Goal: Task Accomplishment & Management: Complete application form

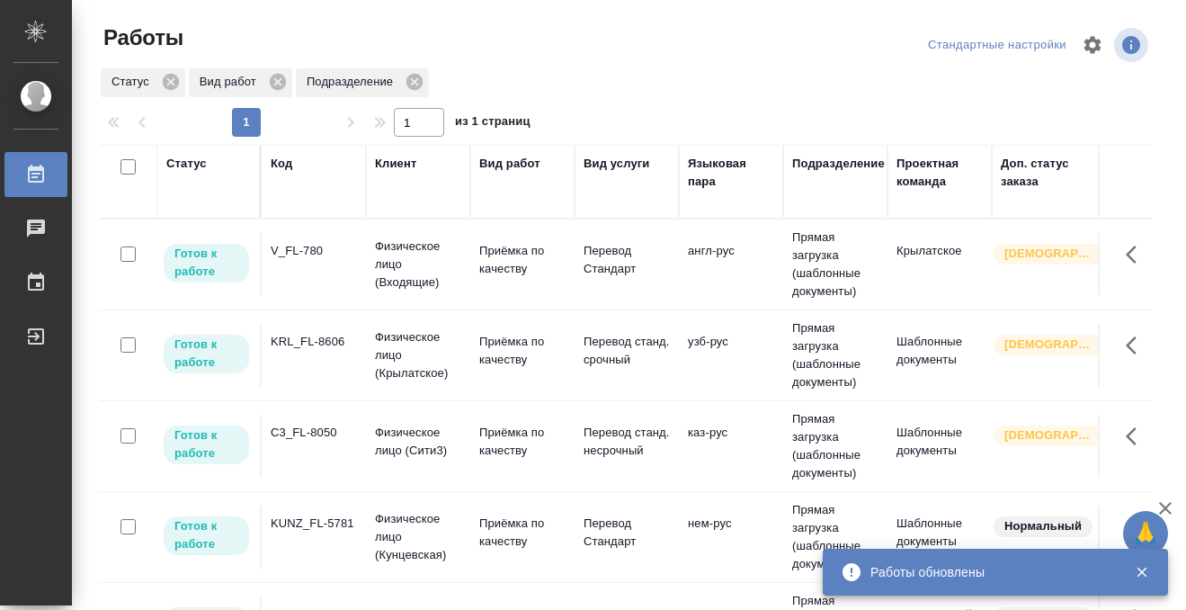
click at [308, 269] on td "V_FL-780" at bounding box center [314, 264] width 104 height 63
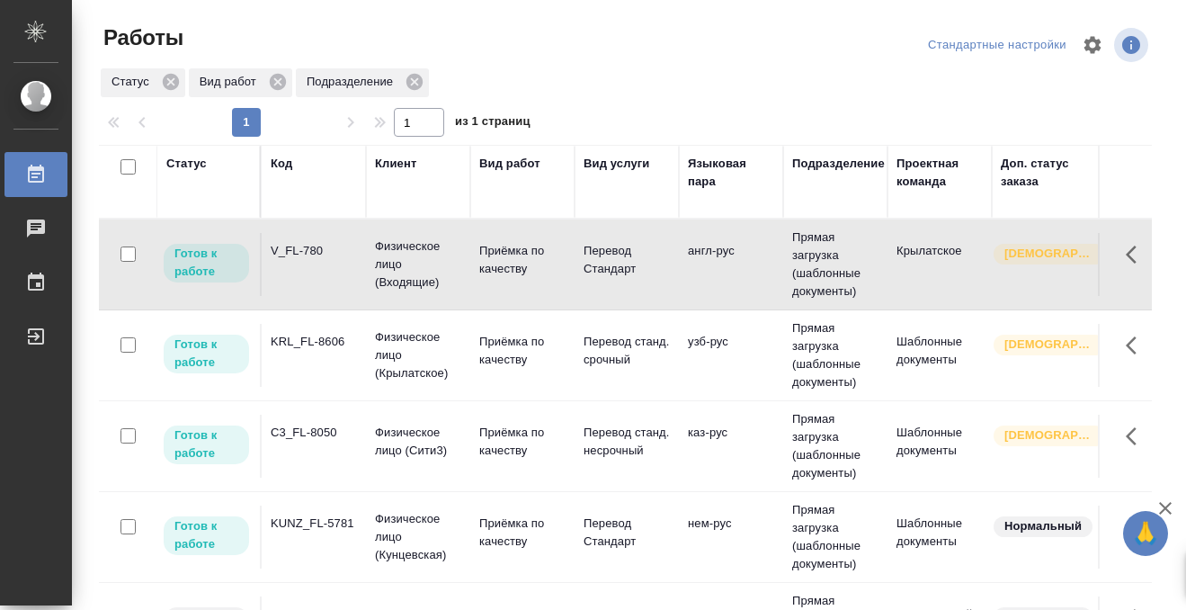
click at [307, 269] on td "V_FL-780" at bounding box center [314, 264] width 104 height 63
click at [304, 296] on td "KRL_FL-8606" at bounding box center [314, 264] width 104 height 63
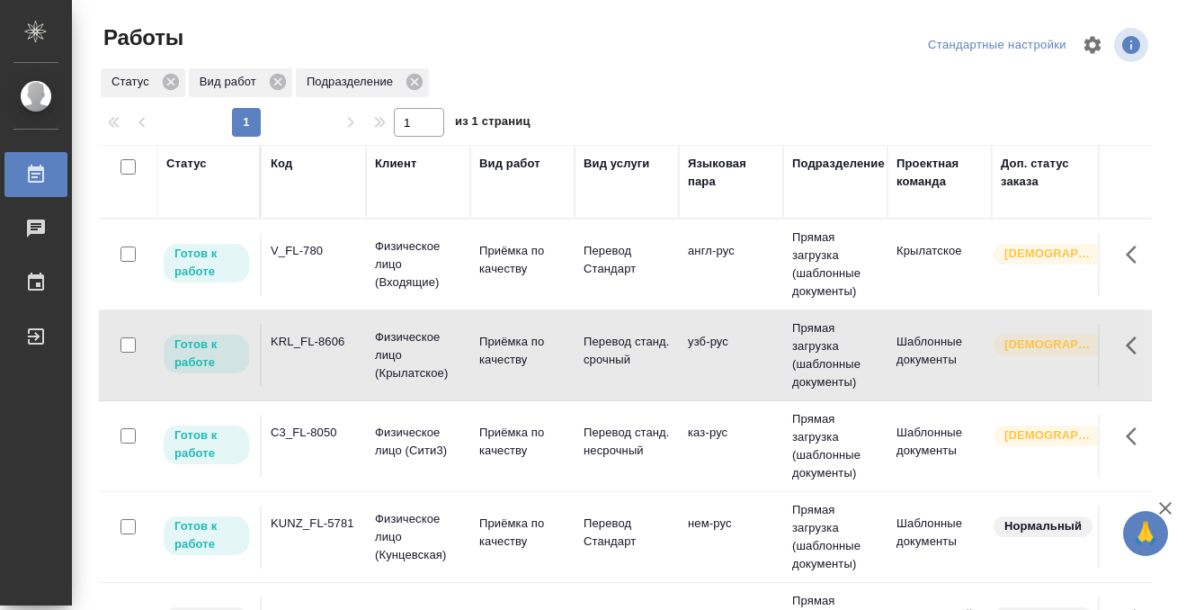
click at [304, 296] on td "KRL_FL-8606" at bounding box center [314, 264] width 104 height 63
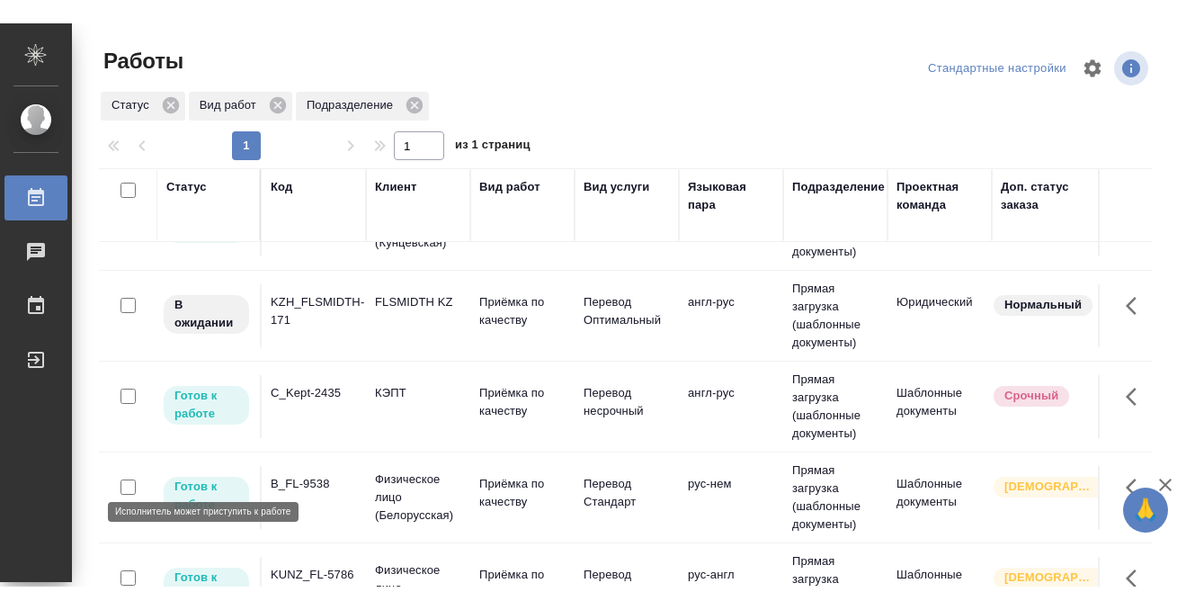
scroll to position [0, 0]
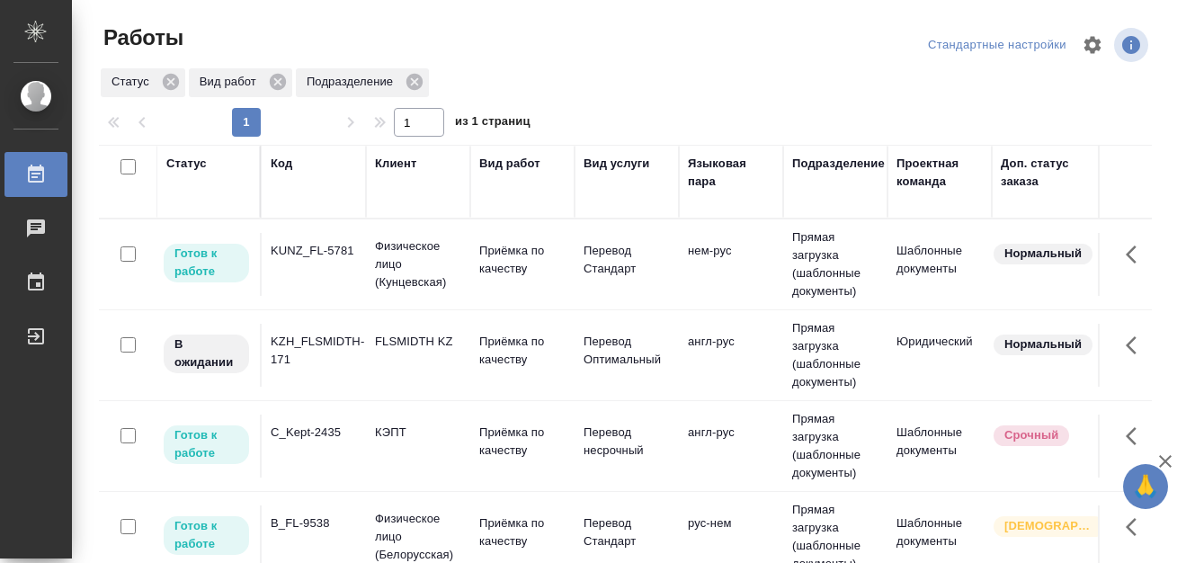
click at [322, 275] on td "KUNZ_FL-5781" at bounding box center [314, 264] width 104 height 63
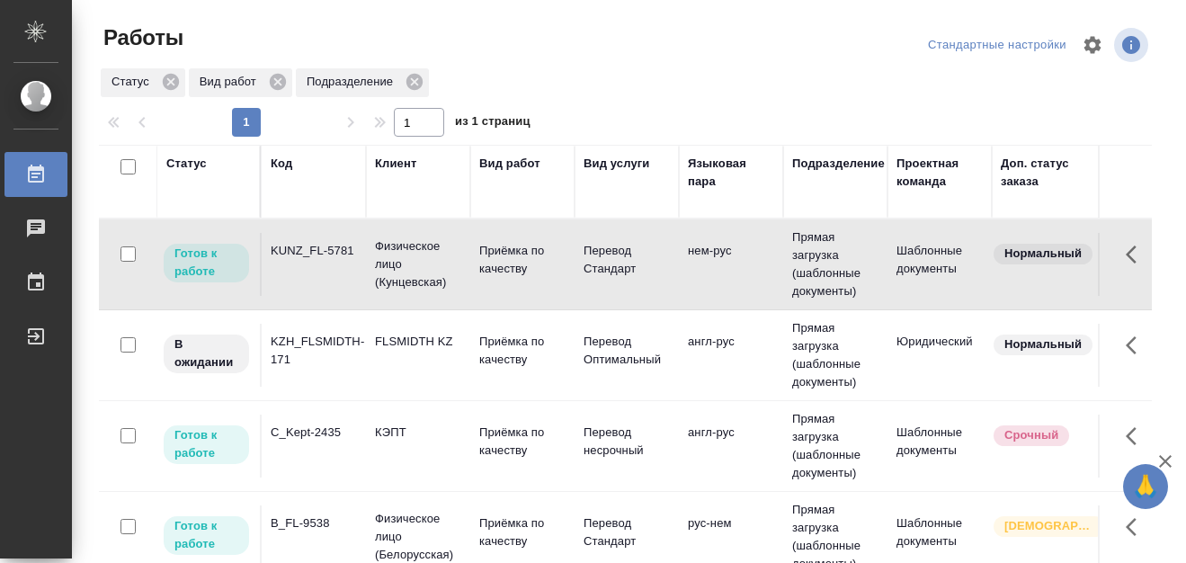
click at [339, 260] on div "KZH_FLSMIDTH-171" at bounding box center [314, 251] width 86 height 18
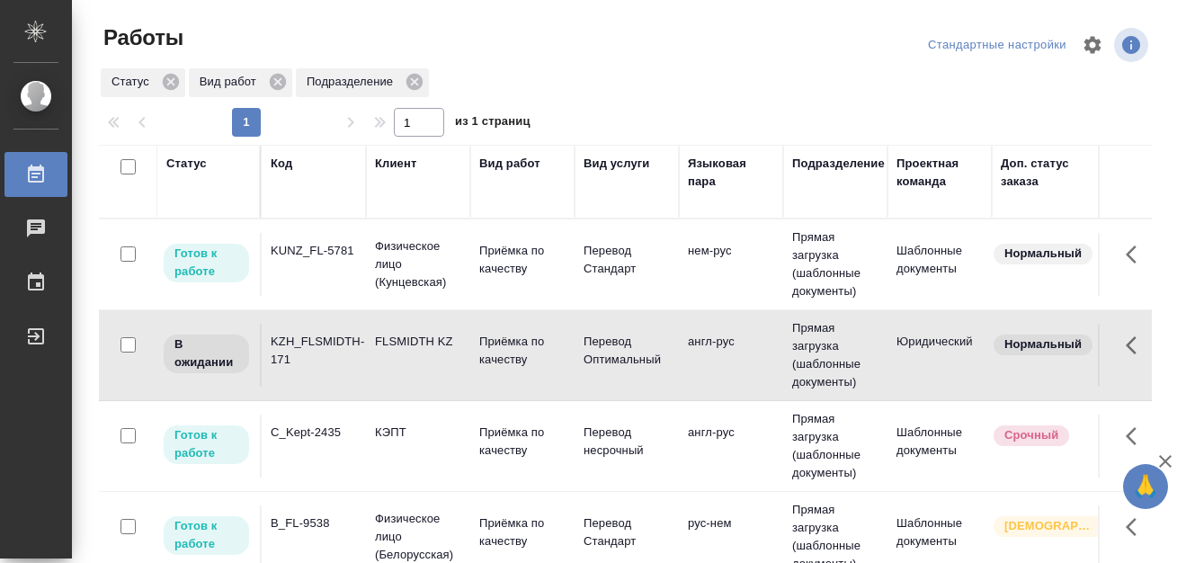
click at [337, 260] on div "KZH_FLSMIDTH-171" at bounding box center [314, 251] width 86 height 18
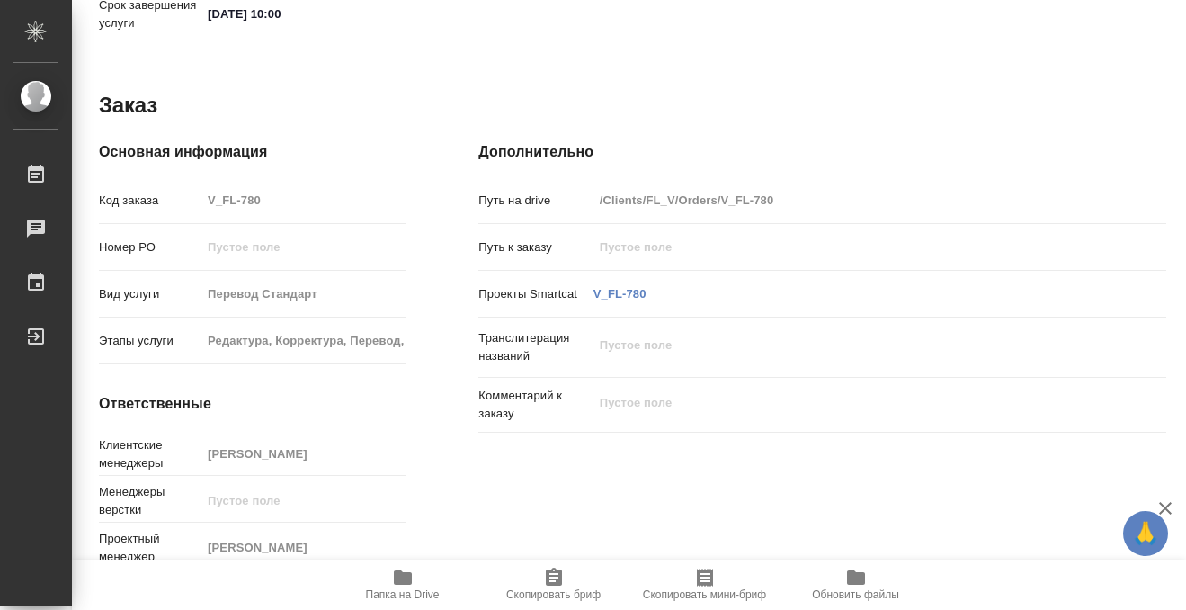
scroll to position [960, 0]
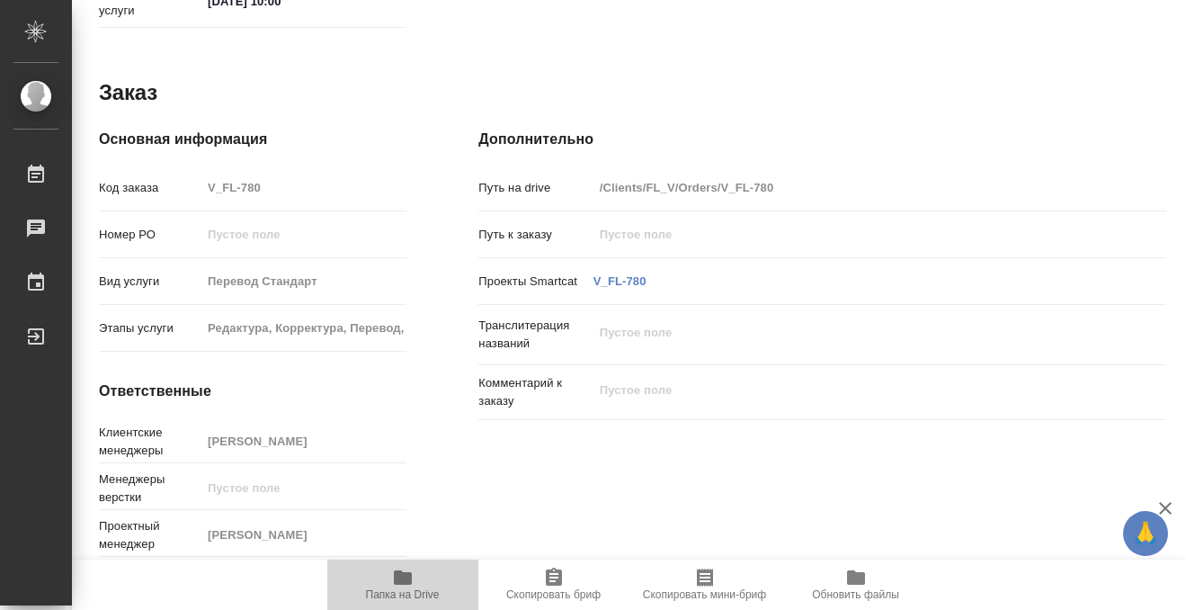
click at [397, 574] on icon "button" at bounding box center [403, 577] width 18 height 14
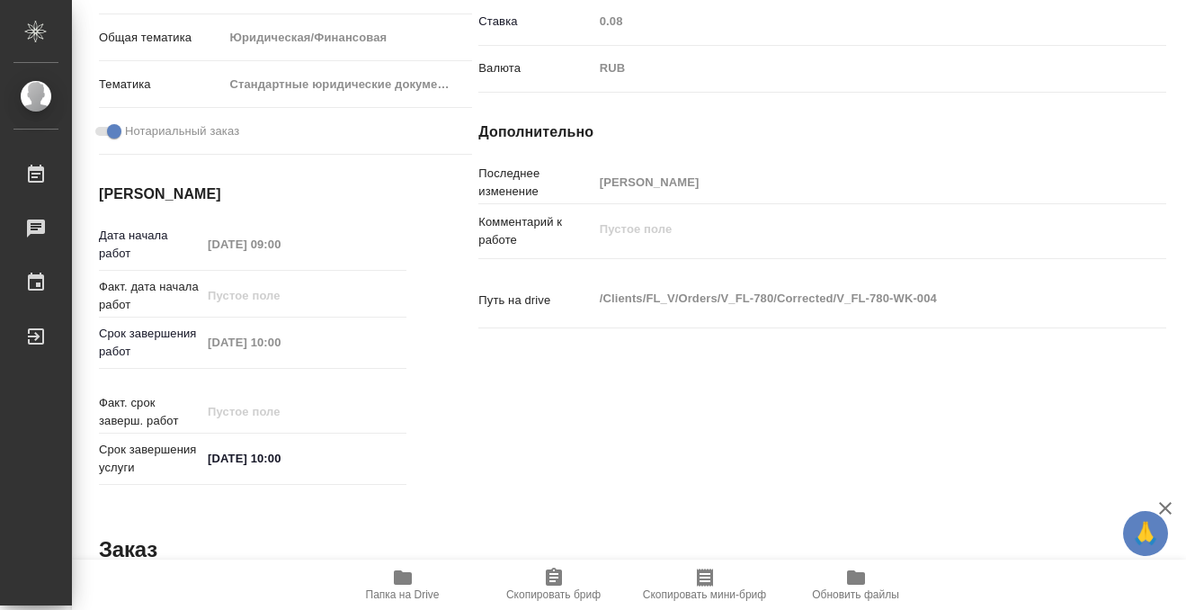
scroll to position [0, 0]
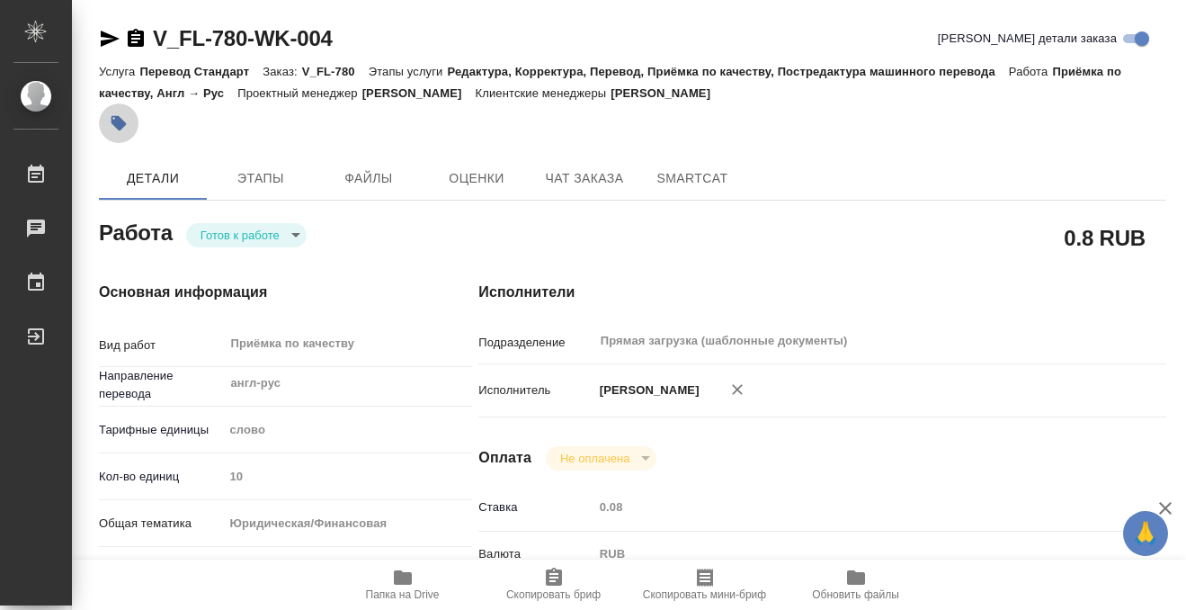
click at [110, 124] on icon "button" at bounding box center [119, 123] width 18 height 18
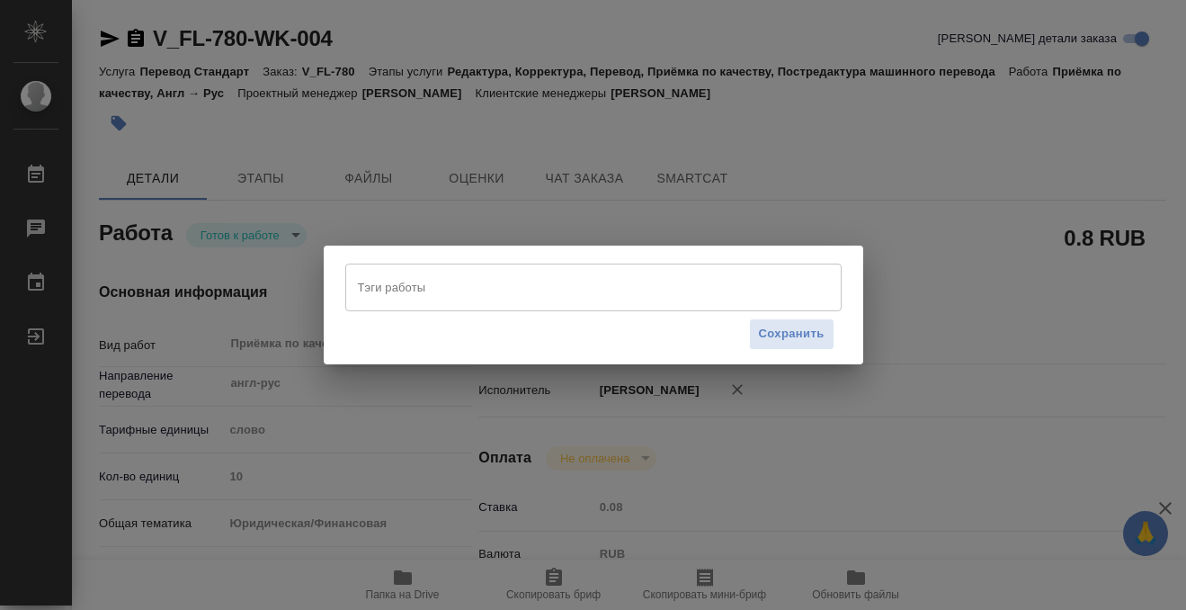
click at [418, 300] on input "Тэги работы" at bounding box center [576, 287] width 446 height 31
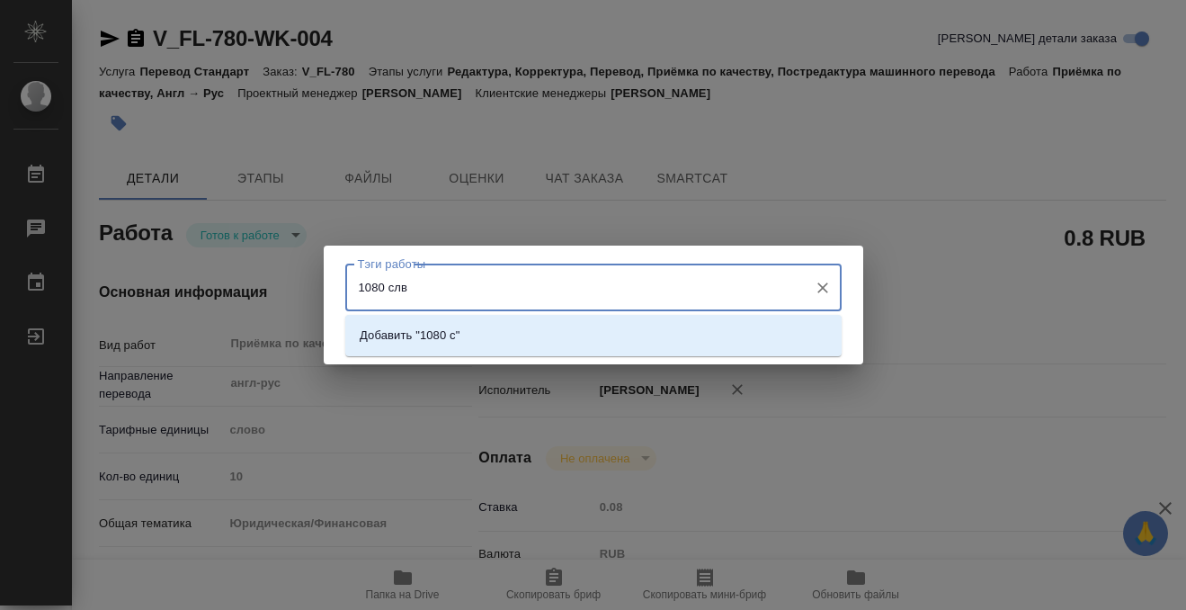
type input "1080 слво"
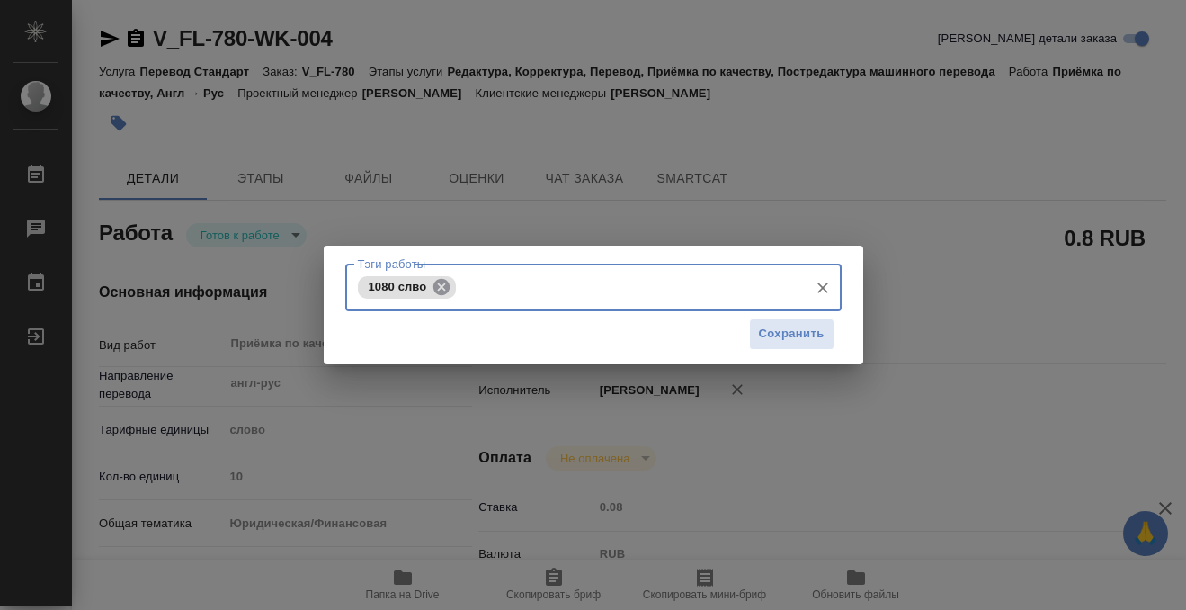
click at [439, 284] on icon at bounding box center [442, 287] width 20 height 20
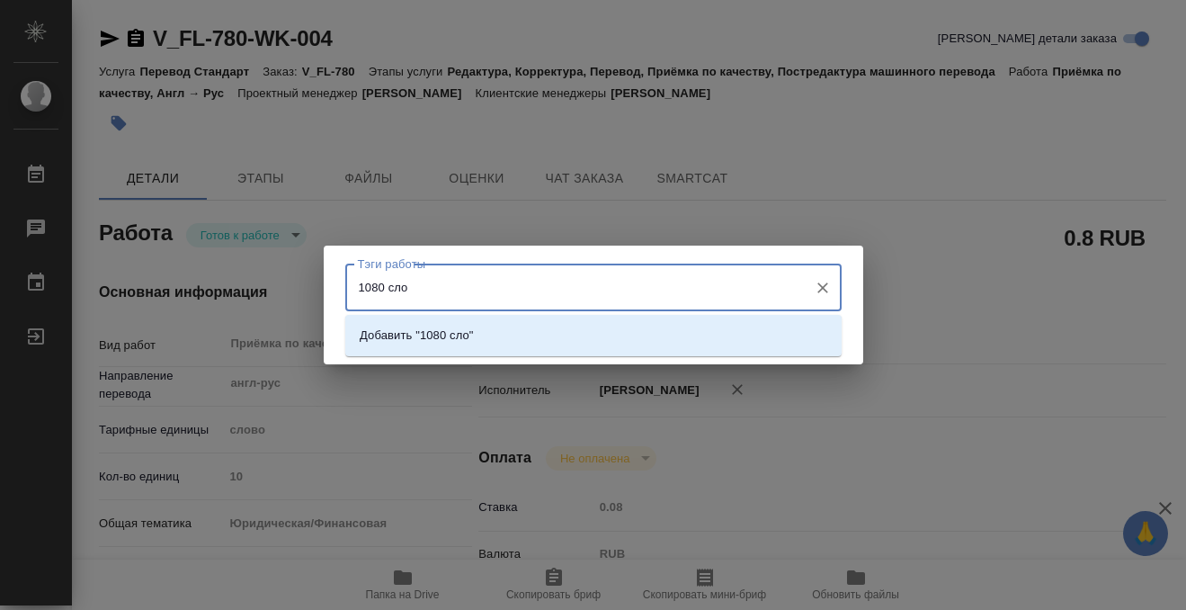
type input "1080 слов"
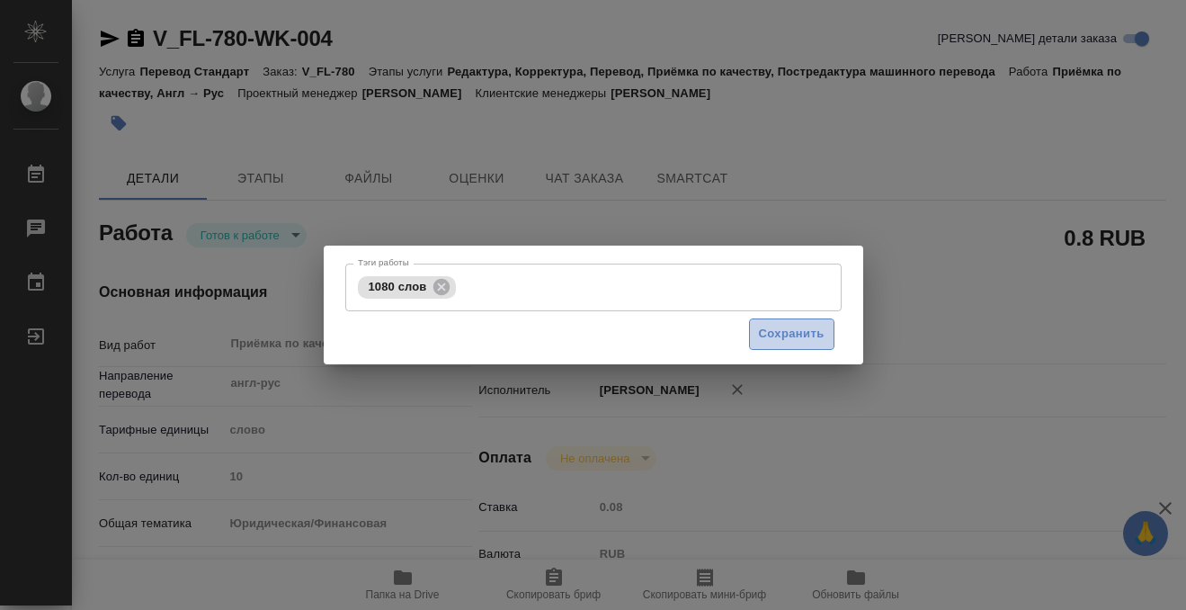
click at [806, 345] on button "Сохранить" at bounding box center [791, 333] width 85 height 31
type input "readyForWork"
type input "англ-рус"
type input "5a8b1489cc6b4906c91bfd90"
type input "10"
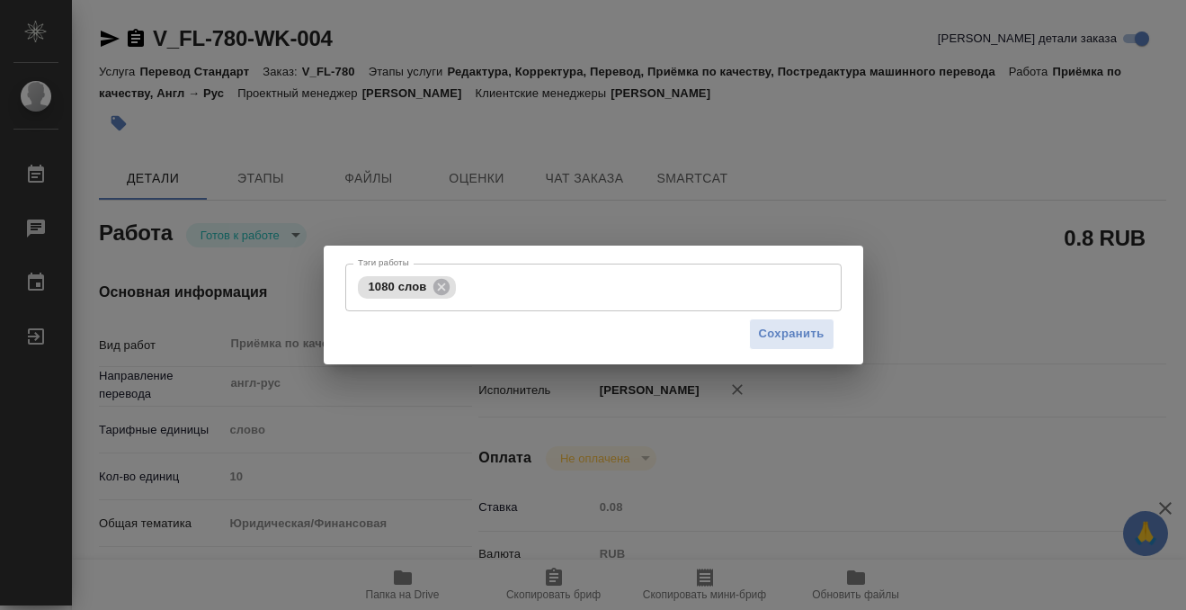
type input "yr-fn"
type input "5f647205b73bc97568ca66bf"
checkbox input "true"
type input "14.08.2025 09:00"
type input "14.08.2025 10:00"
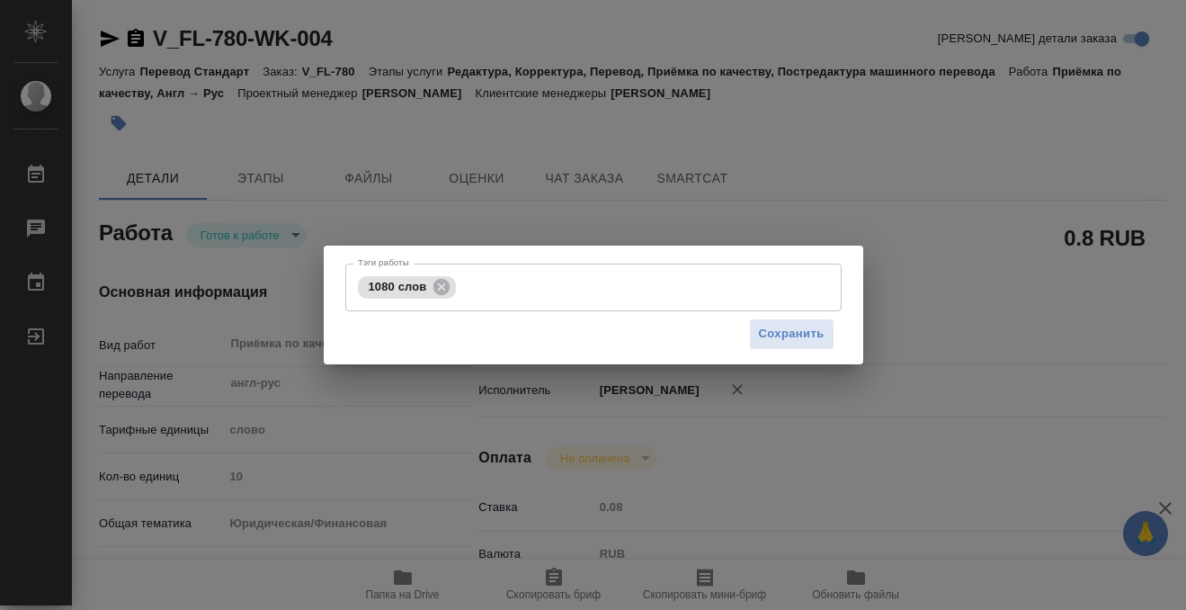
type input "14.08.2025 10:00"
type input "Прямая загрузка (шаблонные документы)"
type input "notPayed"
type input "0.08"
type input "RUB"
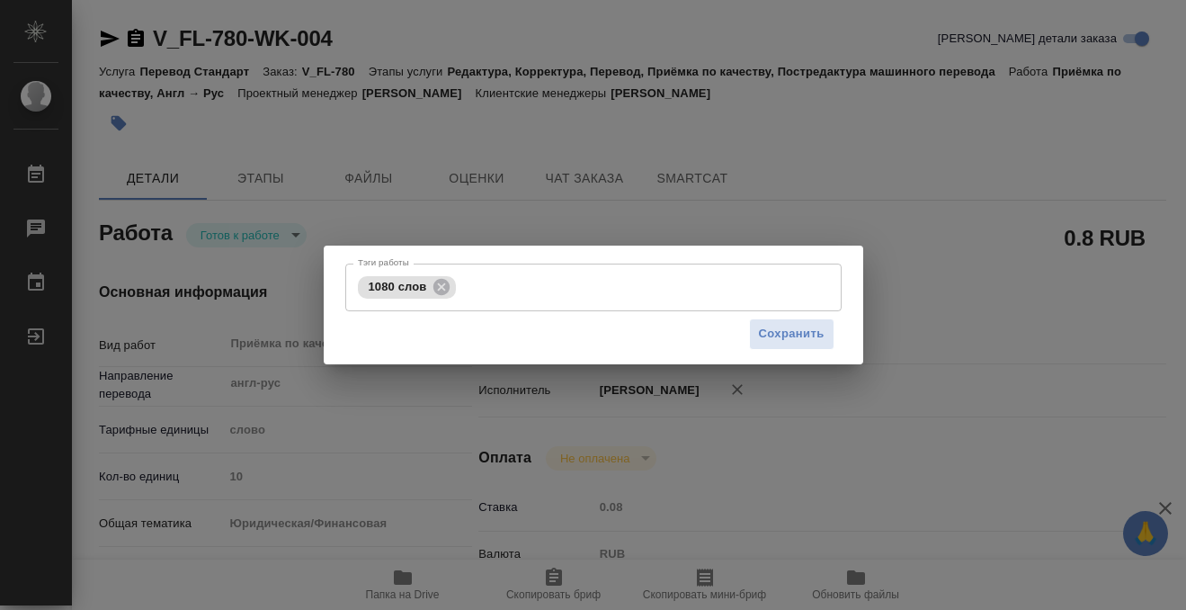
type input "[PERSON_NAME]"
type input "V_FL-780"
type input "Перевод Стандарт"
type input "Редактура, Корректура, Перевод, Приёмка по качеству, Постредактура машинного пе…"
type input "[PERSON_NAME]"
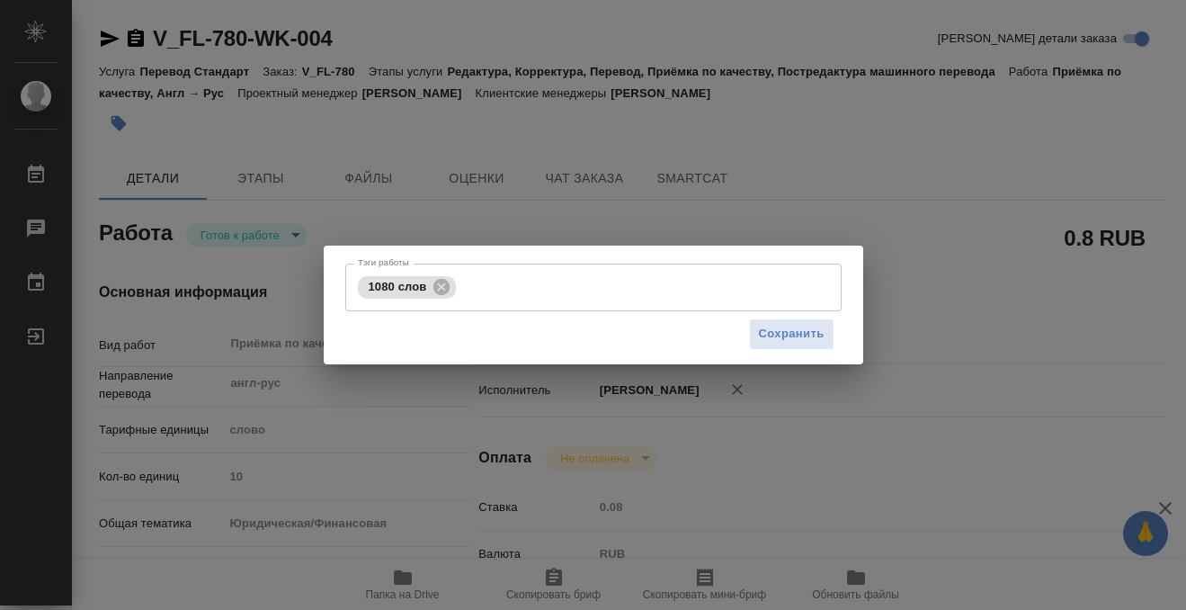
type input "/Clients/FL_V/Orders/V_FL-780"
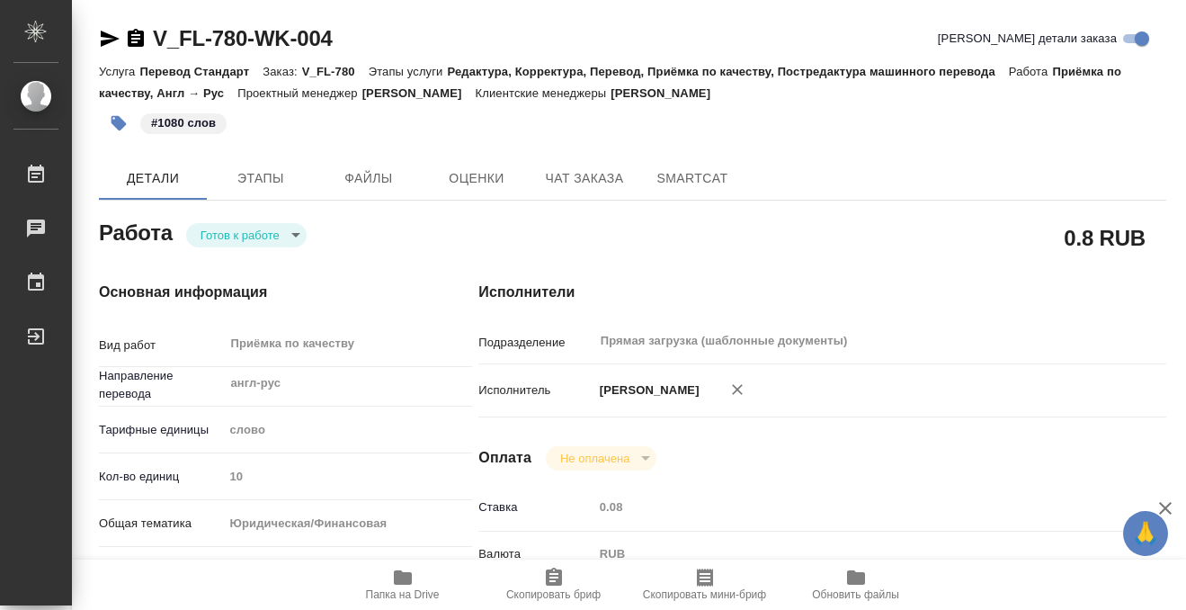
click at [258, 244] on body "🙏 .cls-1 fill:#fff; AWATERA Kobzeva Elizaveta Работы 0 Чаты График Выйти V_FL-7…" at bounding box center [593, 305] width 1186 height 610
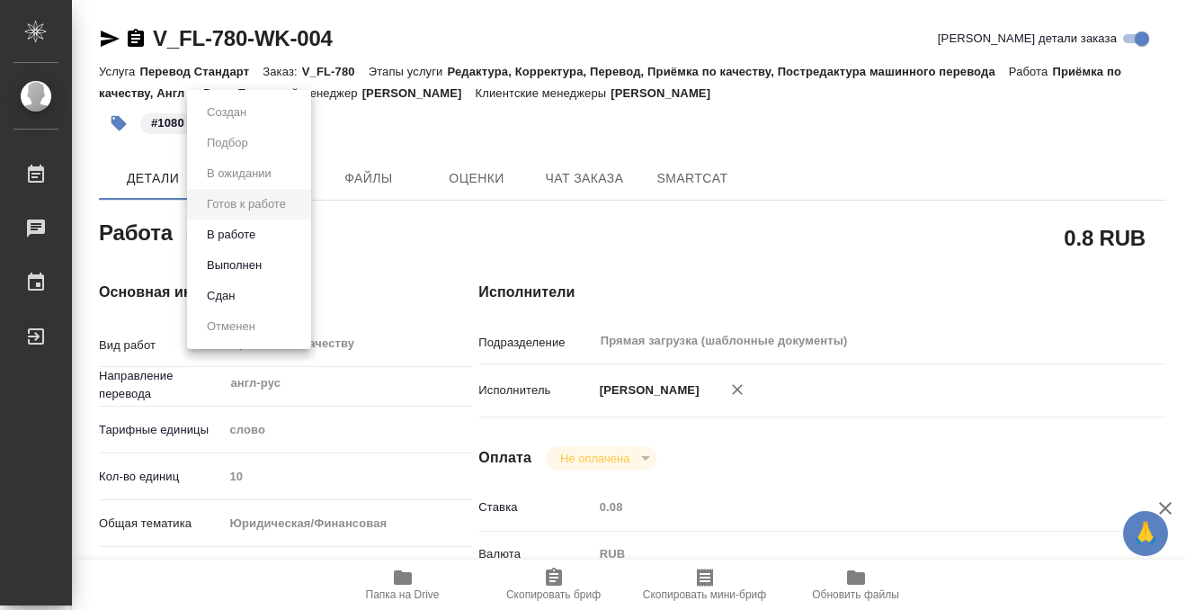
click at [252, 122] on button "В работе" at bounding box center [226, 113] width 50 height 20
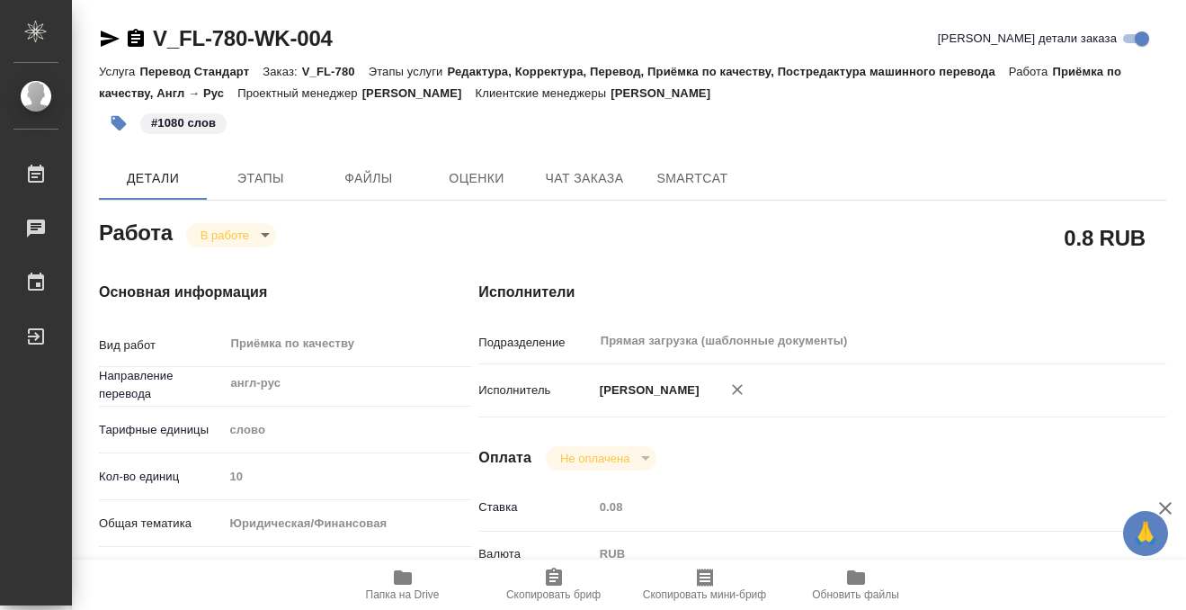
type textarea "x"
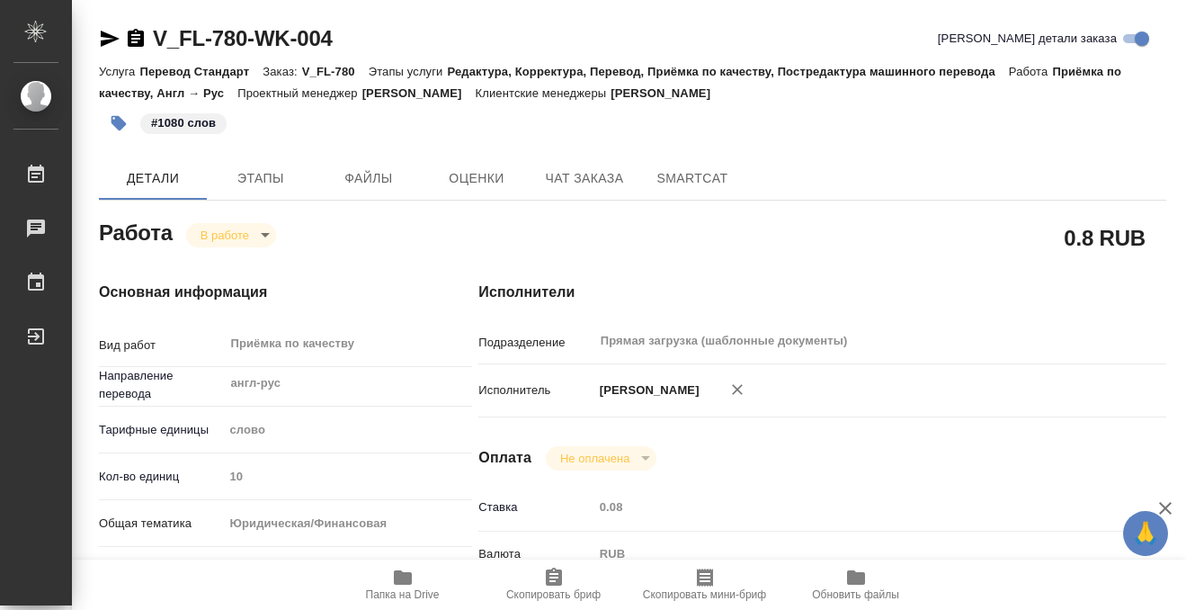
type textarea "x"
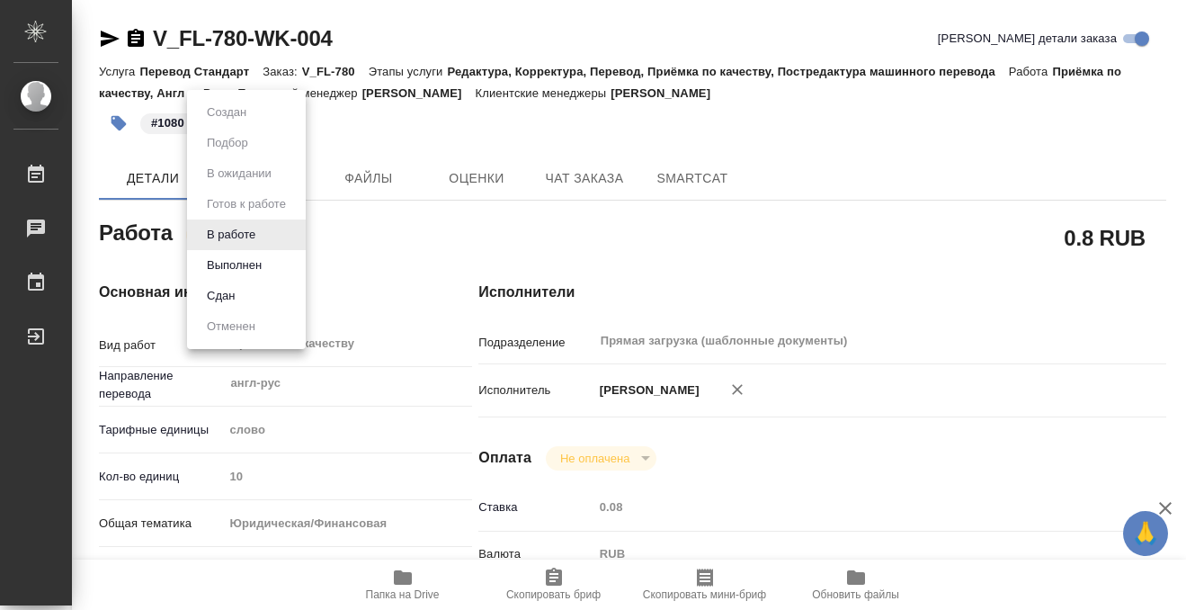
click at [216, 223] on body "🙏 .cls-1 fill:#fff; AWATERA Kobzeva Elizaveta Работы 0 Чаты График Выйти V_FL-7…" at bounding box center [593, 305] width 1186 height 610
type textarea "x"
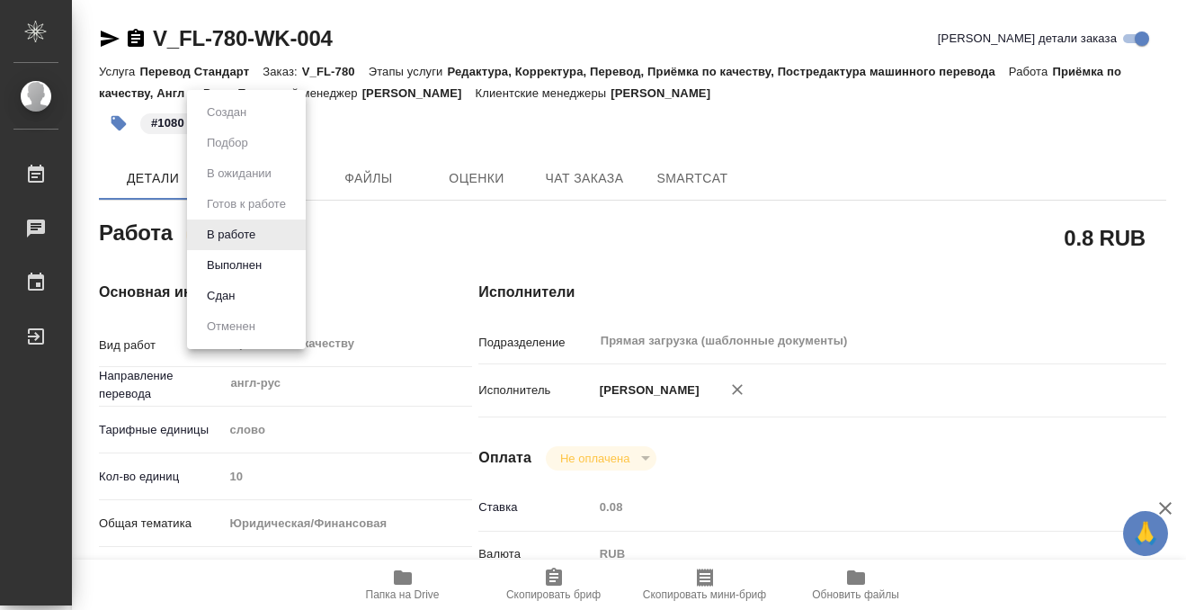
type textarea "x"
click at [233, 262] on button "Выполнен" at bounding box center [234, 265] width 66 height 20
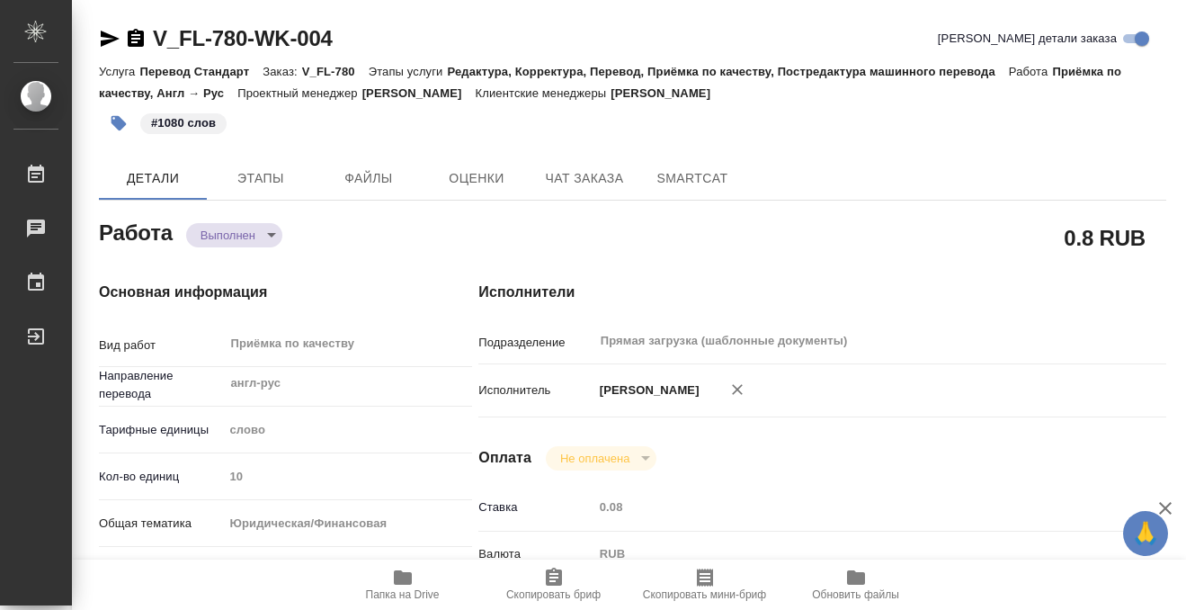
type textarea "x"
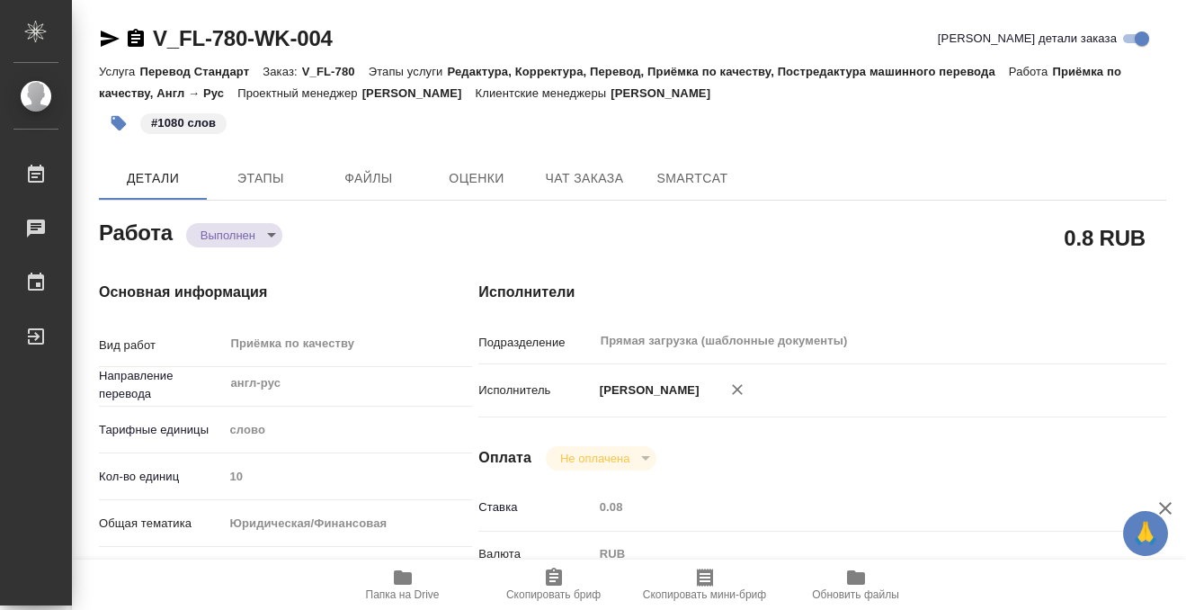
type textarea "x"
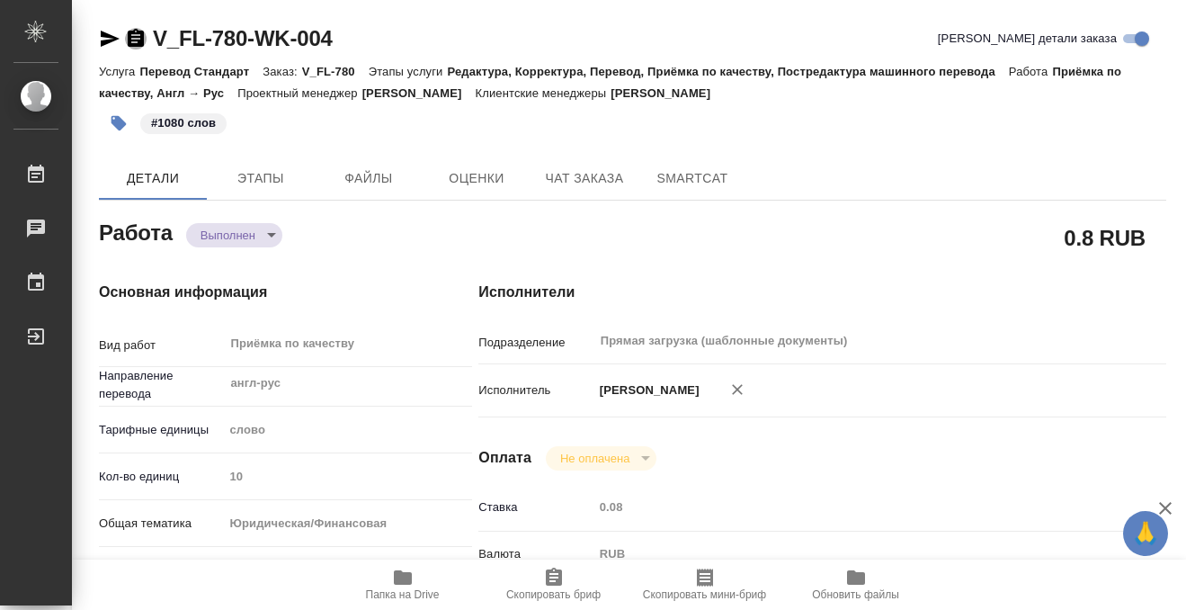
click at [130, 35] on icon "button" at bounding box center [136, 38] width 16 height 18
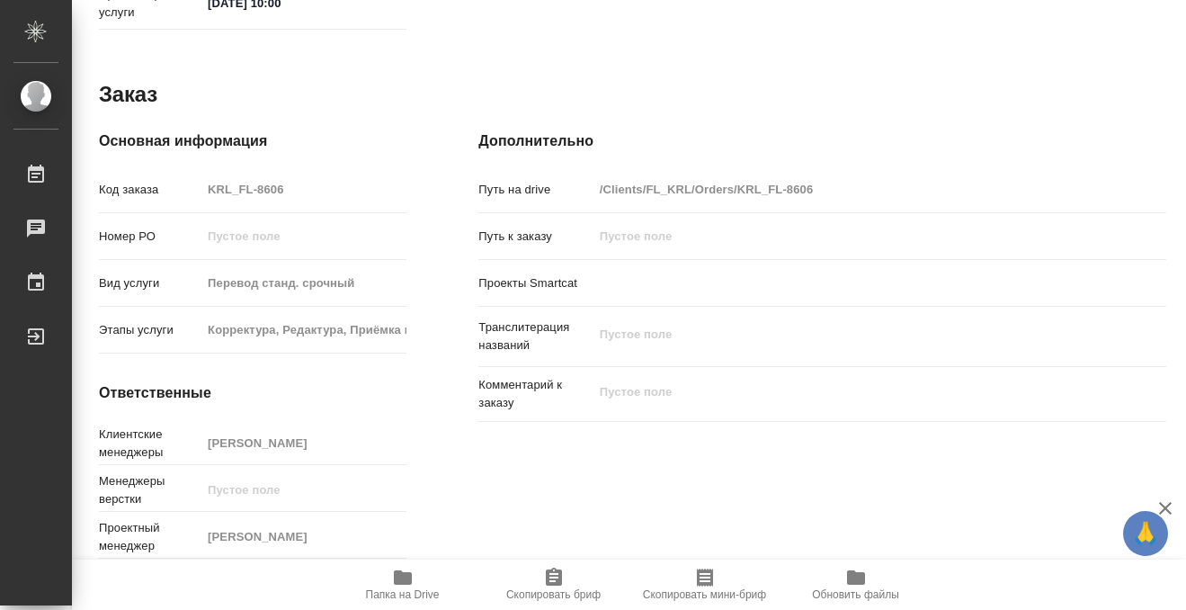
scroll to position [960, 0]
click at [397, 570] on icon "button" at bounding box center [403, 577] width 18 height 14
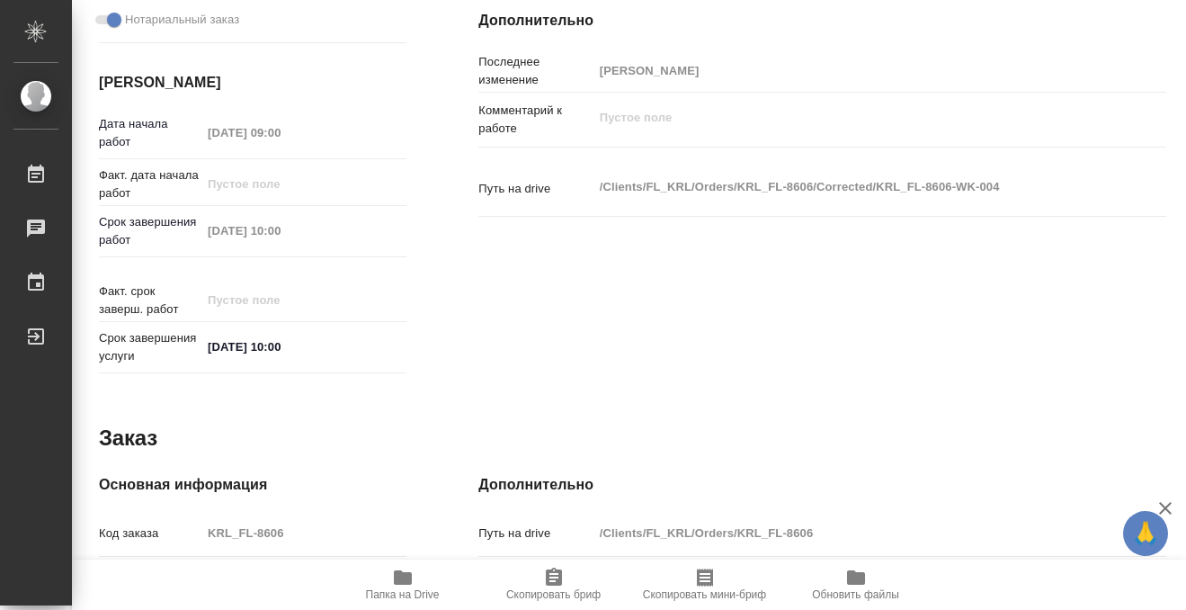
scroll to position [0, 0]
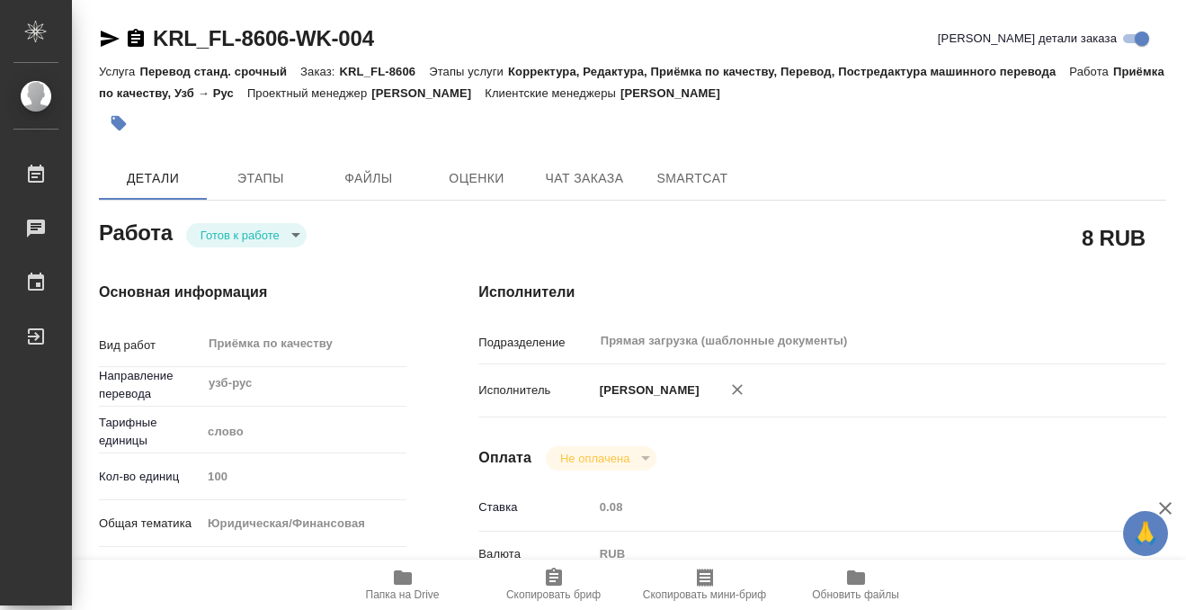
click at [119, 130] on icon "button" at bounding box center [119, 123] width 18 height 18
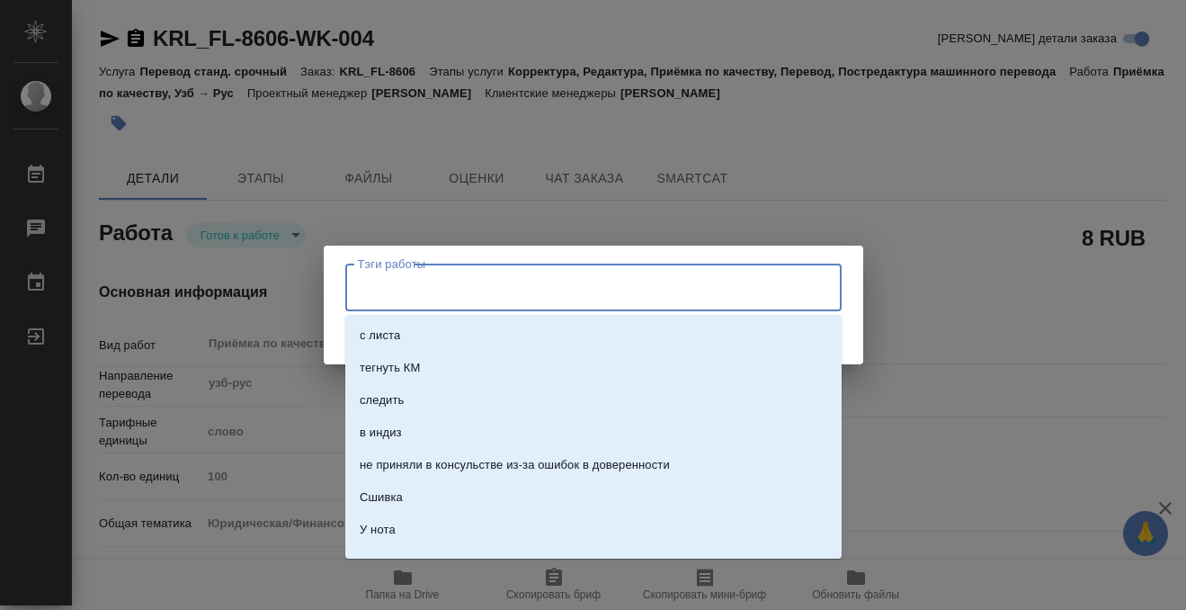
click at [504, 300] on input "Тэги работы" at bounding box center [576, 287] width 446 height 31
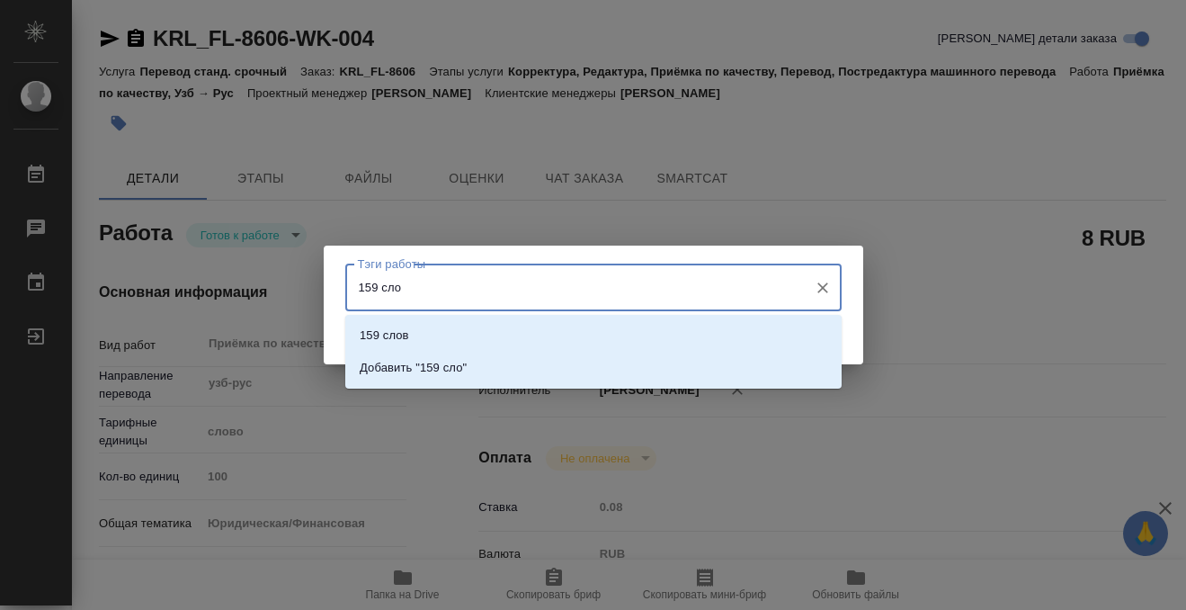
type input "159 слов"
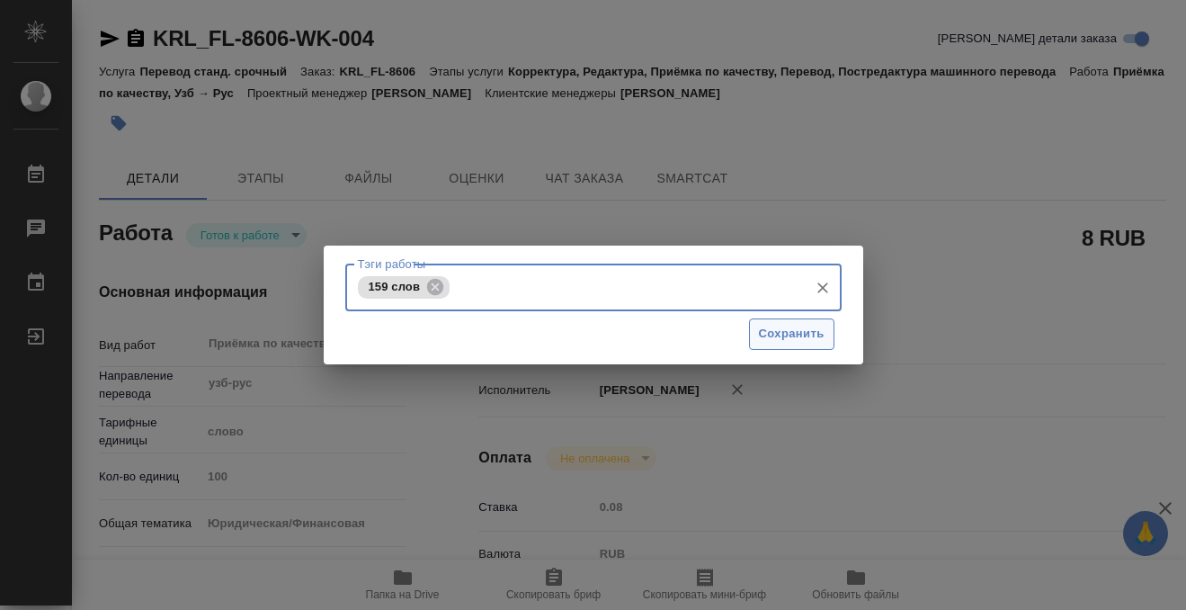
click at [805, 324] on span "Сохранить" at bounding box center [792, 334] width 66 height 21
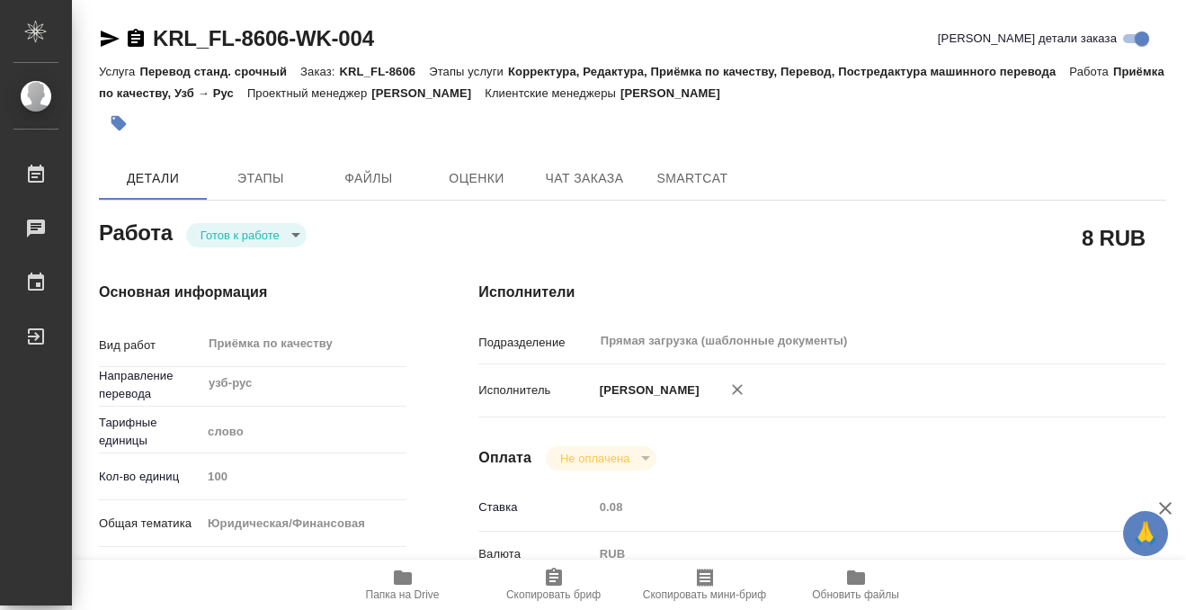
type input "readyForWork"
type input "узб-рус"
type input "5a8b1489cc6b4906c91bfd90"
type input "100"
type input "yr-fn"
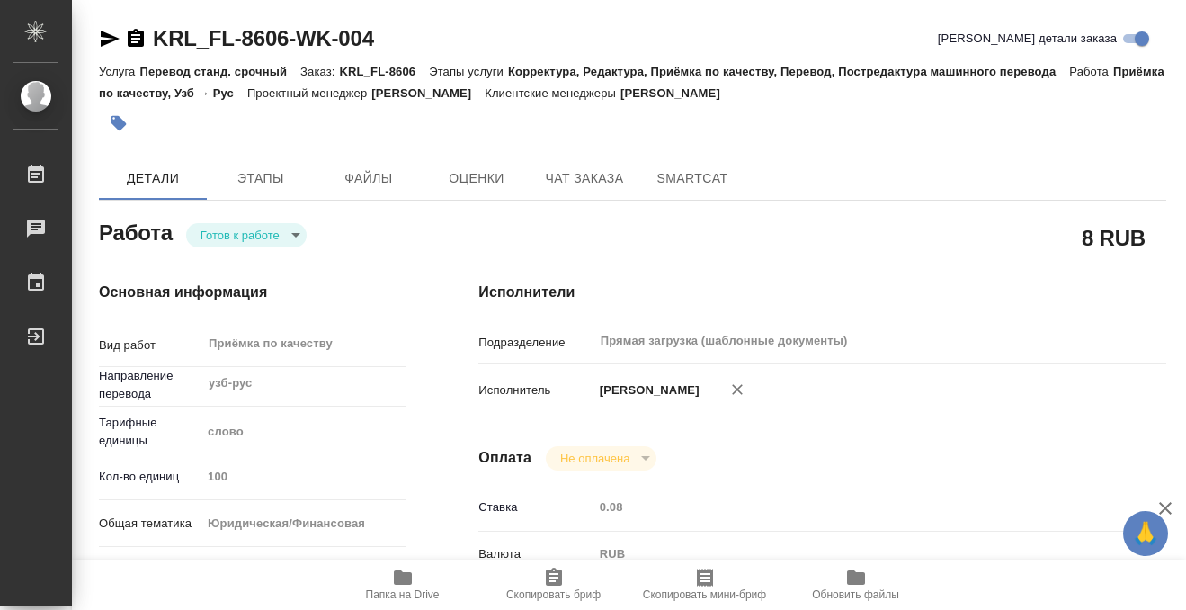
type input "5a8b8b956a9677013d343cfe"
checkbox input "true"
type input "14.08.2025 09:00"
type input "14.08.2025 10:00"
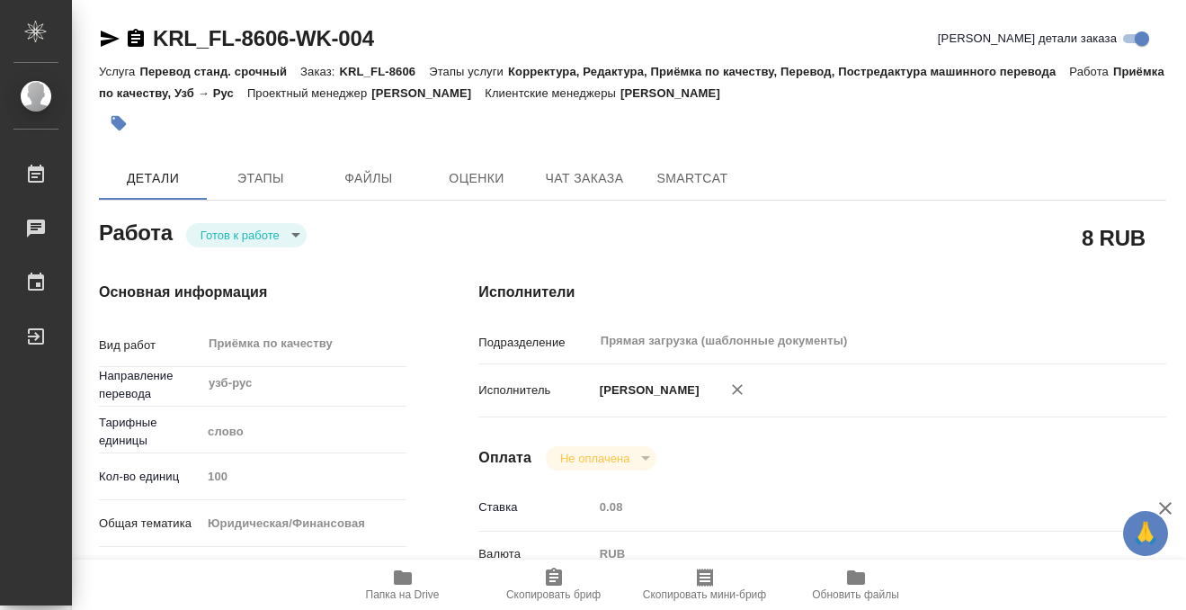
type input "Прямая загрузка (шаблонные документы)"
type input "notPayed"
type input "0.08"
type input "RUB"
type input "[PERSON_NAME]"
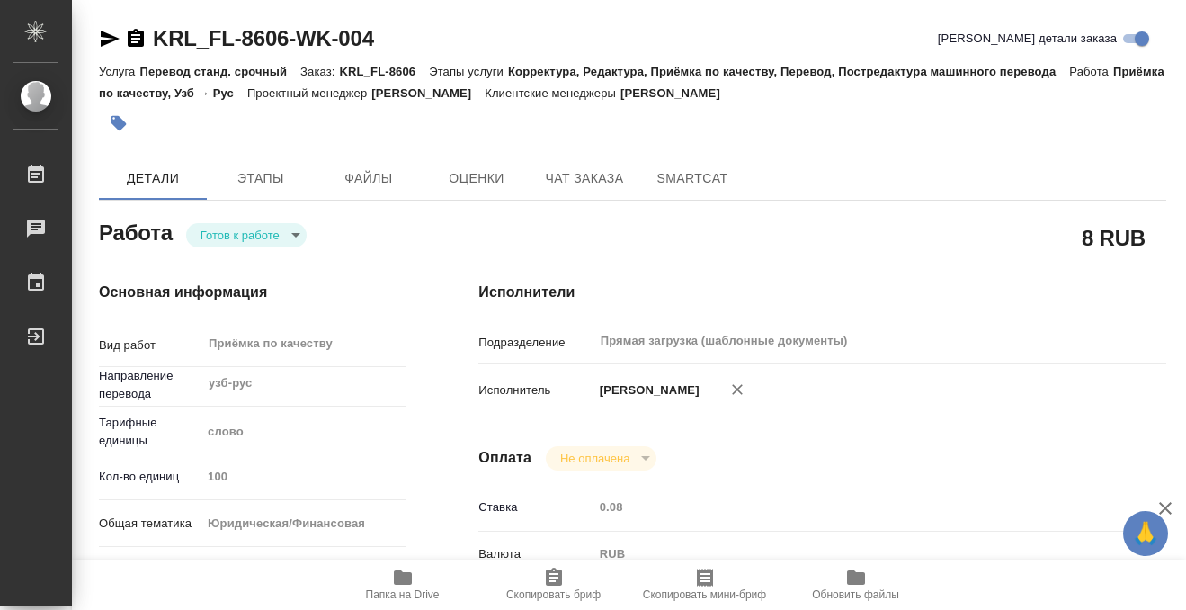
type input "KRL_FL-8606"
type input "Перевод станд. срочный"
type input "Корректура, Редактура, Приёмка по качеству, Перевод, Постредактура машинного пе…"
type input "[PERSON_NAME]"
type input "/Clients/FL_KRL/Orders/KRL_FL-8606"
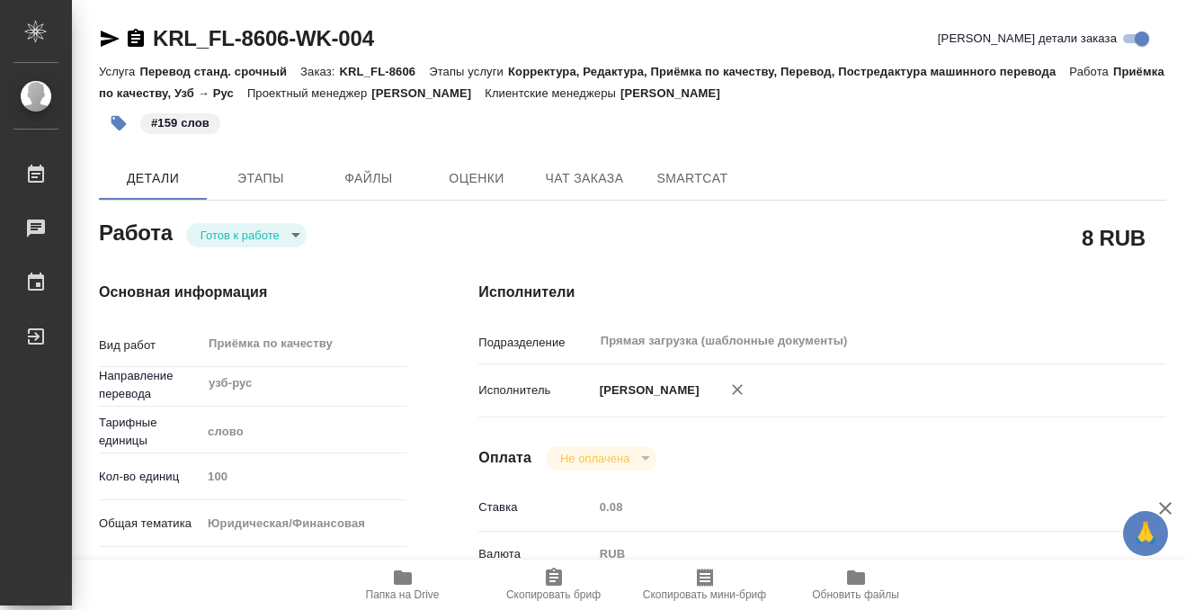
click at [250, 222] on div "Готов к работе readyForWork" at bounding box center [246, 234] width 121 height 25
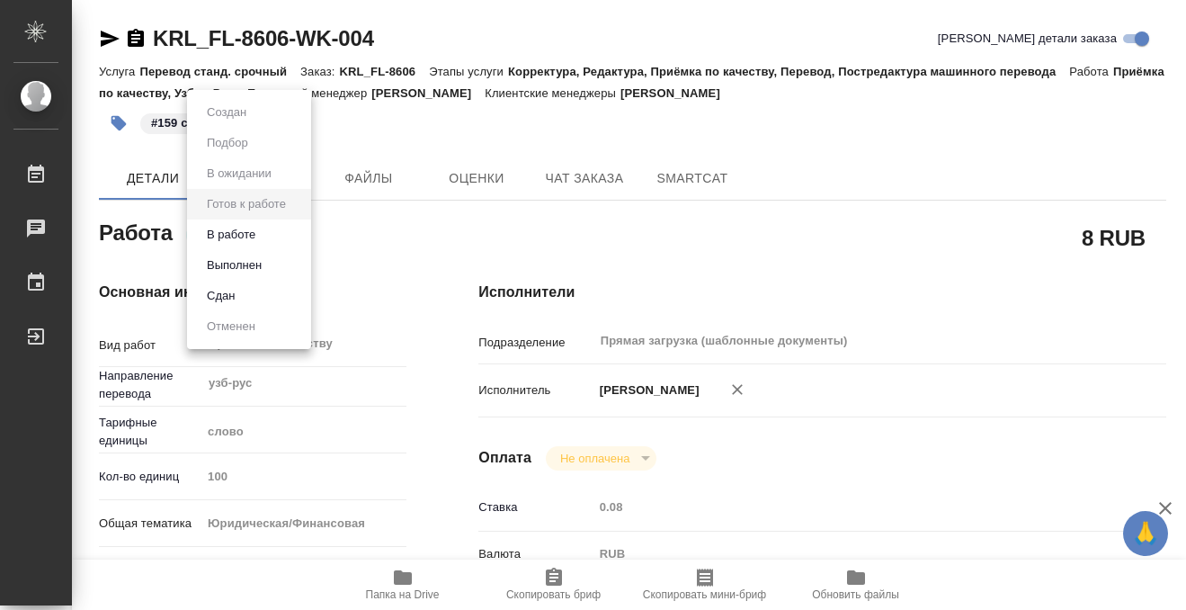
click at [250, 237] on body "🙏 .cls-1 fill:#fff; AWATERA Kobzeva Elizaveta Работы 0 Чаты График Выйти KRL_FL…" at bounding box center [593, 305] width 1186 height 610
click at [255, 266] on button "Выполнен" at bounding box center [234, 265] width 66 height 20
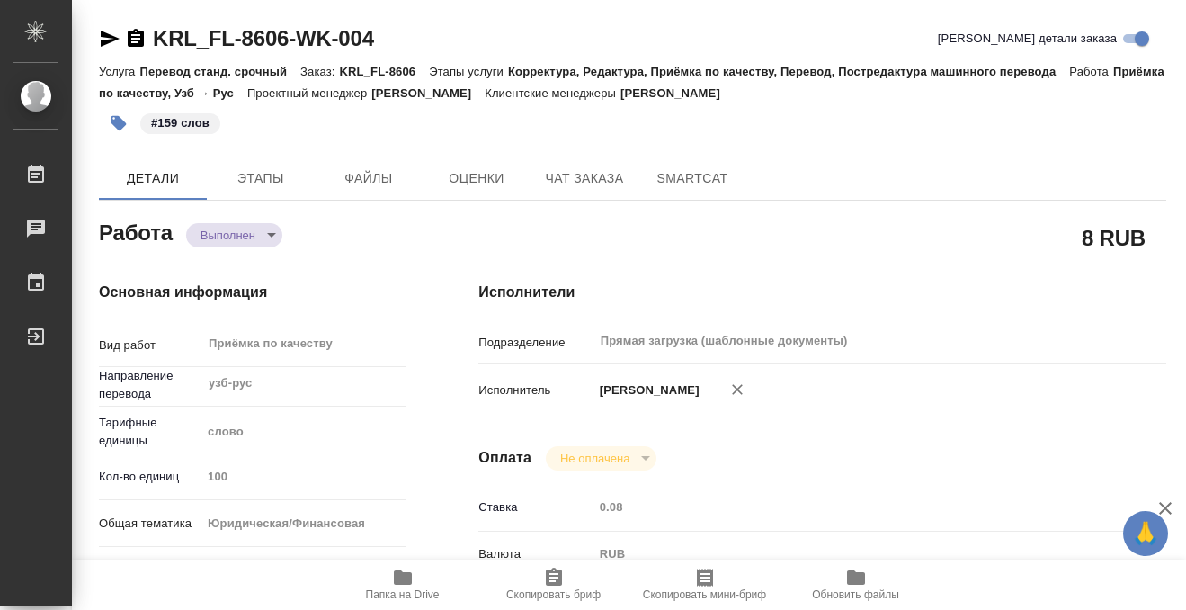
type textarea "x"
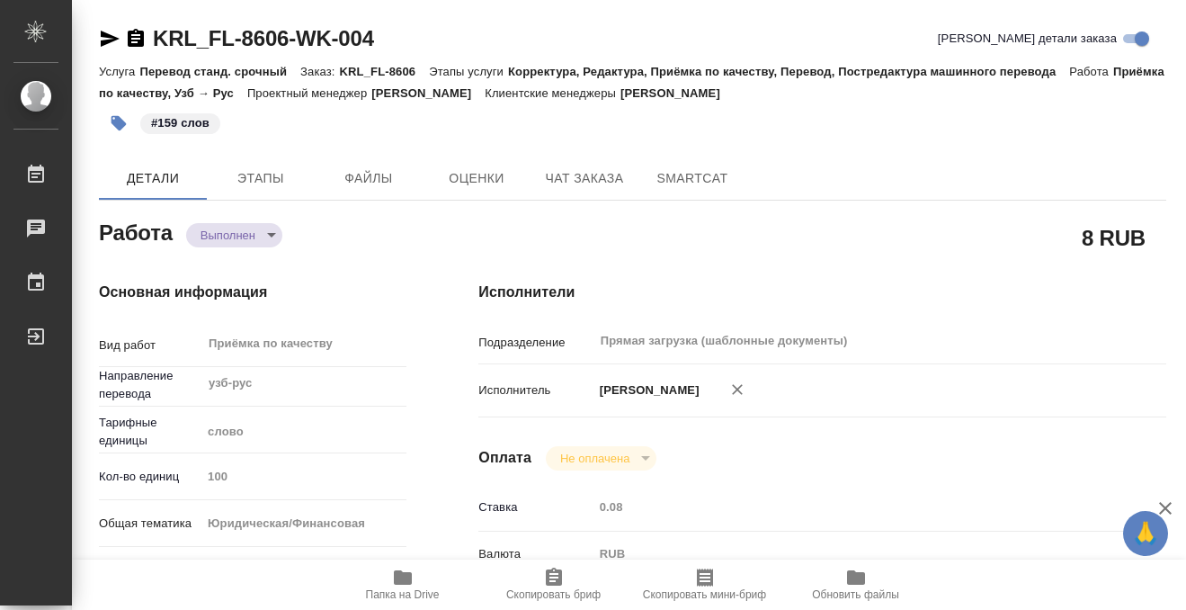
type textarea "x"
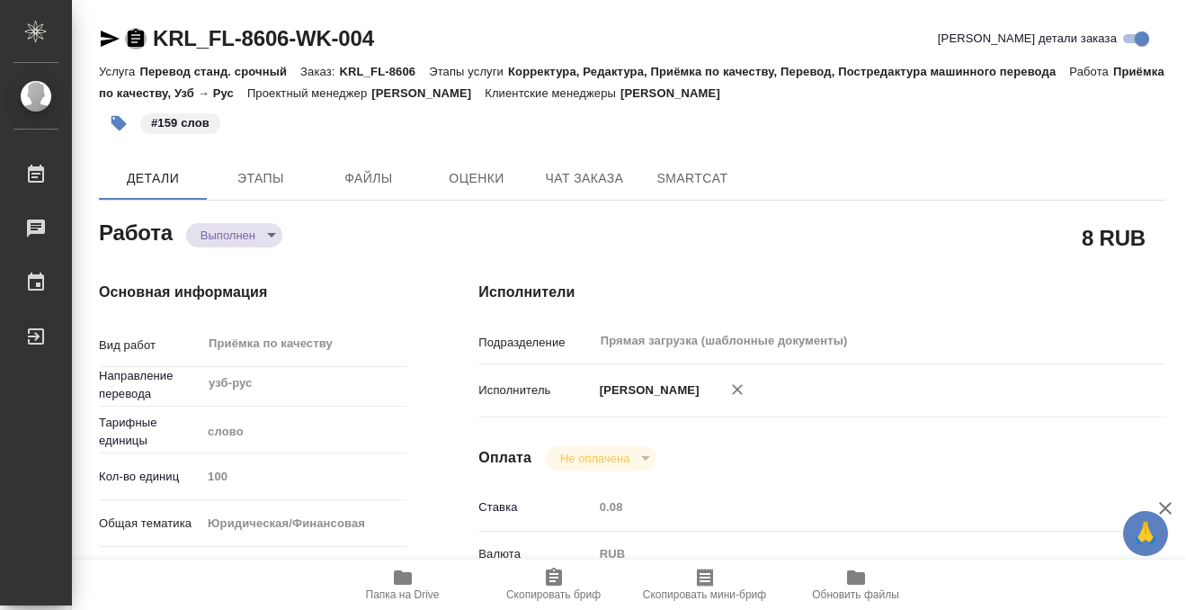
click at [137, 42] on icon "button" at bounding box center [136, 39] width 22 height 22
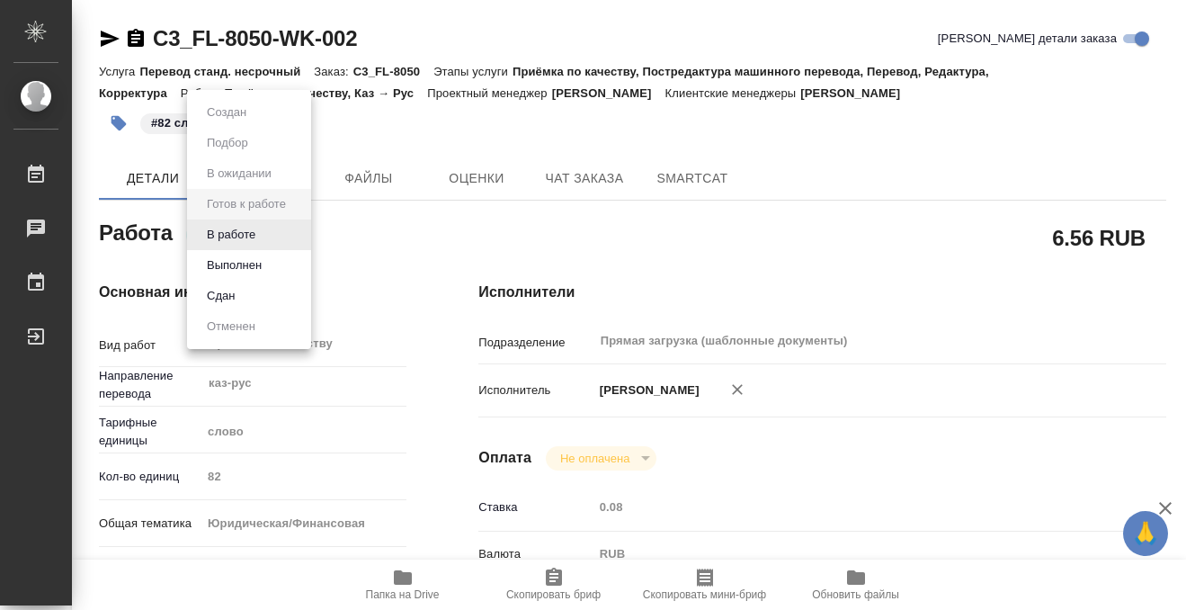
click at [246, 234] on body "🙏 .cls-1 fill:#fff; AWATERA Kobzeva [PERSON_NAME] 0 Чаты График Выйти C3_FL-805…" at bounding box center [593, 305] width 1186 height 610
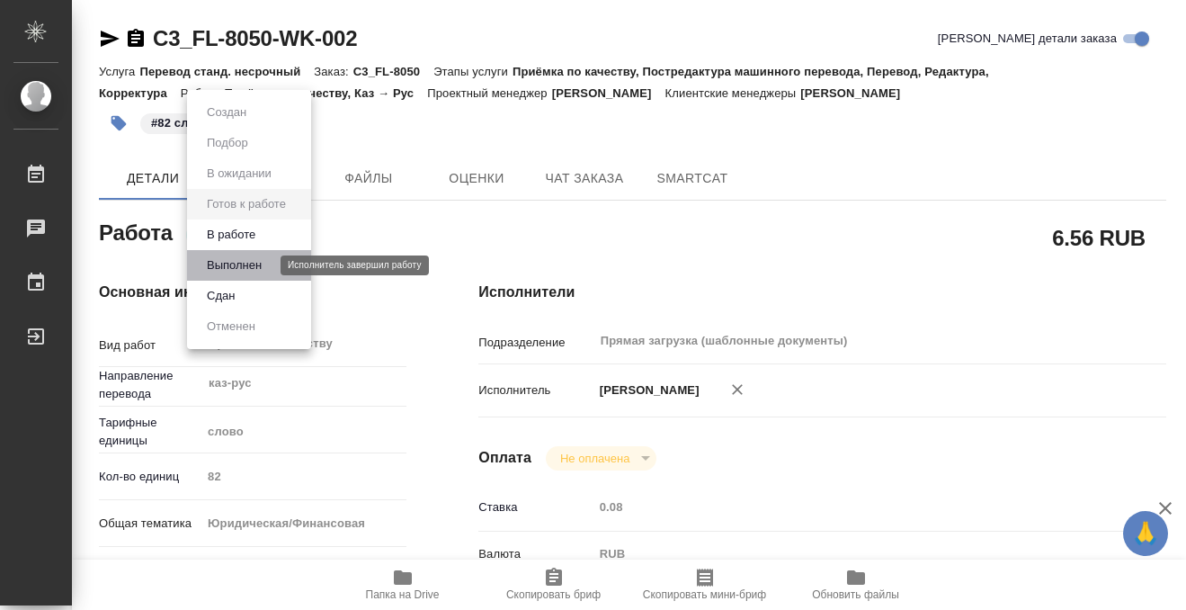
click at [246, 255] on button "Выполнен" at bounding box center [234, 265] width 66 height 20
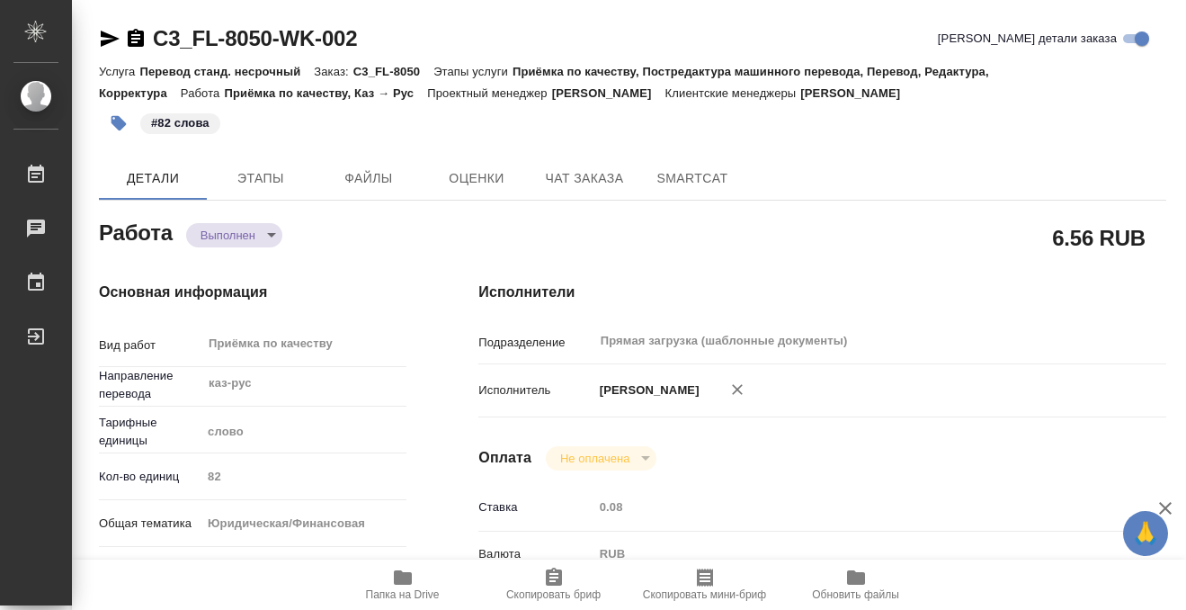
type textarea "x"
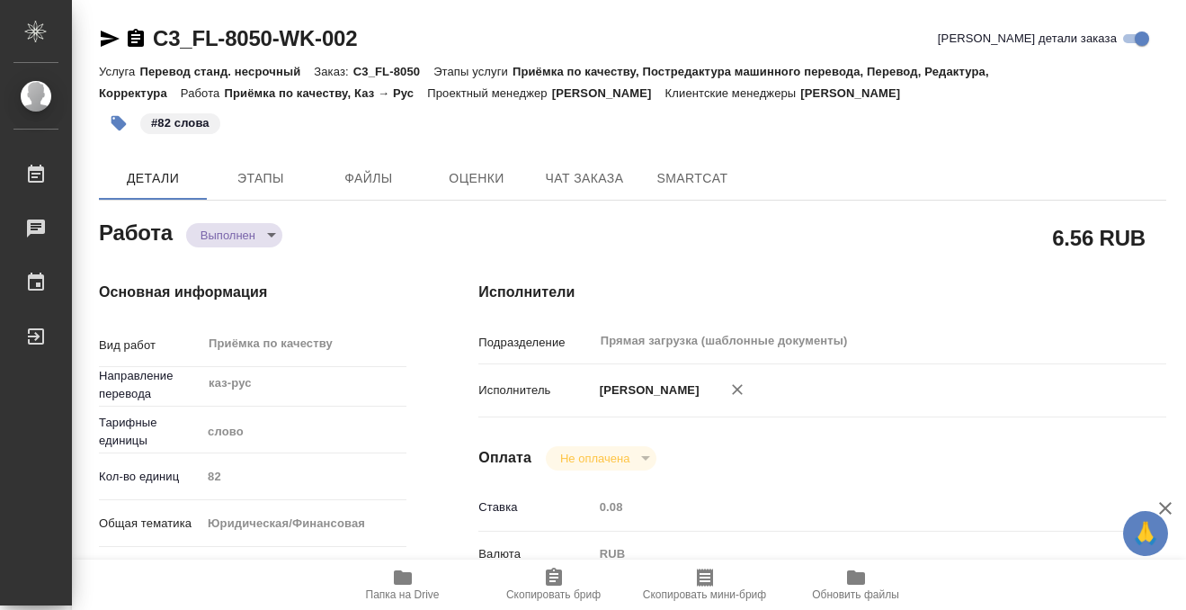
type textarea "x"
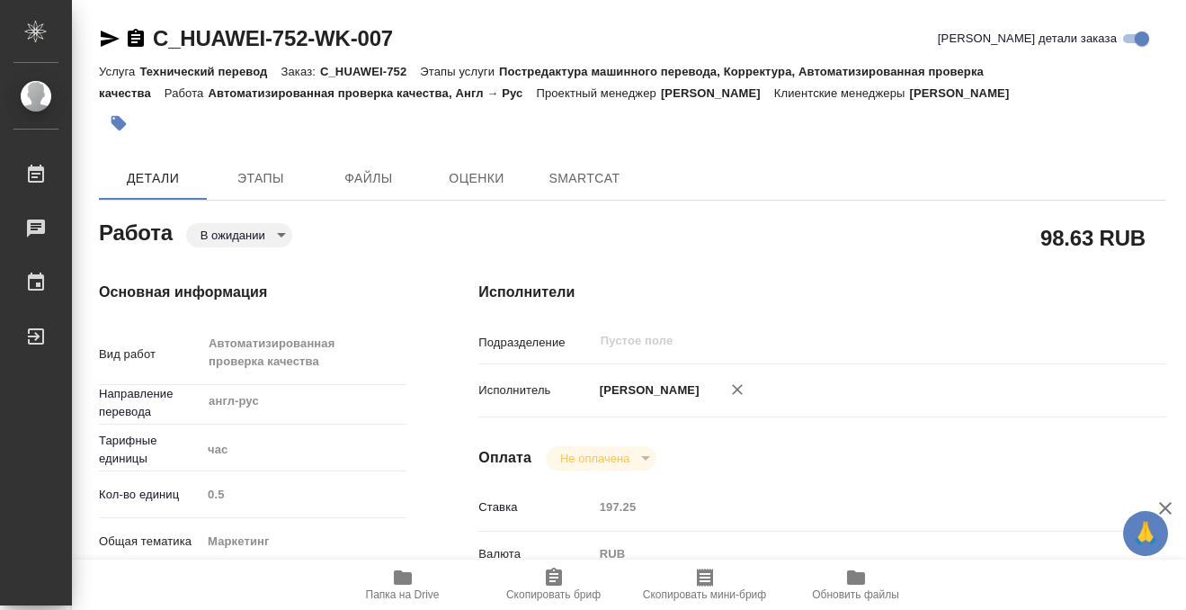
type textarea "x"
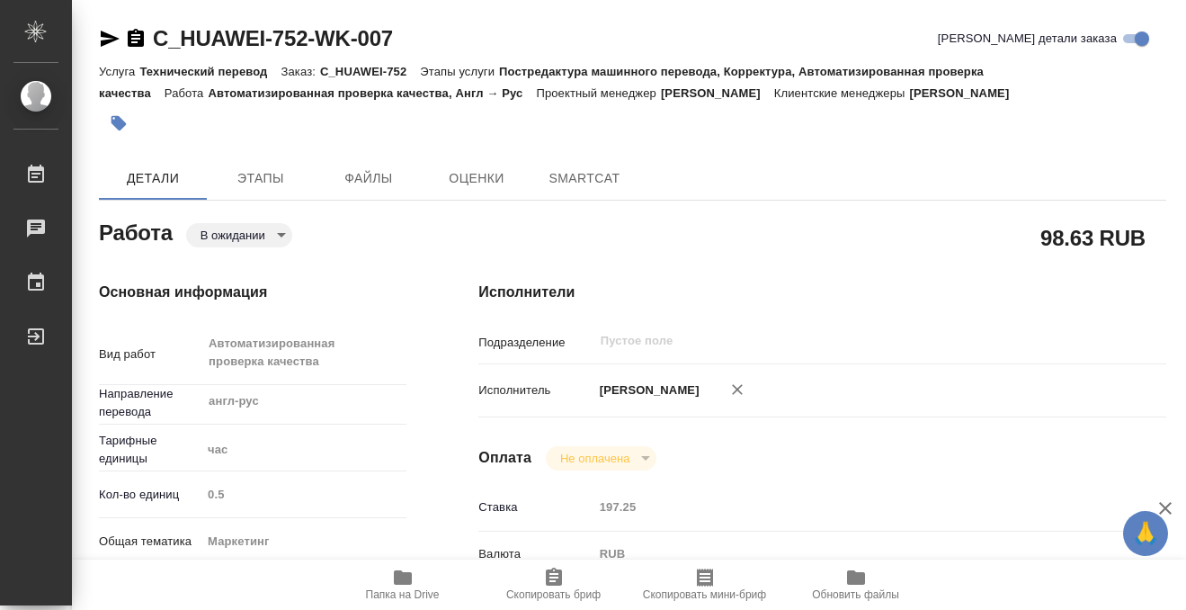
type textarea "x"
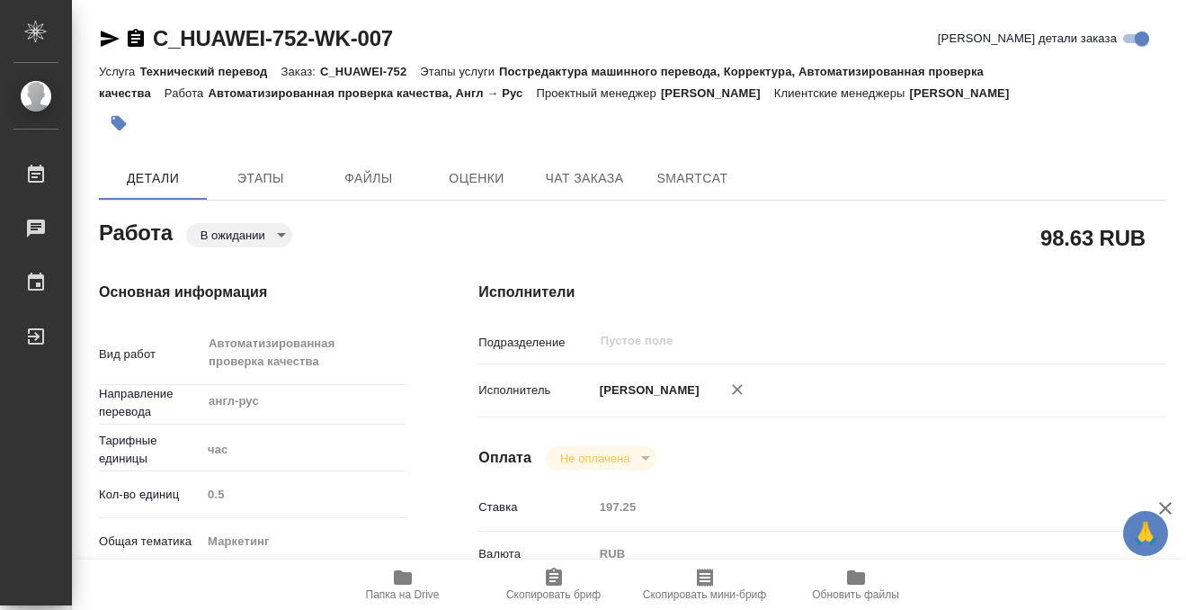
type textarea "x"
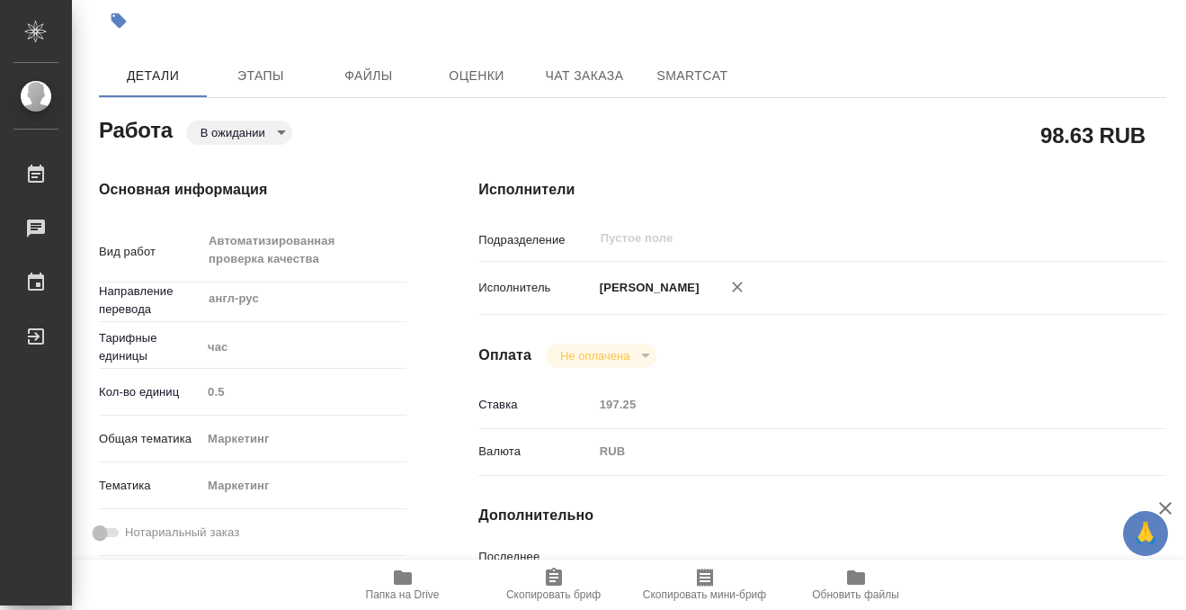
scroll to position [417, 0]
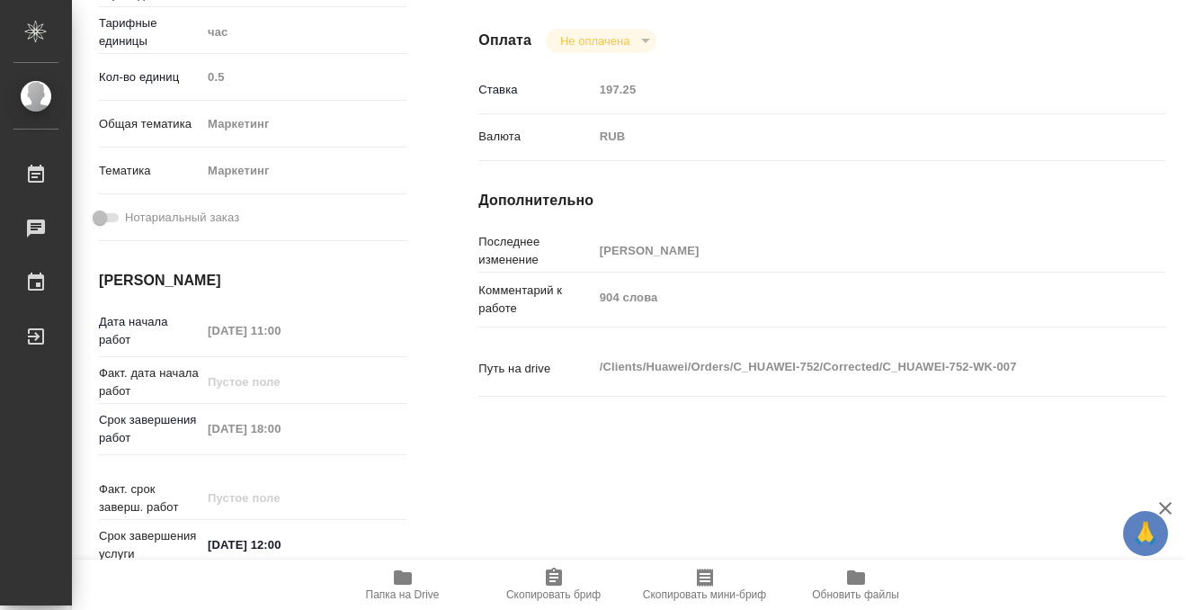
type textarea "x"
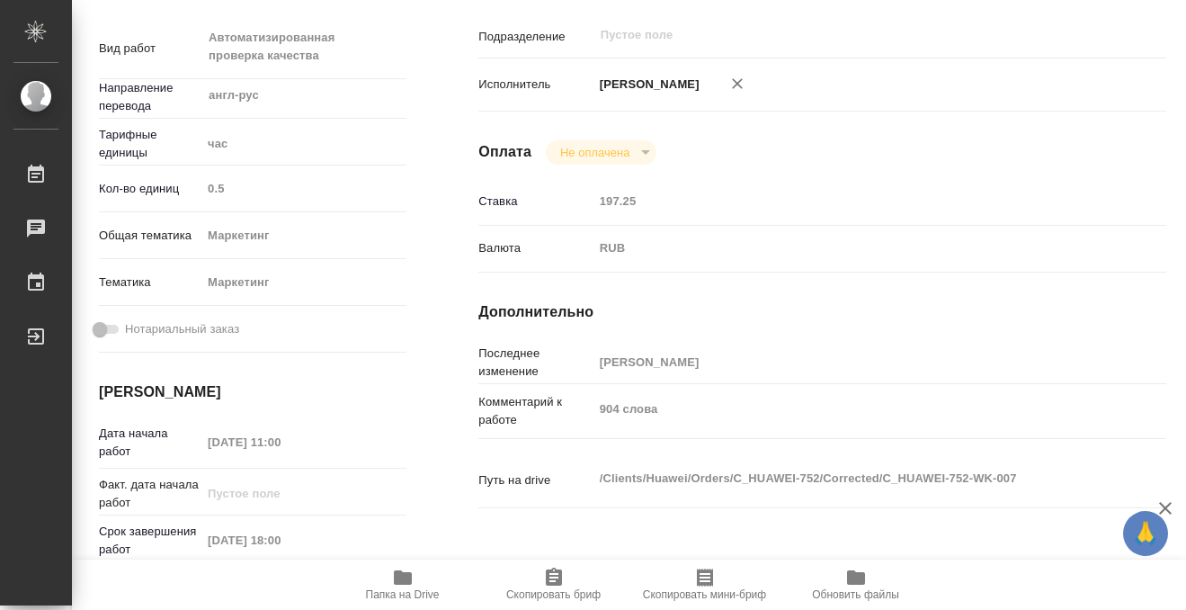
scroll to position [0, 0]
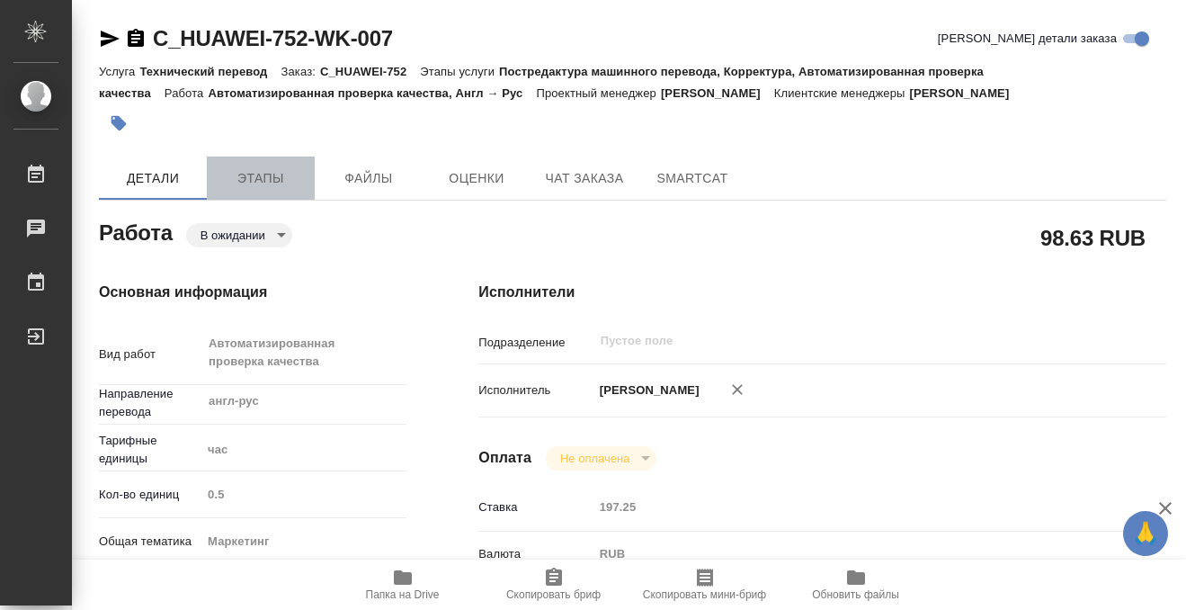
click at [251, 167] on span "Этапы" at bounding box center [261, 178] width 86 height 22
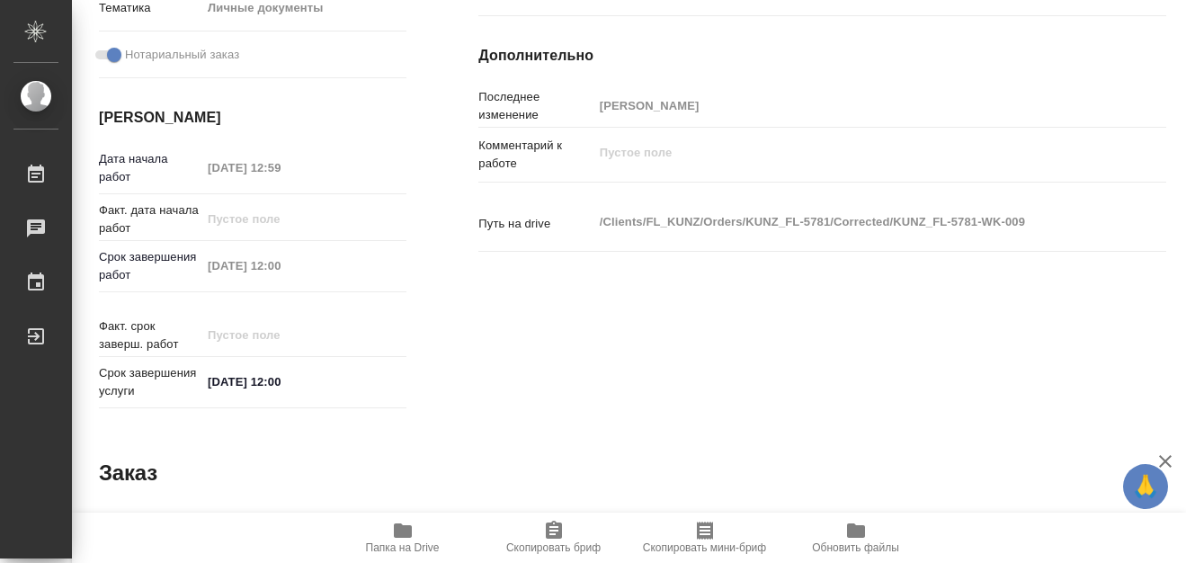
scroll to position [525, 0]
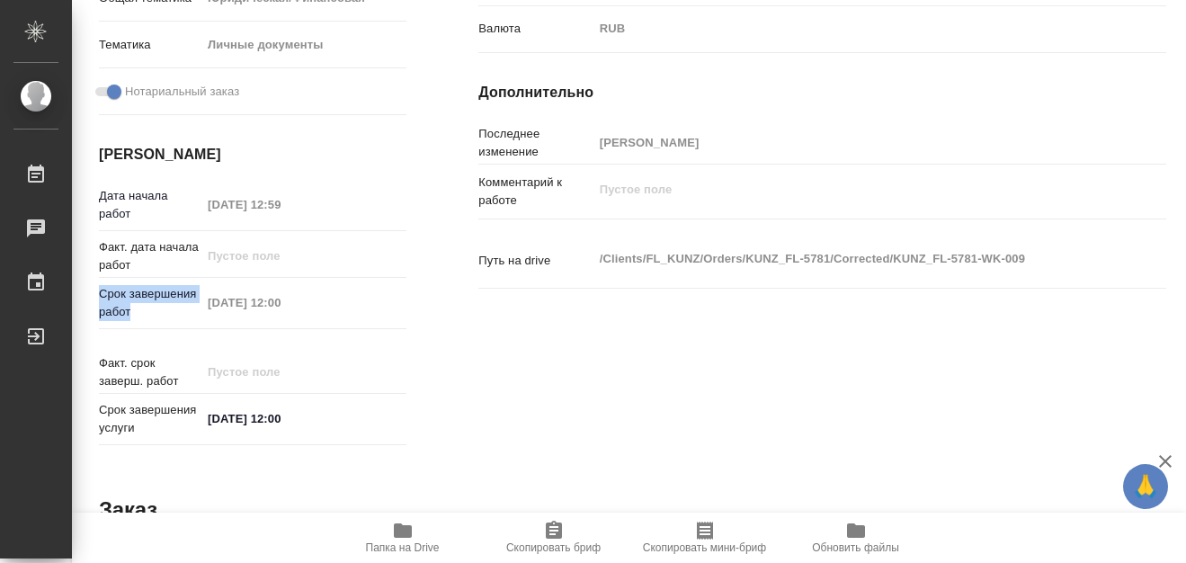
click at [307, 309] on div "Срок завершения работ [DATE] 12:00" at bounding box center [253, 303] width 308 height 36
click at [388, 214] on div "[DATE] 12:59" at bounding box center [303, 205] width 205 height 26
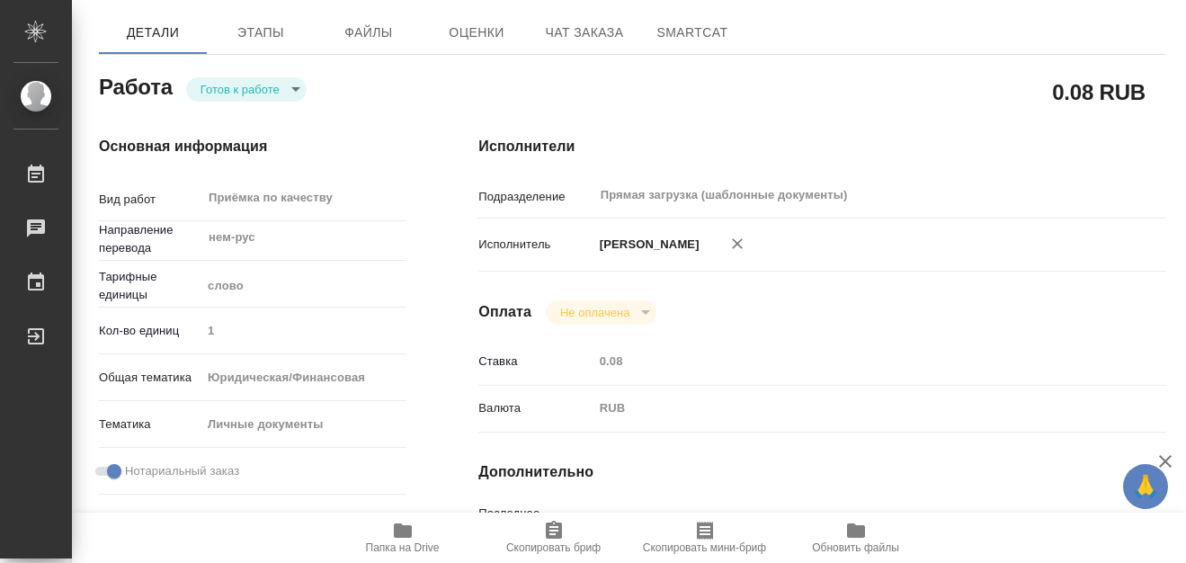
scroll to position [0, 0]
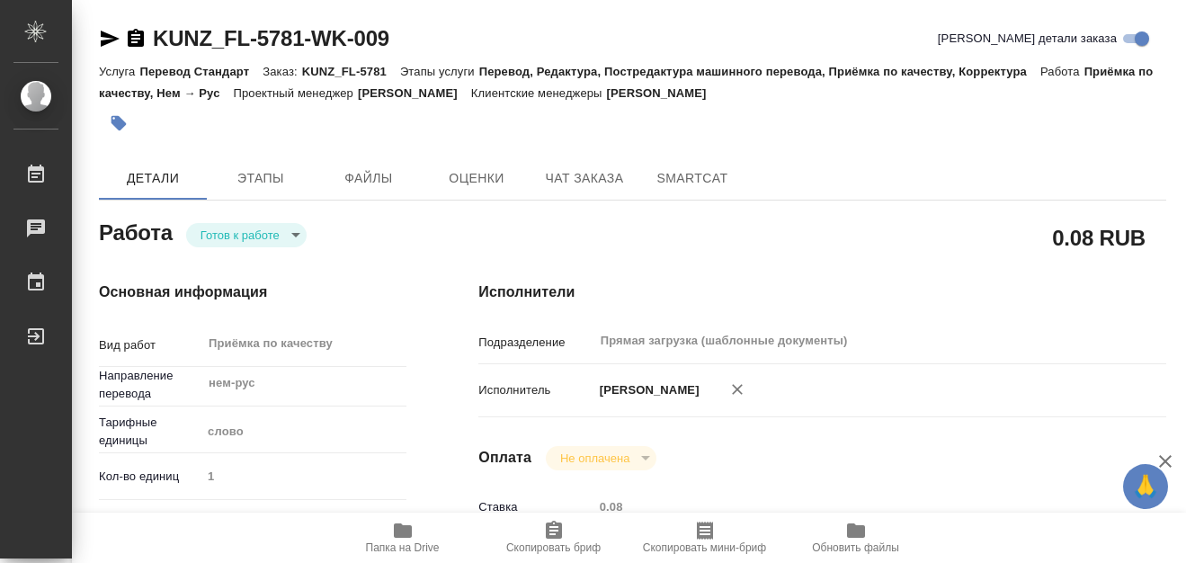
drag, startPoint x: 254, startPoint y: 94, endPoint x: 547, endPoint y: 92, distance: 293.2
click at [547, 92] on div "Услуга Перевод Стандарт Заказ: KUNZ_FL-5781 Этапы услуги Перевод, Редактура, По…" at bounding box center [632, 81] width 1067 height 43
click at [345, 85] on div "Услуга Перевод Стандарт Заказ: KUNZ_FL-5781 Этапы услуги Перевод, Редактура, По…" at bounding box center [632, 81] width 1067 height 43
drag, startPoint x: 254, startPoint y: 93, endPoint x: 375, endPoint y: 93, distance: 120.5
click at [358, 93] on p "Проектный менеджер" at bounding box center [296, 92] width 124 height 13
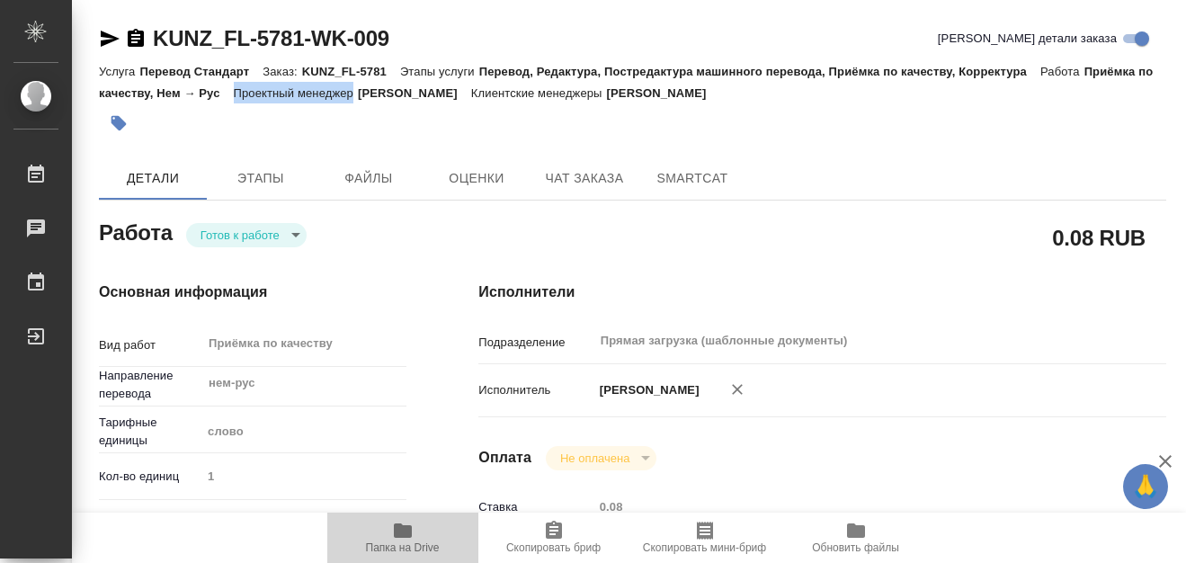
click at [406, 529] on icon "button" at bounding box center [403, 530] width 18 height 14
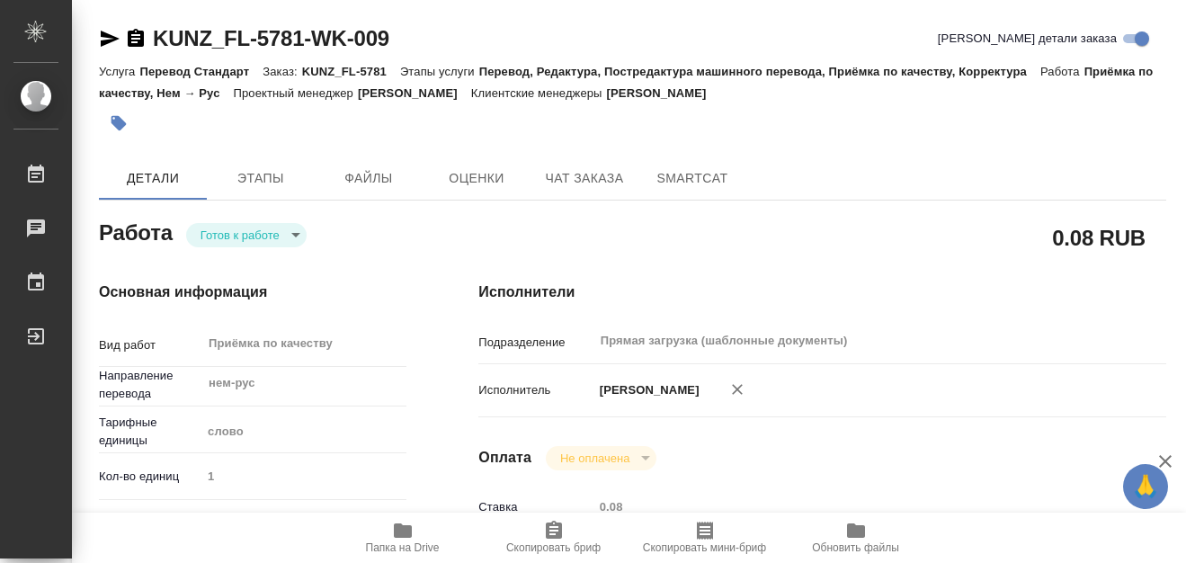
click at [568, 91] on p "Клиентские менеджеры" at bounding box center [539, 92] width 136 height 13
click at [256, 178] on span "Этапы" at bounding box center [261, 178] width 86 height 22
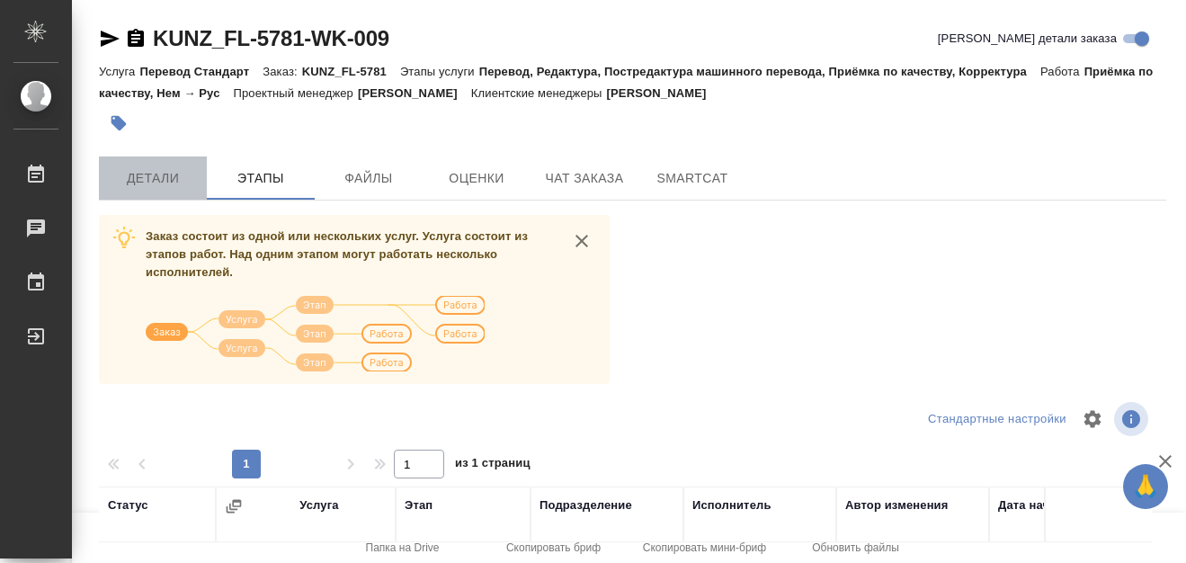
click at [162, 171] on span "Детали" at bounding box center [153, 178] width 86 height 22
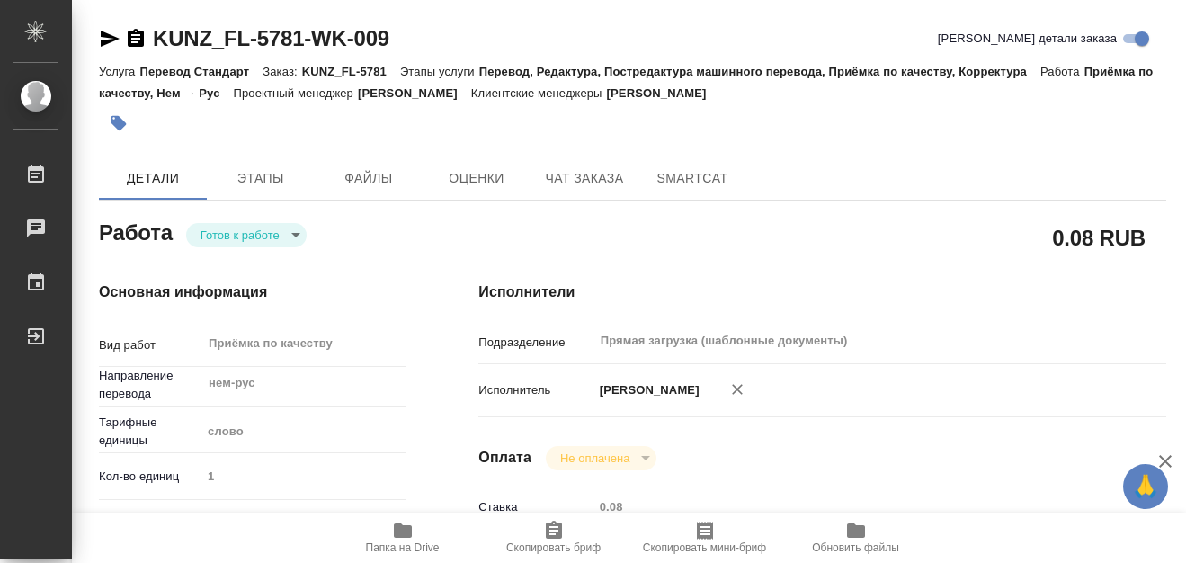
type textarea "x"
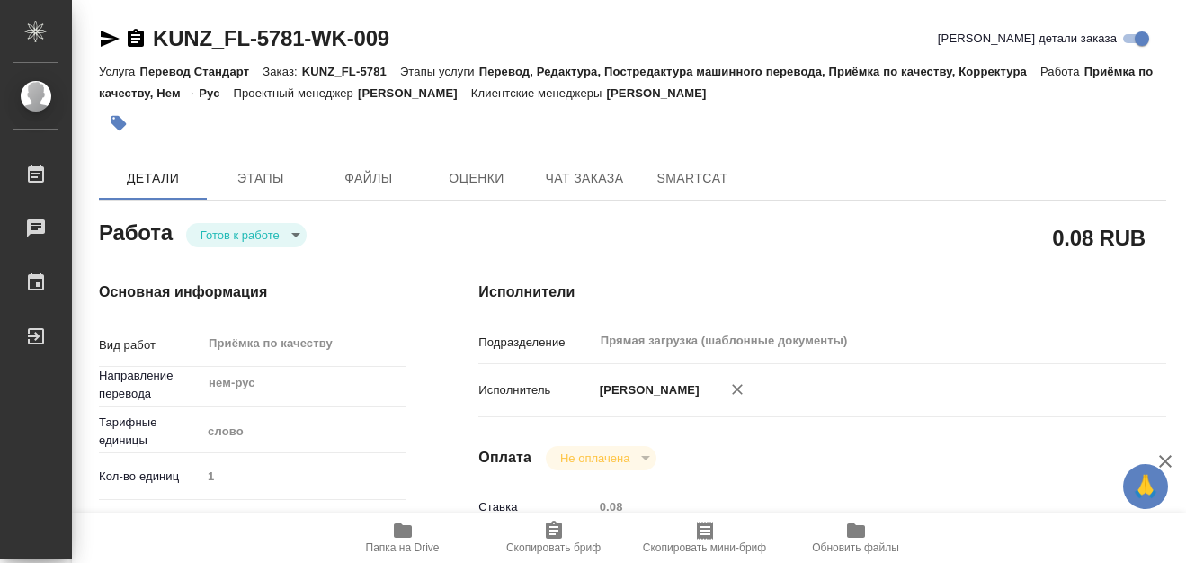
type textarea "x"
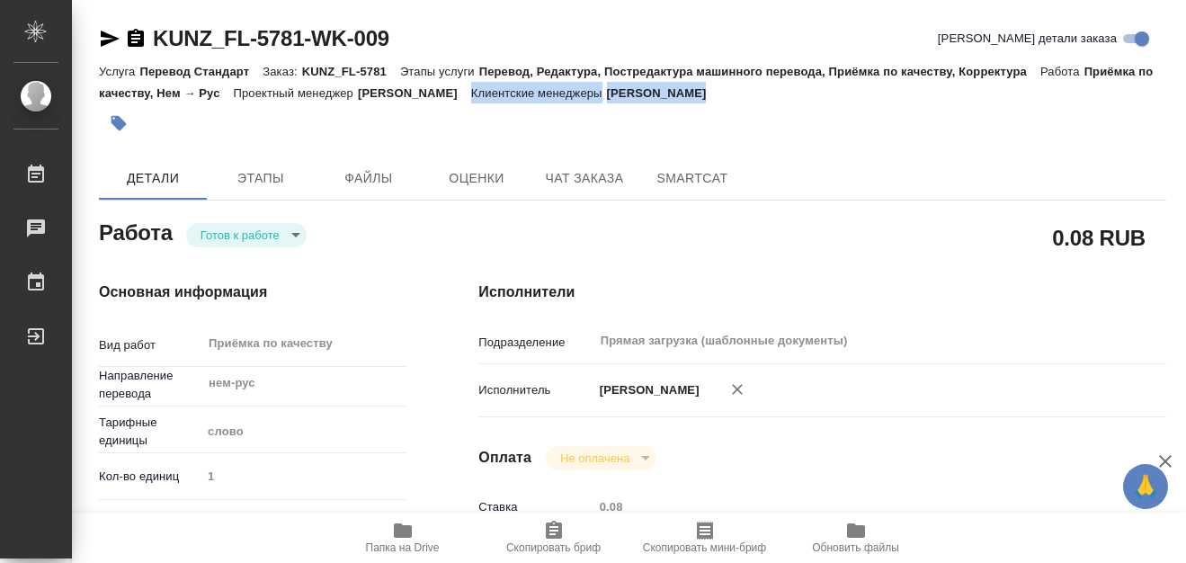
drag, startPoint x: 555, startPoint y: 92, endPoint x: 794, endPoint y: 99, distance: 239.3
click at [794, 99] on div "Услуга Перевод Стандарт Заказ: KUNZ_FL-5781 Этапы услуги Перевод, Редактура, По…" at bounding box center [632, 81] width 1067 height 43
click at [783, 113] on div at bounding box center [454, 123] width 711 height 40
click at [135, 36] on icon "button" at bounding box center [136, 38] width 16 height 18
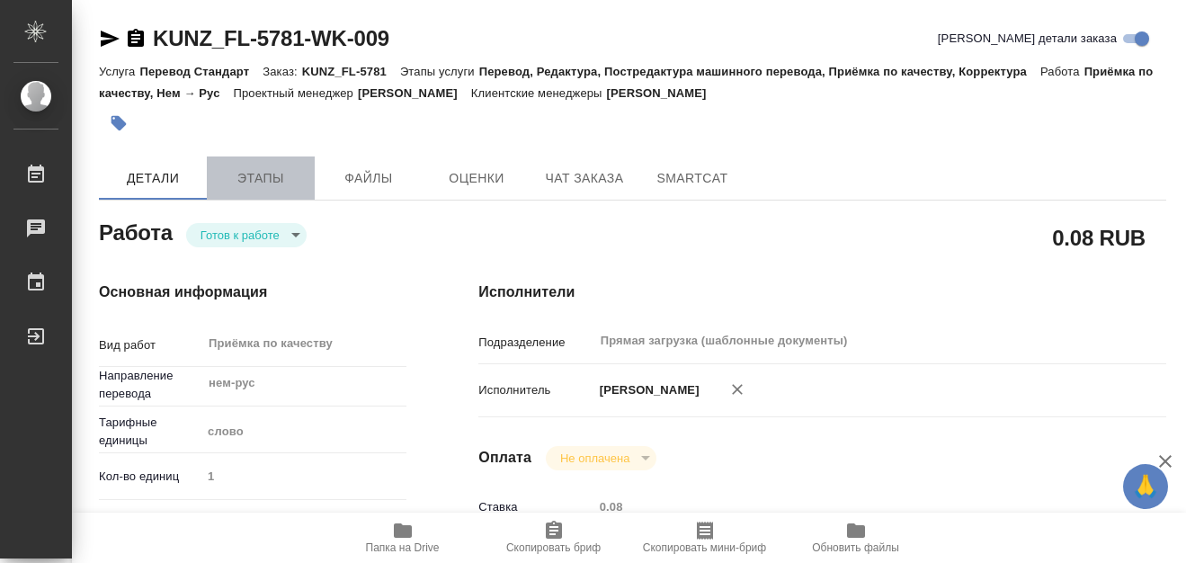
click at [260, 167] on span "Этапы" at bounding box center [261, 178] width 86 height 22
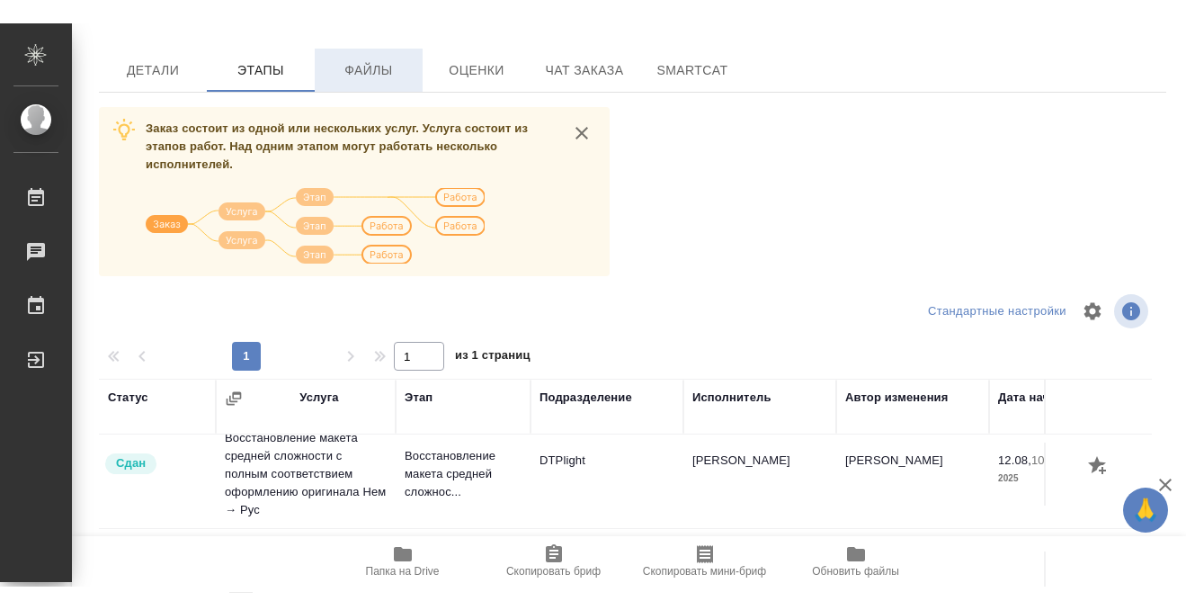
scroll to position [68, 0]
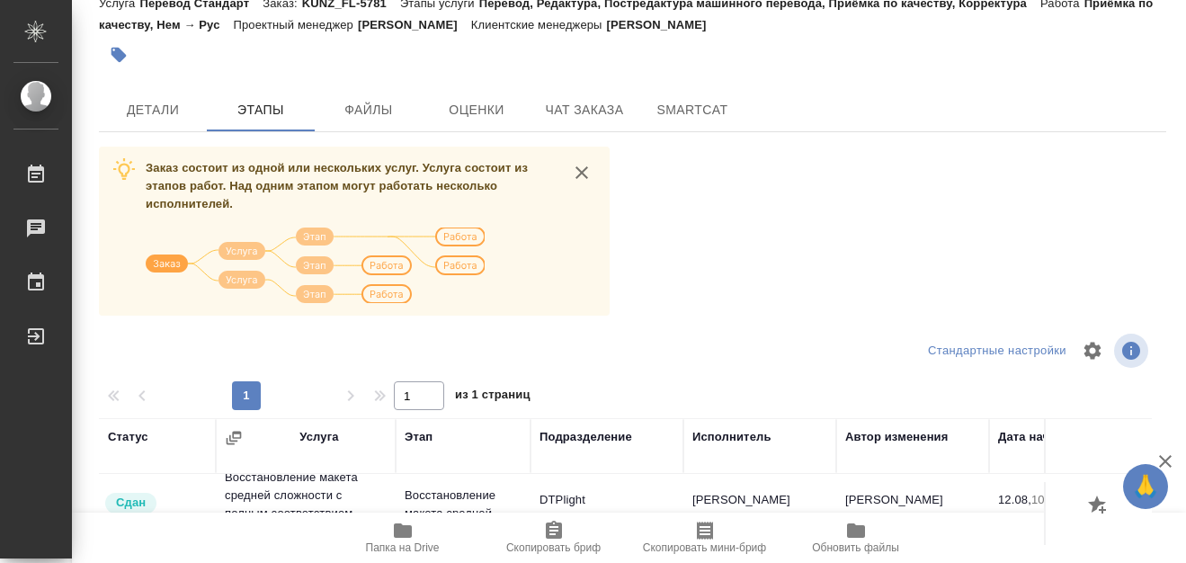
drag, startPoint x: 255, startPoint y: 25, endPoint x: 538, endPoint y: 22, distance: 282.4
click at [538, 22] on div "Услуга Перевод Стандарт Заказ: KUNZ_FL-5781 Этапы услуги Перевод, Редактура, По…" at bounding box center [632, 13] width 1067 height 43
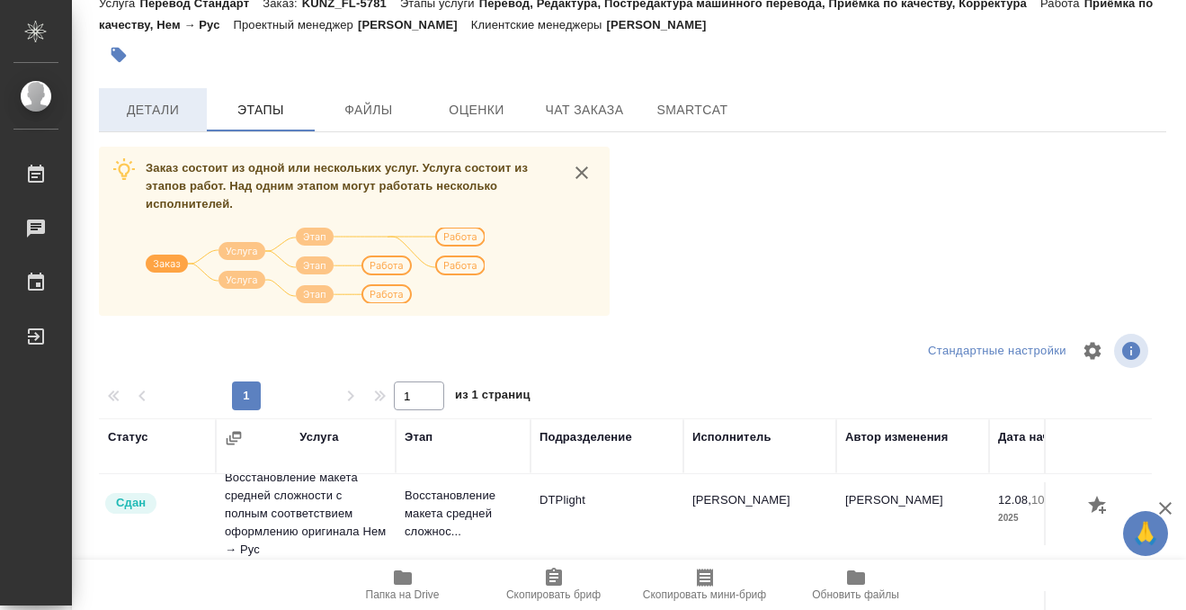
click at [150, 115] on span "Детали" at bounding box center [153, 110] width 86 height 22
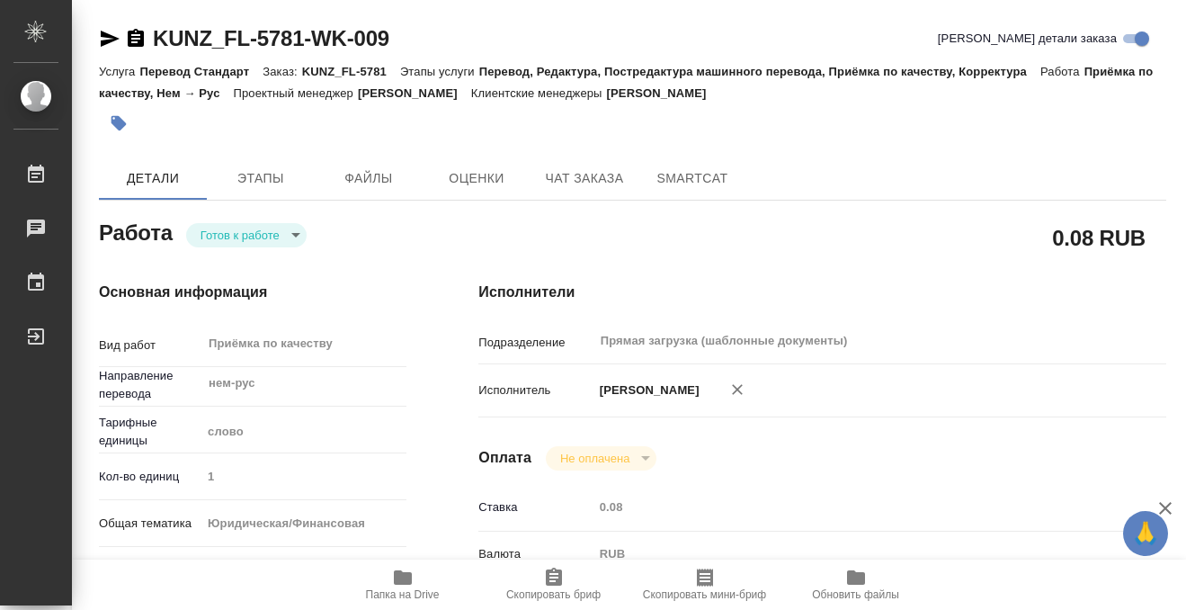
type textarea "x"
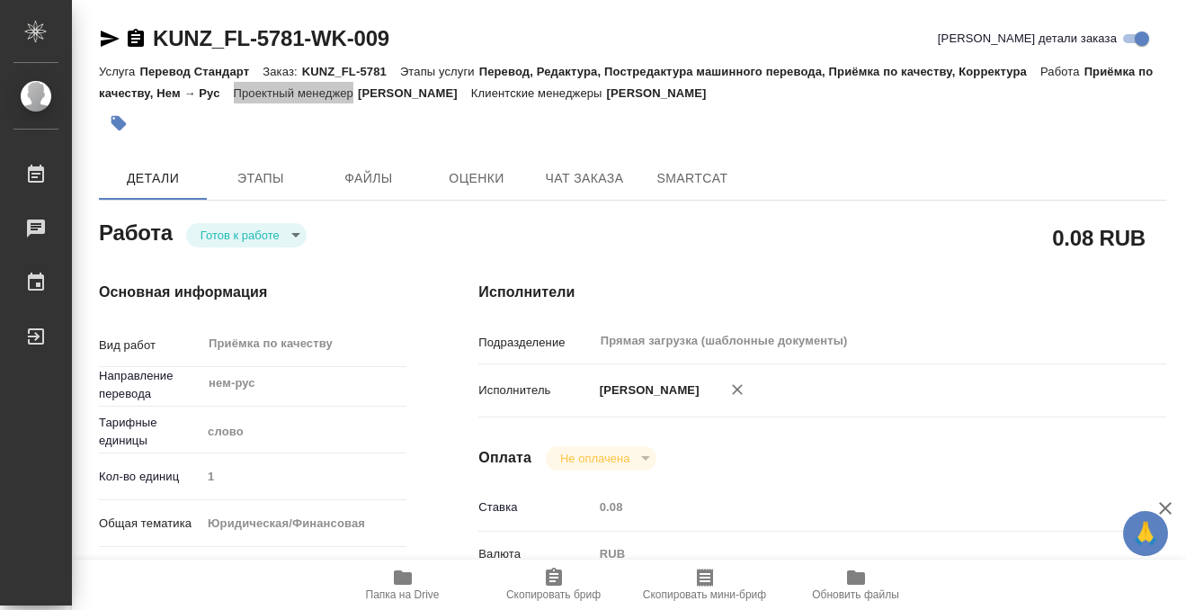
type textarea "x"
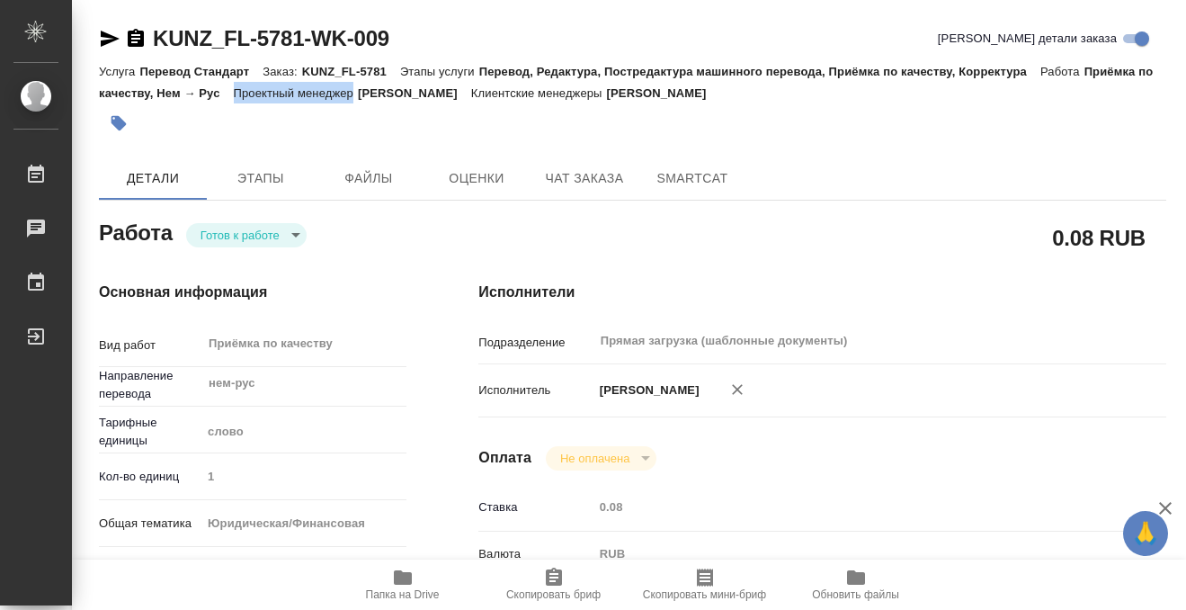
type textarea "x"
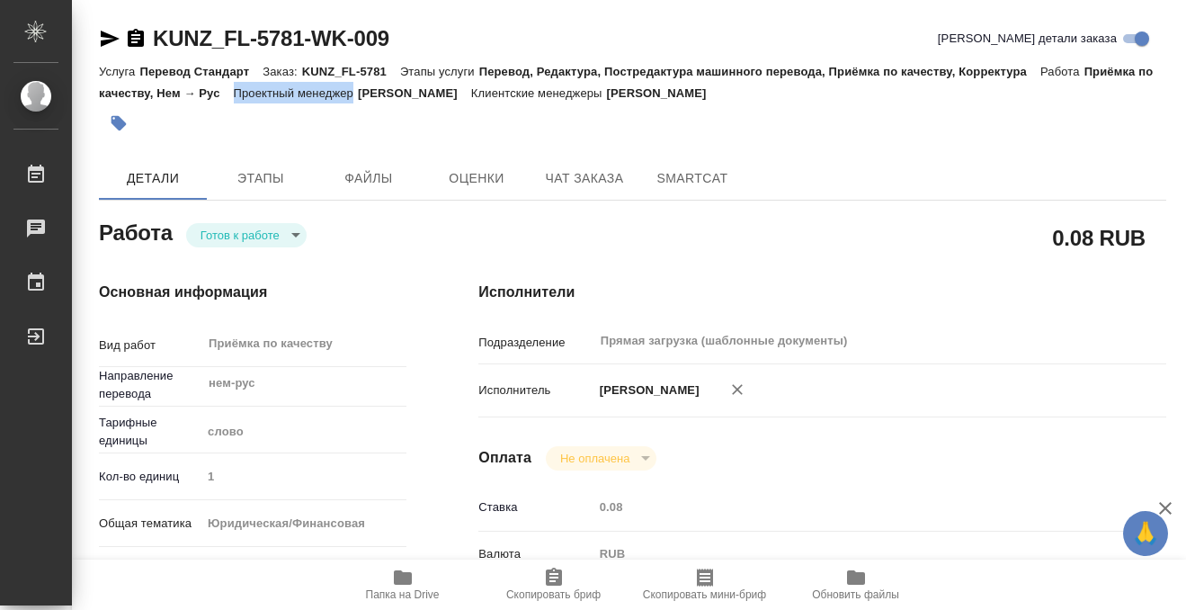
type textarea "x"
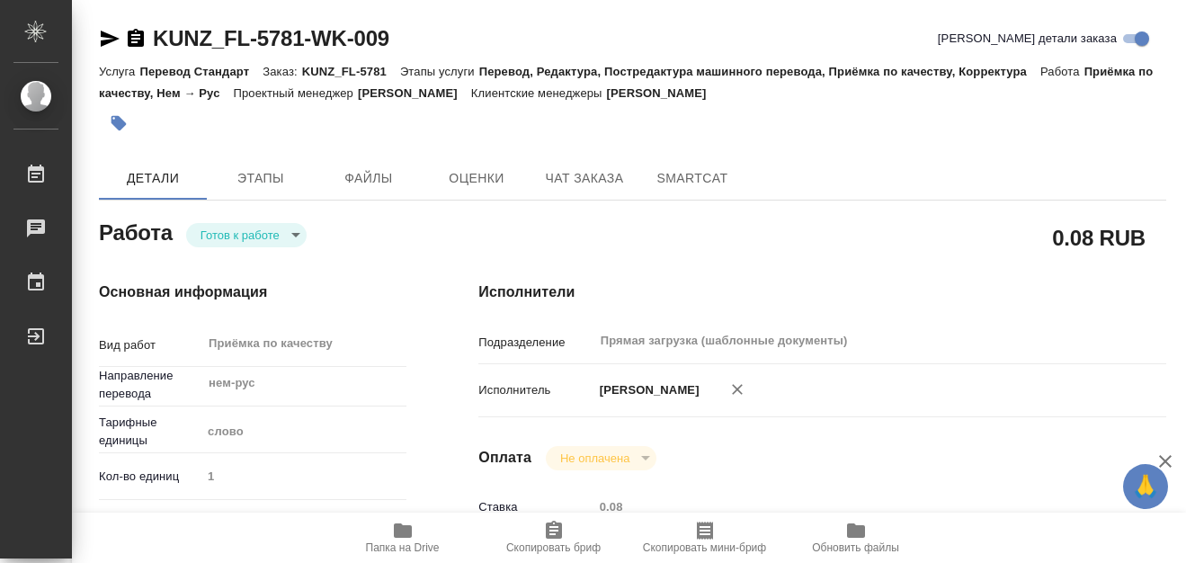
click at [428, 79] on div "Услуга Перевод Стандарт Заказ: KUNZ_FL-5781 Этапы услуги Перевод, Редактура, По…" at bounding box center [632, 81] width 1067 height 43
click at [123, 122] on icon "button" at bounding box center [119, 123] width 15 height 15
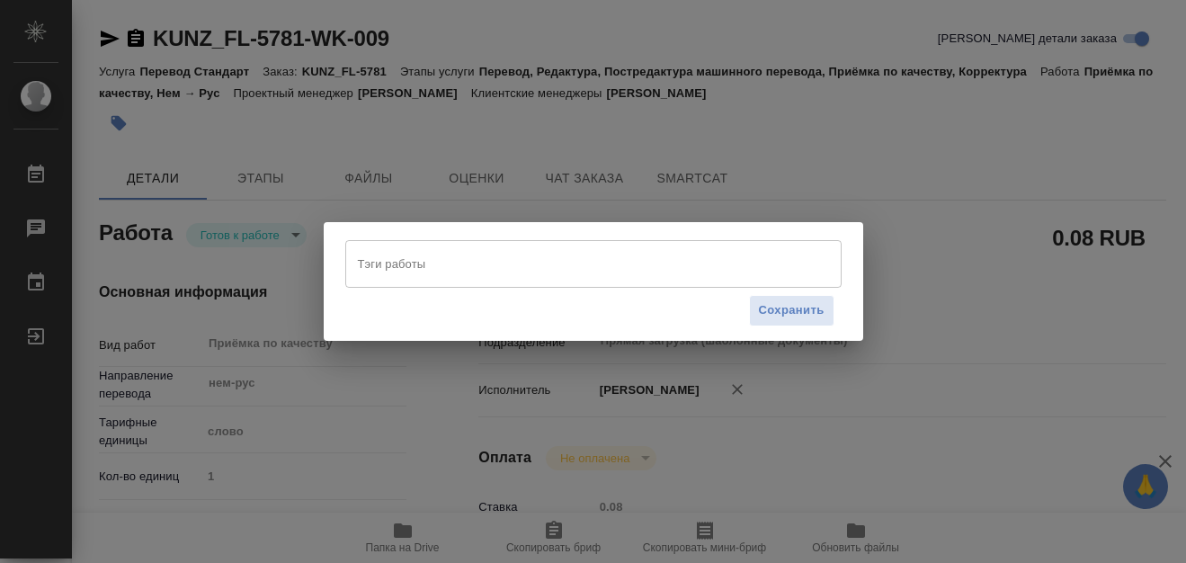
click at [443, 263] on input "Тэги работы" at bounding box center [576, 263] width 446 height 31
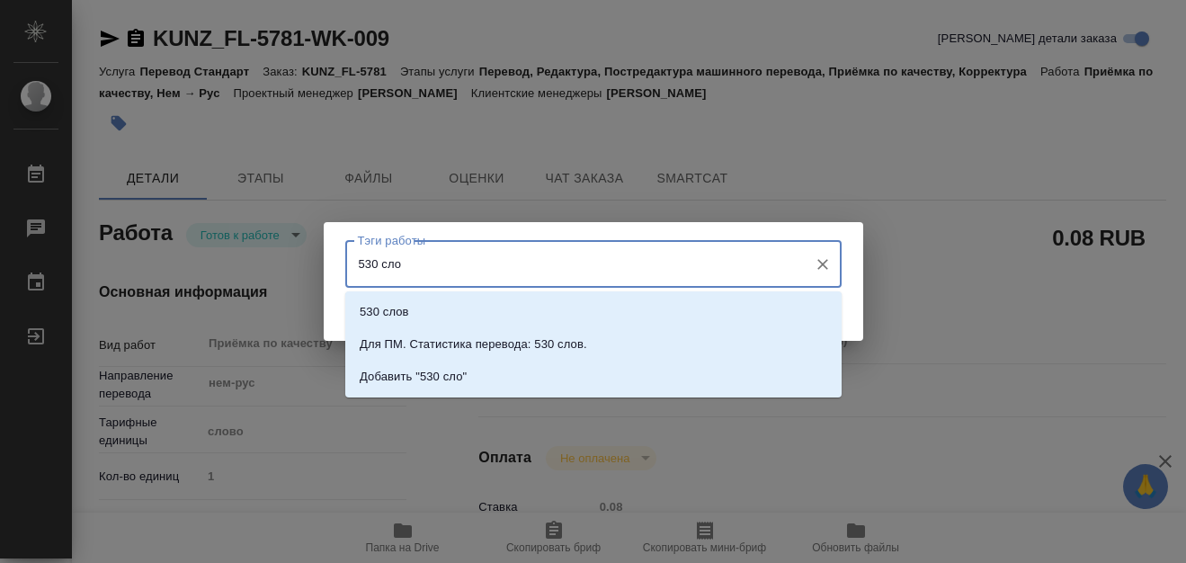
type input "530 слов"
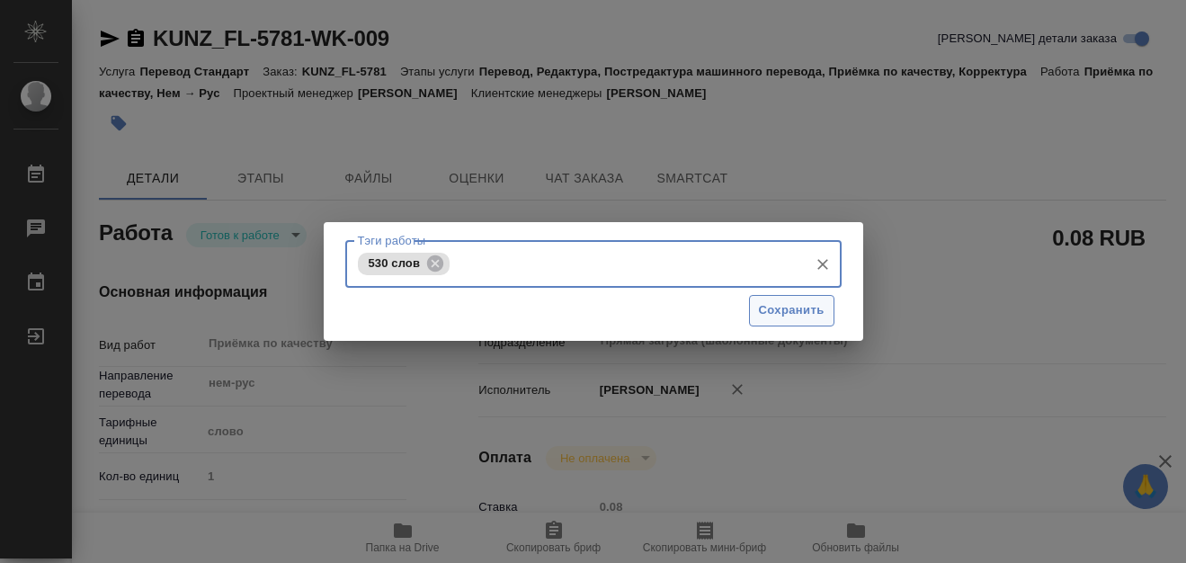
click at [778, 313] on span "Сохранить" at bounding box center [792, 310] width 66 height 21
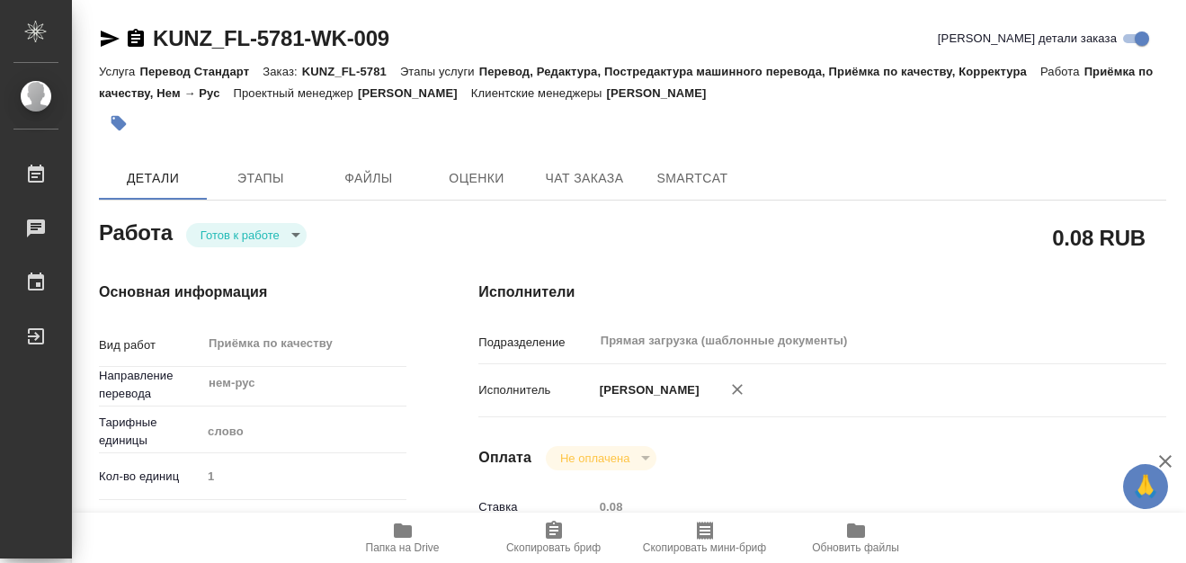
type input "readyForWork"
type textarea "Приёмка по качеству"
type textarea "x"
type input "нем-рус"
type input "5a8b1489cc6b4906c91bfd90"
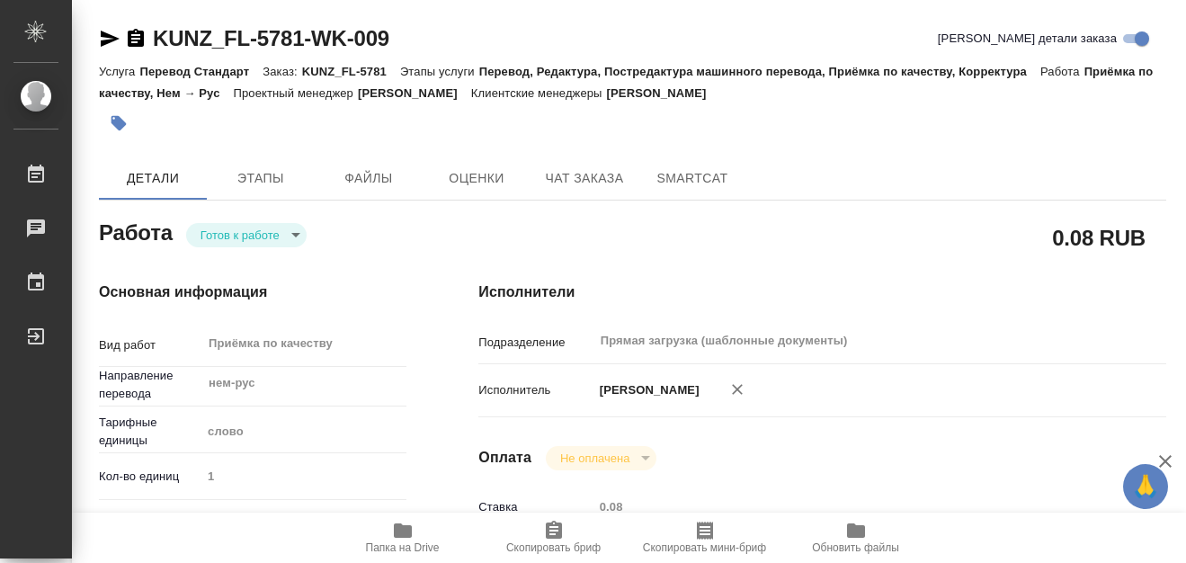
type input "1"
type input "yr-fn"
type input "5a8b8b956a9677013d343cfe"
checkbox input "true"
type input "11.08.2025 12:59"
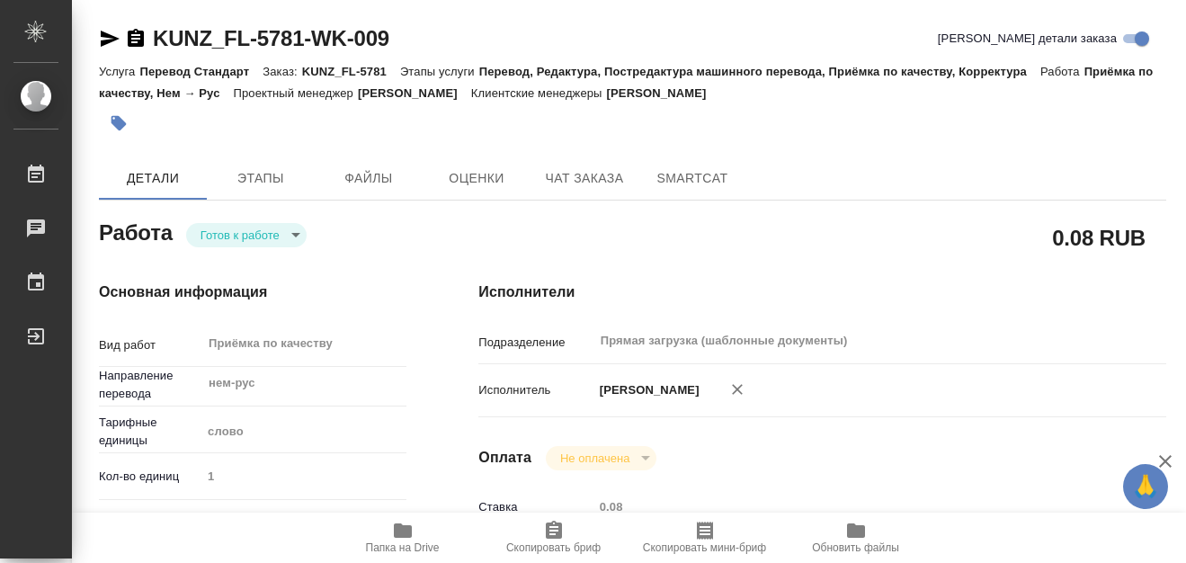
type input "14.08.2025 12:00"
type input "Прямая загрузка (шаблонные документы)"
type input "notPayed"
type input "0.08"
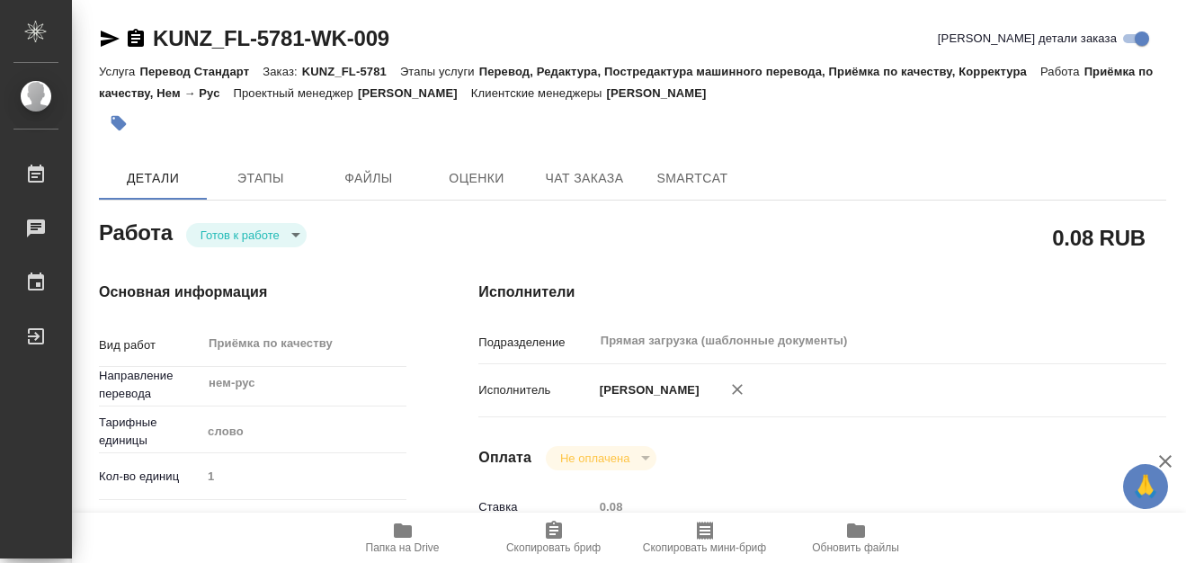
type input "RUB"
type input "[PERSON_NAME]"
type textarea "x"
type textarea "/Clients/FL_KUNZ/Orders/KUNZ_FL-5781/Corrected/KUNZ_FL-5781-WK-009"
type textarea "x"
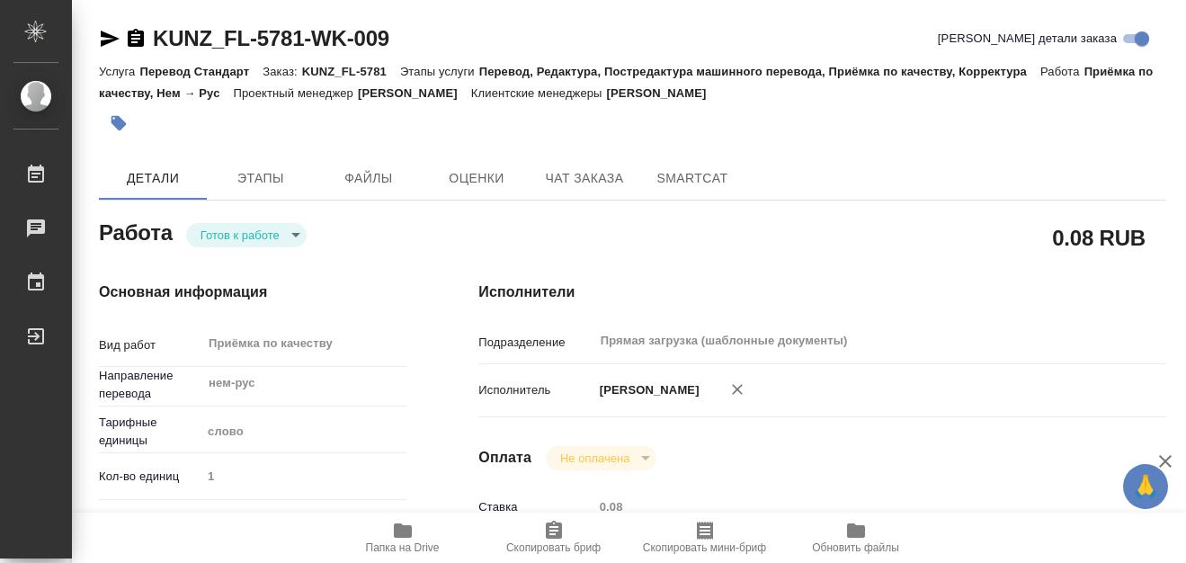
type input "KUNZ_FL-5781"
type input "Перевод Стандарт"
type input "Перевод, Редактура, Постредактура машинного перевода, Приёмка по качеству, Корр…"
type input "[PERSON_NAME]"
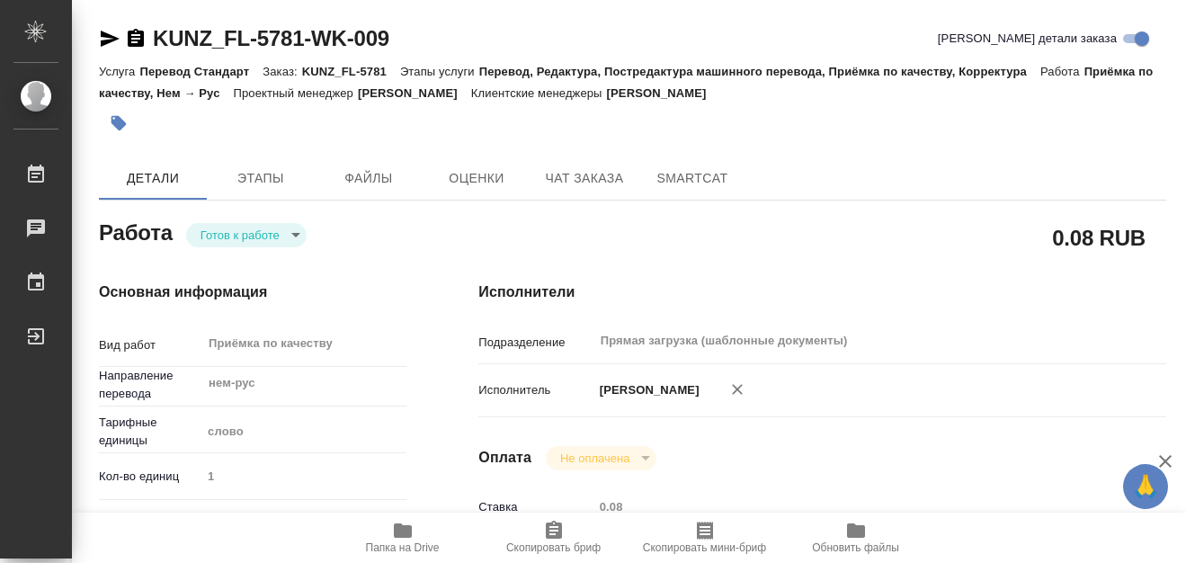
type input "/Clients/FL_KUNZ/Orders/KUNZ_FL-5781"
type textarea "x"
type textarea "нем-рус, под нот в паспорте только перевод главного разворота + визы (перевод п…"
type textarea "x"
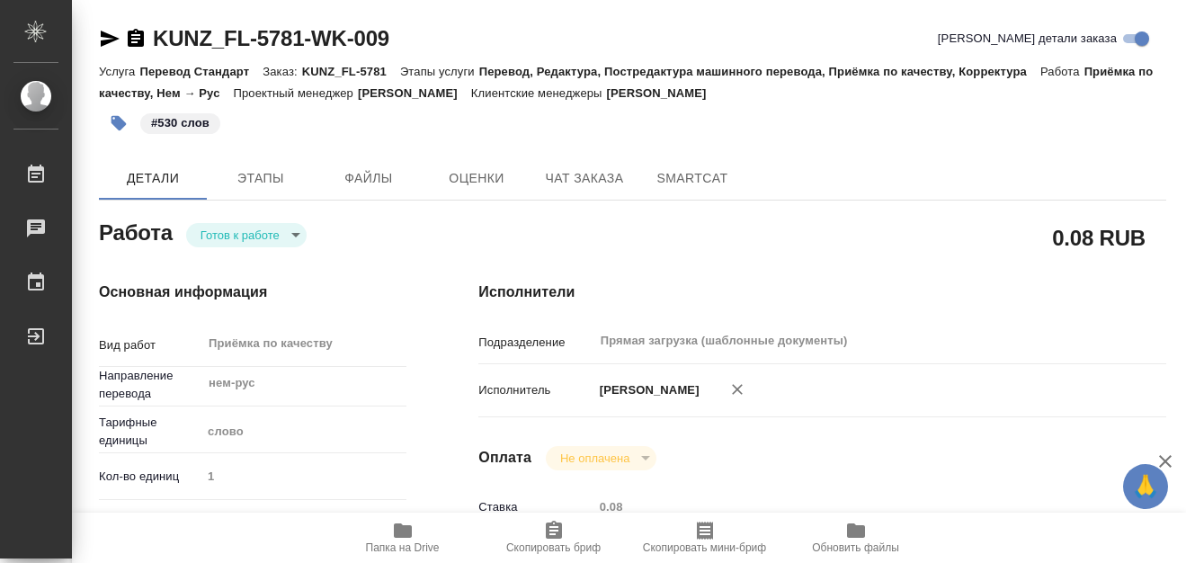
type textarea "x"
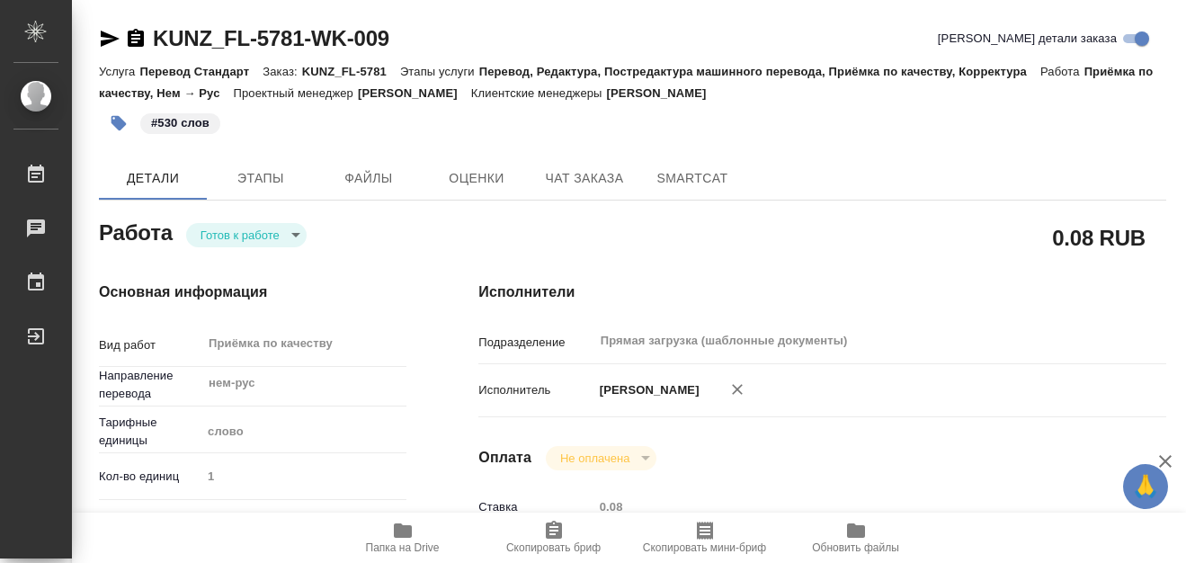
type textarea "x"
click at [272, 237] on body "🙏 .cls-1 fill:#fff; AWATERA Kobzeva Elizaveta Работы 0 Чаты График Выйти KUNZ_F…" at bounding box center [593, 281] width 1186 height 563
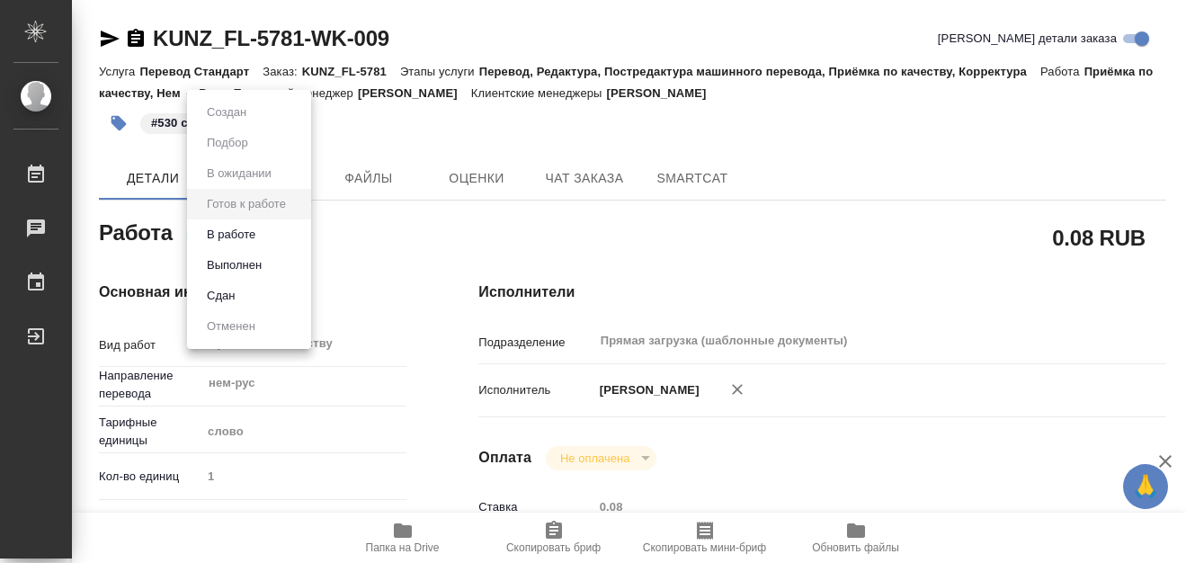
click at [404, 240] on div at bounding box center [593, 281] width 1186 height 563
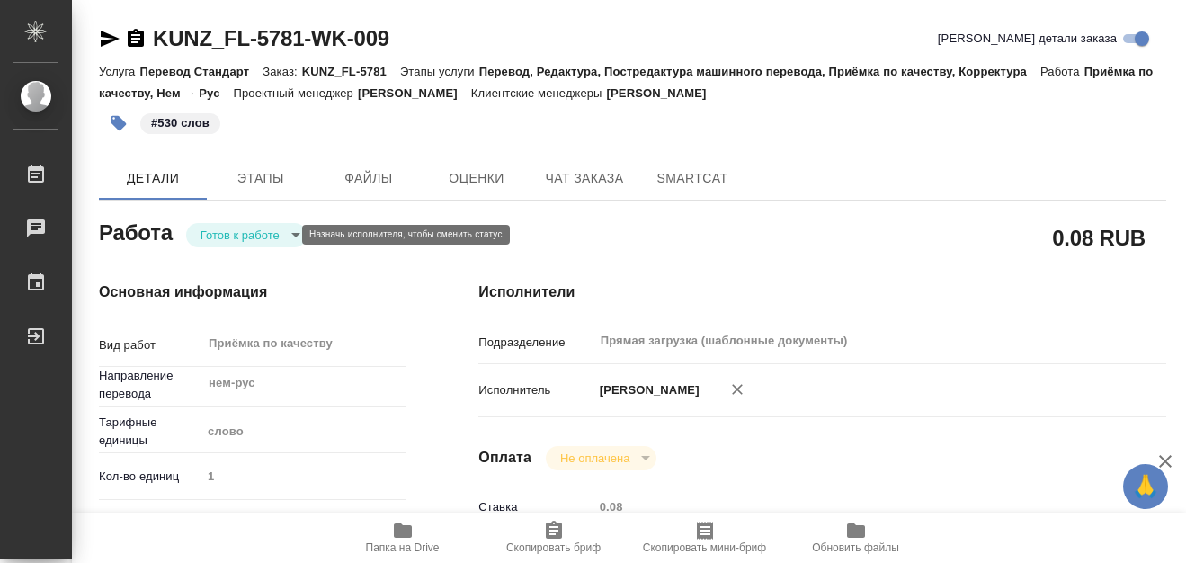
click at [287, 235] on body "🙏 .cls-1 fill:#fff; AWATERA Kobzeva Elizaveta Работы 0 Чаты График Выйти KUNZ_F…" at bounding box center [593, 281] width 1186 height 563
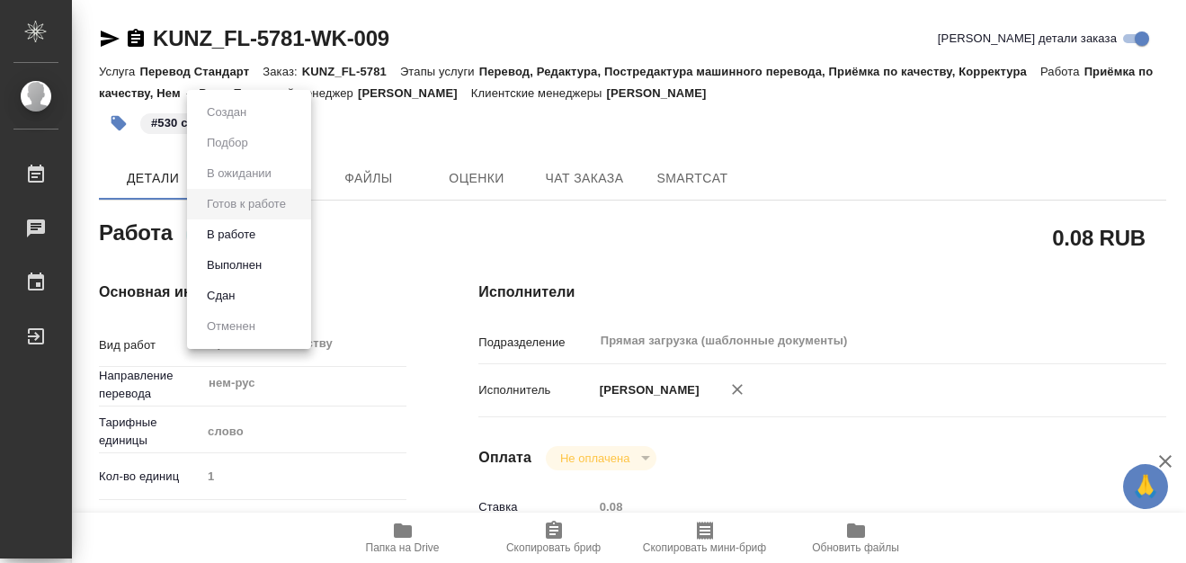
click at [374, 236] on div at bounding box center [593, 281] width 1186 height 563
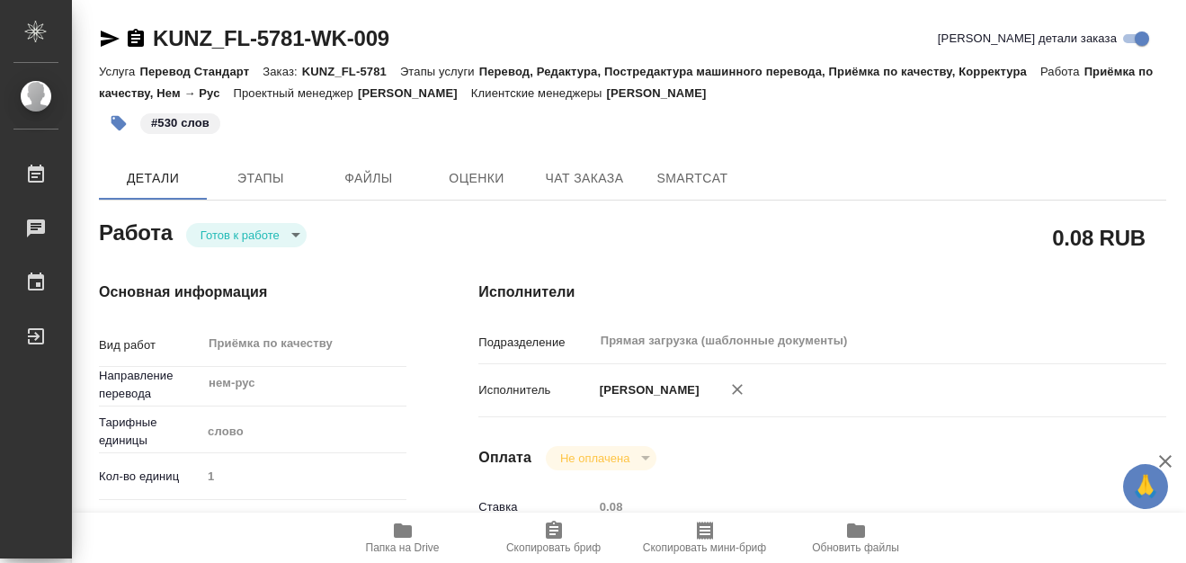
click at [297, 231] on body "🙏 .cls-1 fill:#fff; AWATERA Kobzeva Elizaveta Работы 0 Чаты График Выйти KUNZ_F…" at bounding box center [593, 281] width 1186 height 563
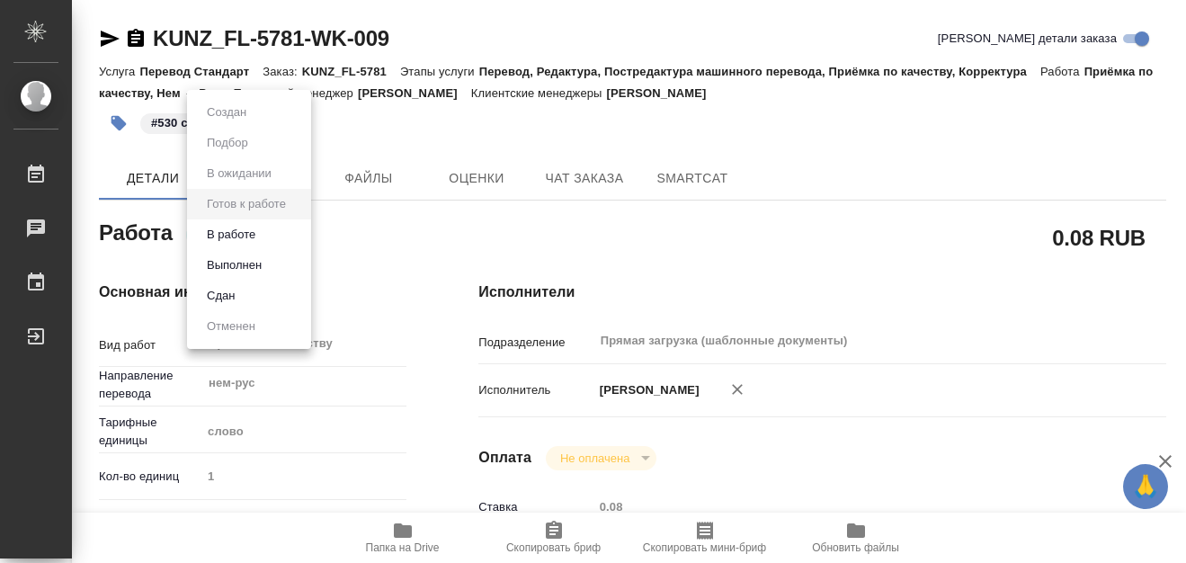
click at [425, 220] on div at bounding box center [593, 281] width 1186 height 563
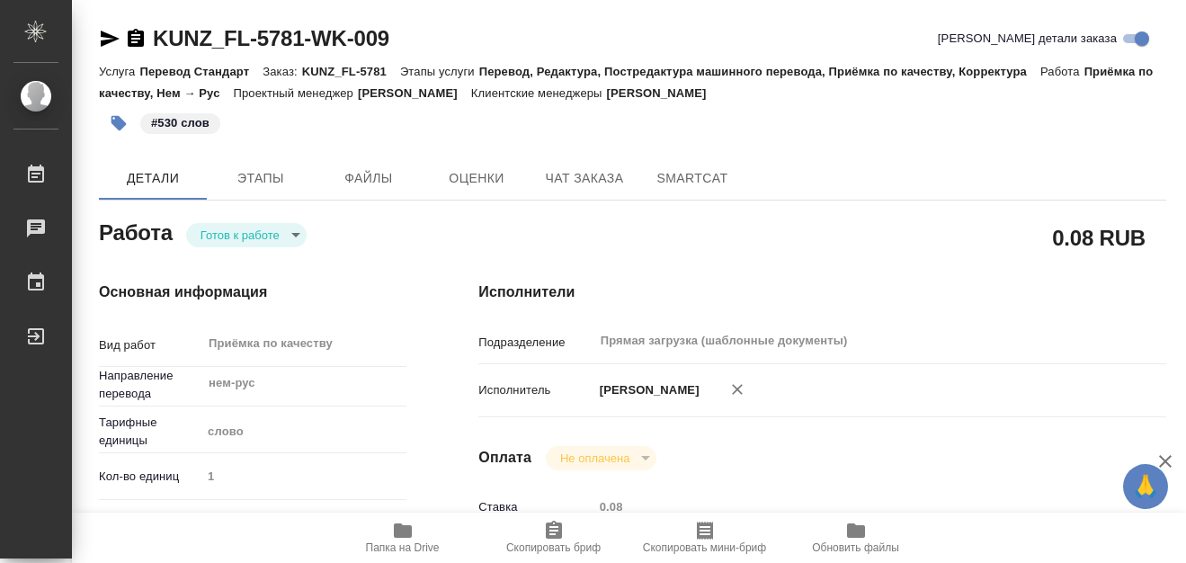
click at [118, 124] on icon "button" at bounding box center [119, 123] width 15 height 15
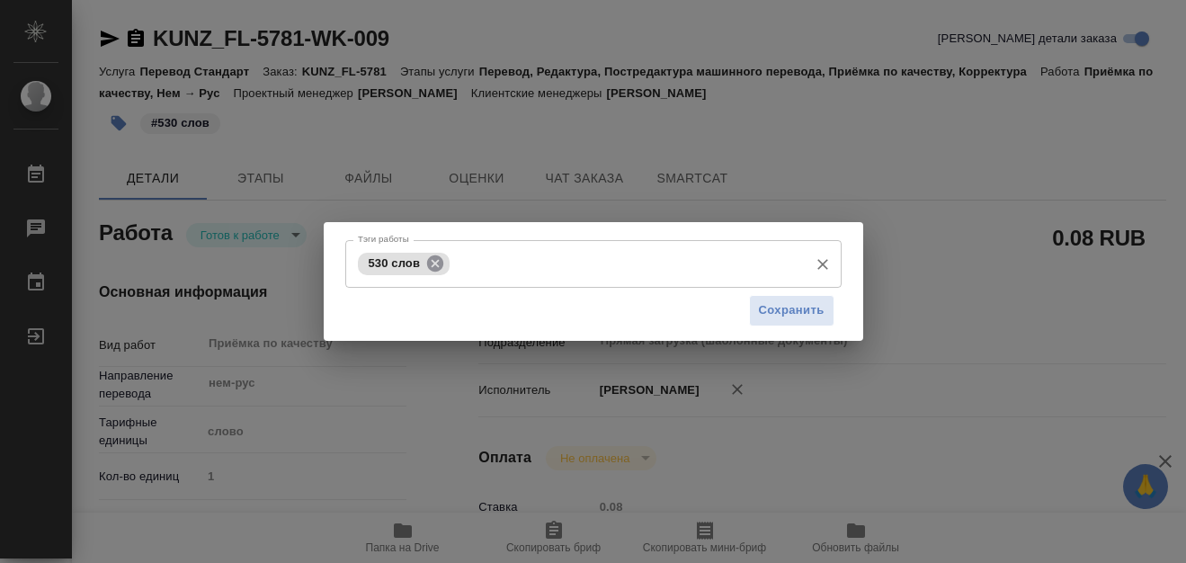
click at [426, 255] on icon at bounding box center [435, 264] width 20 height 20
click at [878, 140] on div "Тэги работы Тэги работы Сохранить" at bounding box center [593, 281] width 1186 height 563
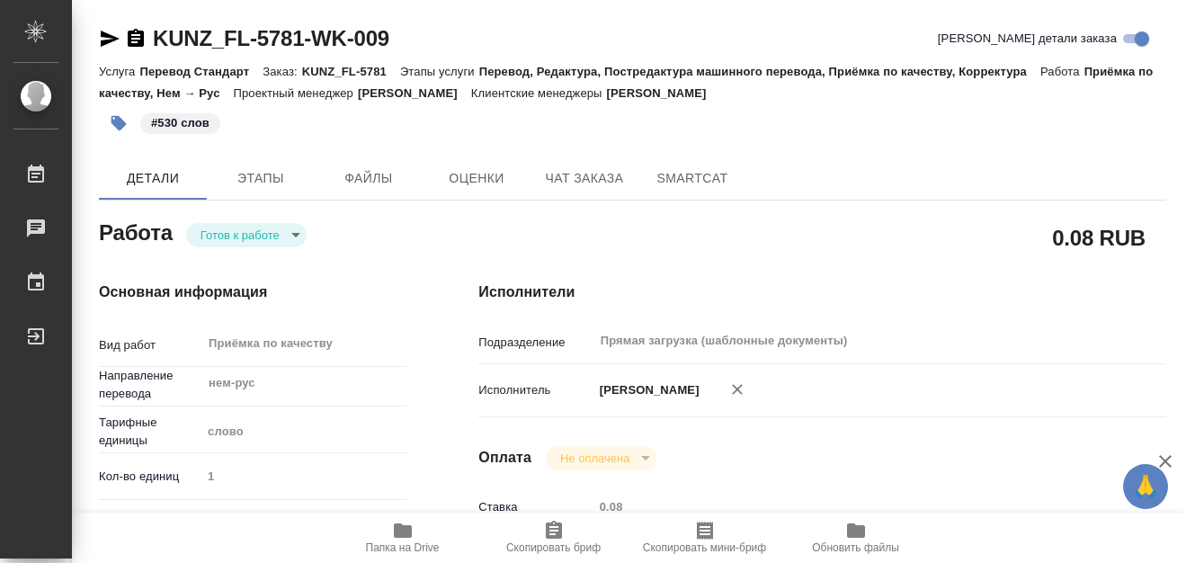
click at [190, 127] on p "#530 слов" at bounding box center [180, 123] width 58 height 18
click at [182, 123] on p "#530 слов" at bounding box center [180, 123] width 58 height 18
click at [117, 124] on icon "button" at bounding box center [119, 123] width 15 height 15
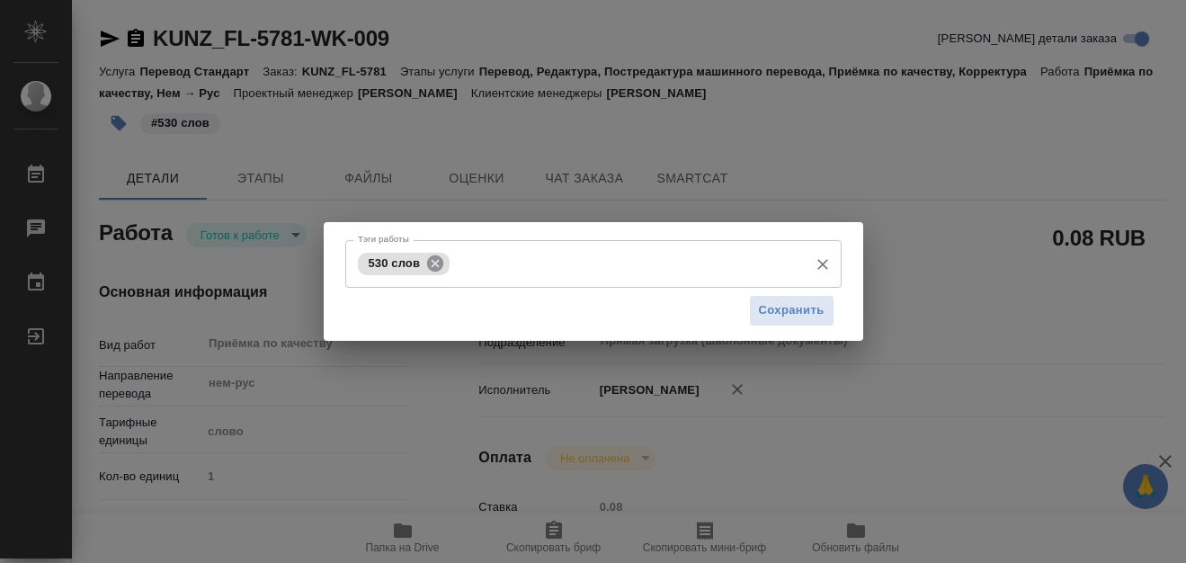
click at [440, 266] on icon at bounding box center [435, 262] width 16 height 16
click at [468, 268] on input "Тэги работы" at bounding box center [576, 263] width 446 height 31
click at [815, 157] on div "Тэги работы с листа Тэги работы Сохранить" at bounding box center [593, 281] width 1186 height 563
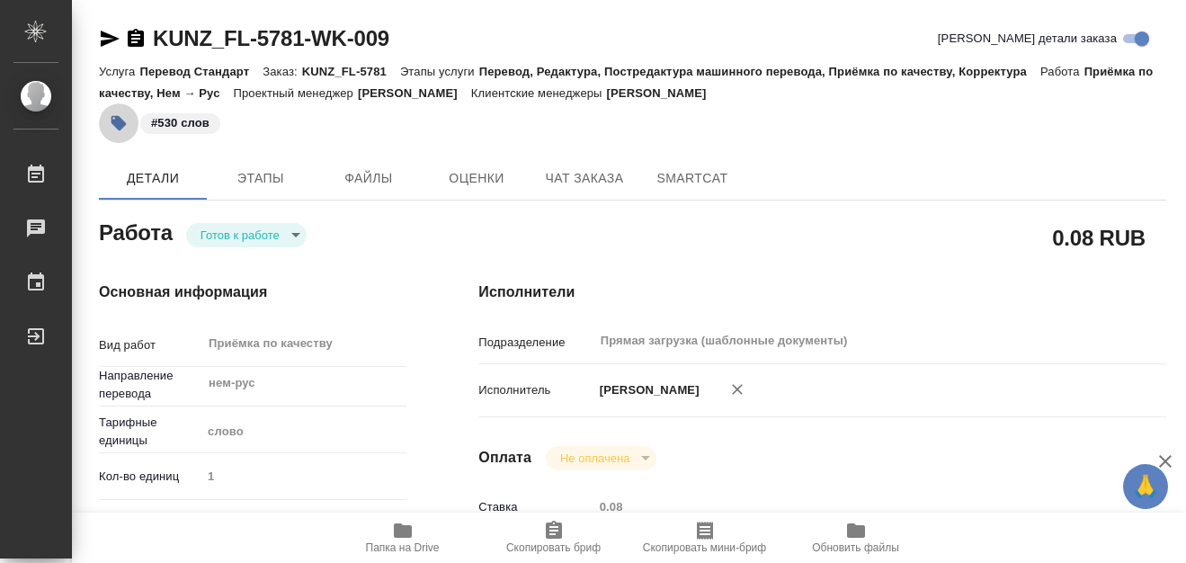
click at [121, 121] on icon "button" at bounding box center [119, 123] width 15 height 15
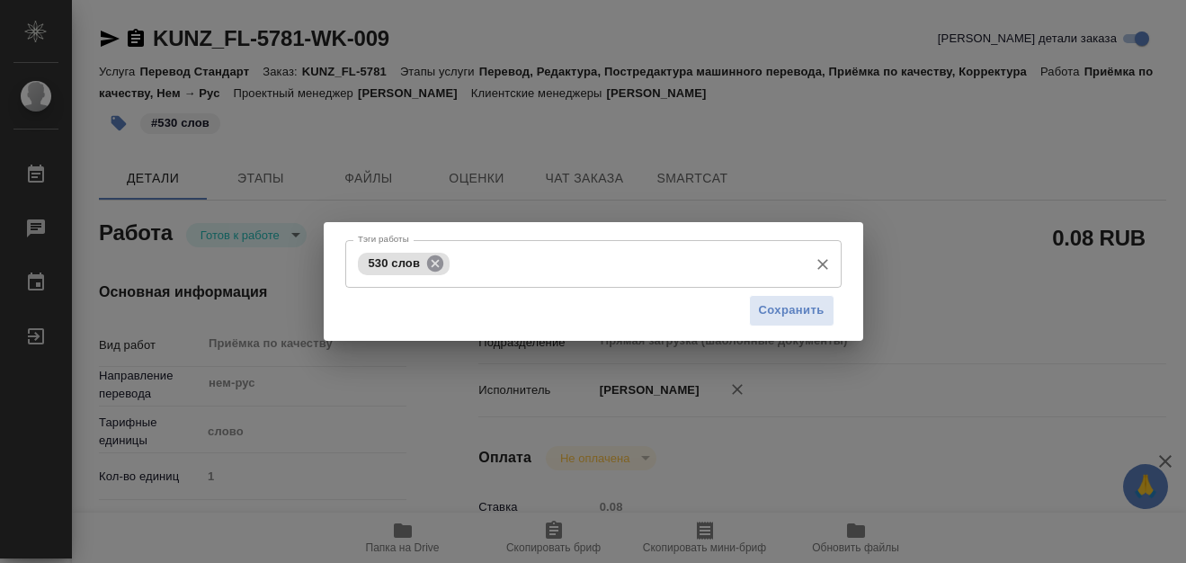
click at [435, 262] on icon at bounding box center [435, 264] width 20 height 20
click at [798, 306] on span "Сохранить" at bounding box center [792, 310] width 66 height 21
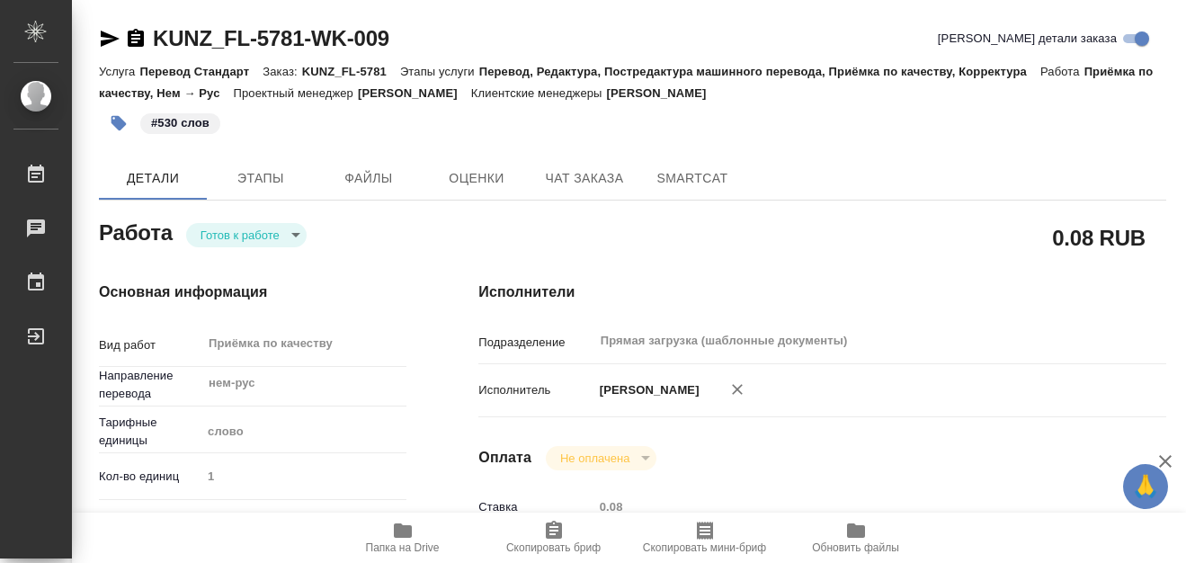
click at [798, 316] on span "Сохранить" at bounding box center [792, 310] width 66 height 21
type input "readyForWork"
type textarea "Приёмка по качеству"
type textarea "x"
type input "нем-рус"
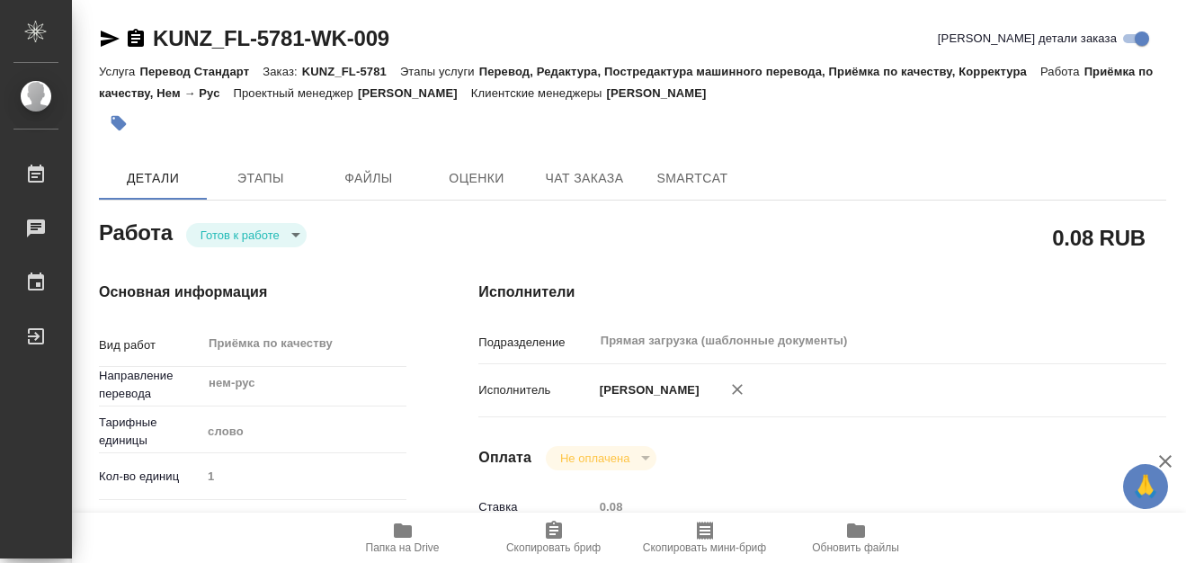
type input "5a8b1489cc6b4906c91bfd90"
type input "1"
type input "yr-fn"
type input "5a8b8b956a9677013d343cfe"
checkbox input "true"
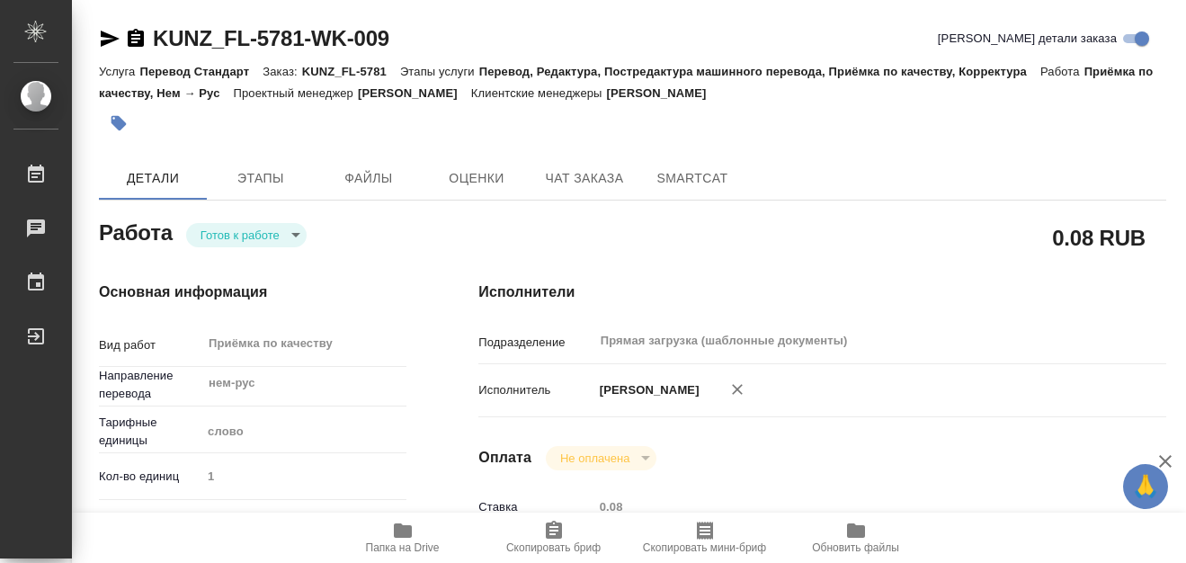
type input "11.08.2025 12:59"
type input "[DATE] 12:00"
type input "Прямая загрузка (шаблонные документы)"
type input "notPayed"
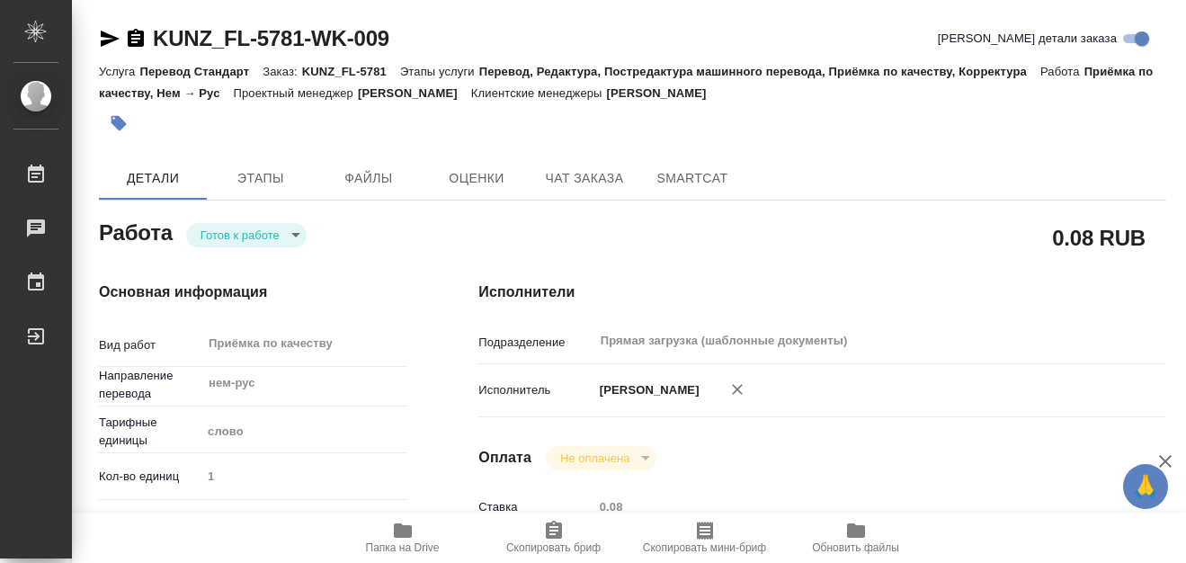
type input "0.08"
type input "RUB"
type input "[PERSON_NAME]"
type textarea "x"
type textarea "/Clients/FL_KUNZ/Orders/KUNZ_FL-5781/Corrected/KUNZ_FL-5781-WK-009"
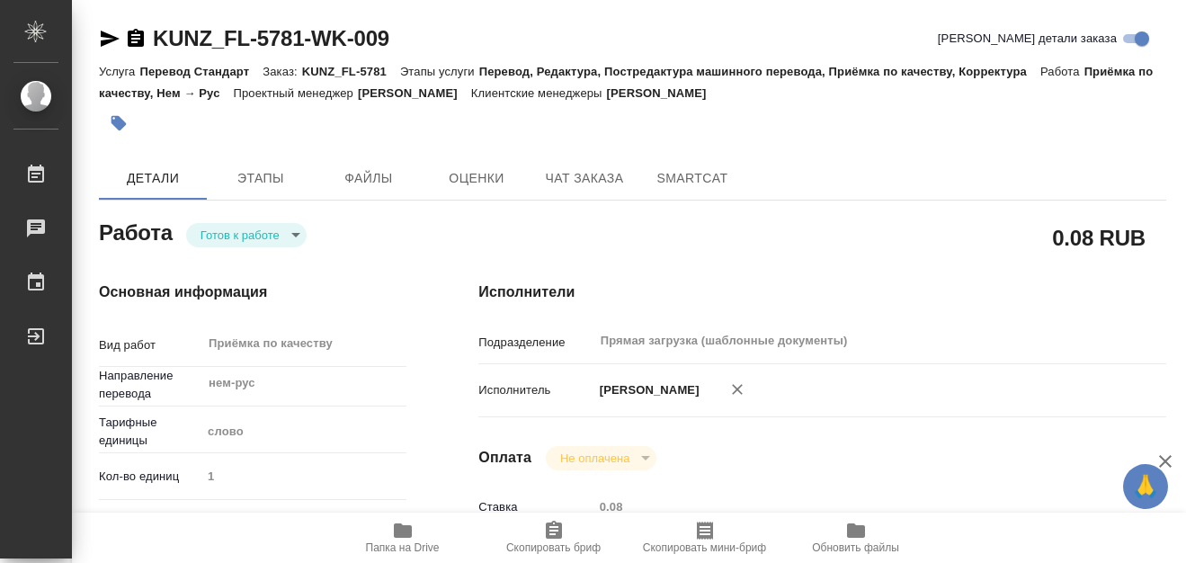
type textarea "x"
type input "KUNZ_FL-5781"
type input "Перевод Стандарт"
type input "Перевод, Редактура, Постредактура машинного перевода, Приёмка по качеству, Корр…"
type input "Веселова Юлия"
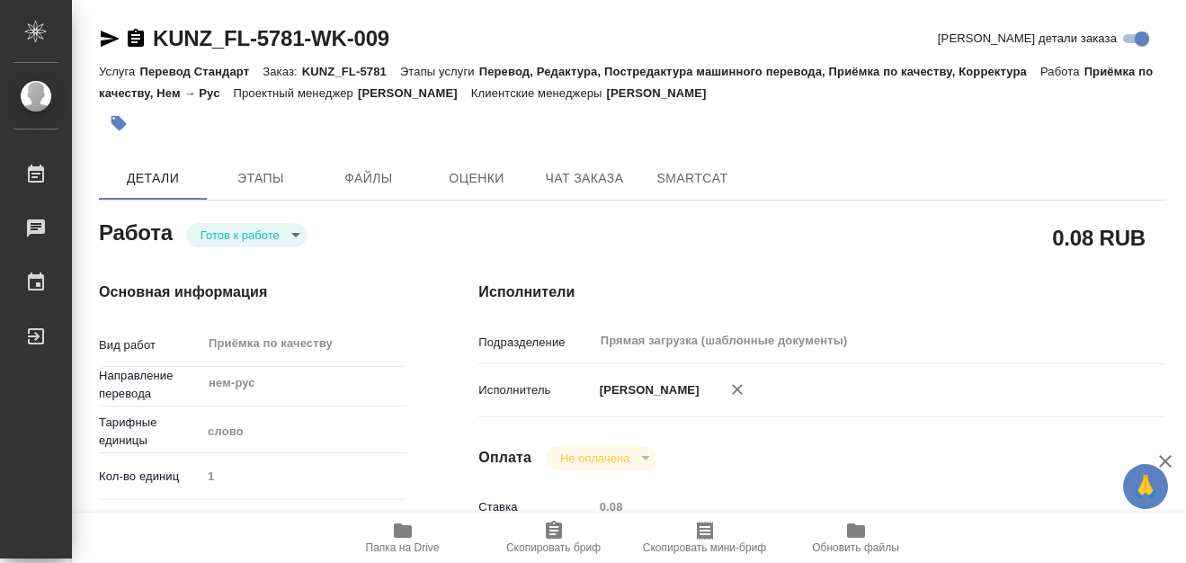
type input "[PERSON_NAME]"
type input "/Clients/FL_KUNZ/Orders/KUNZ_FL-5781"
type textarea "x"
type textarea "нем-рус, под нот в паспорте только перевод главного разворота + визы (перевод п…"
type textarea "x"
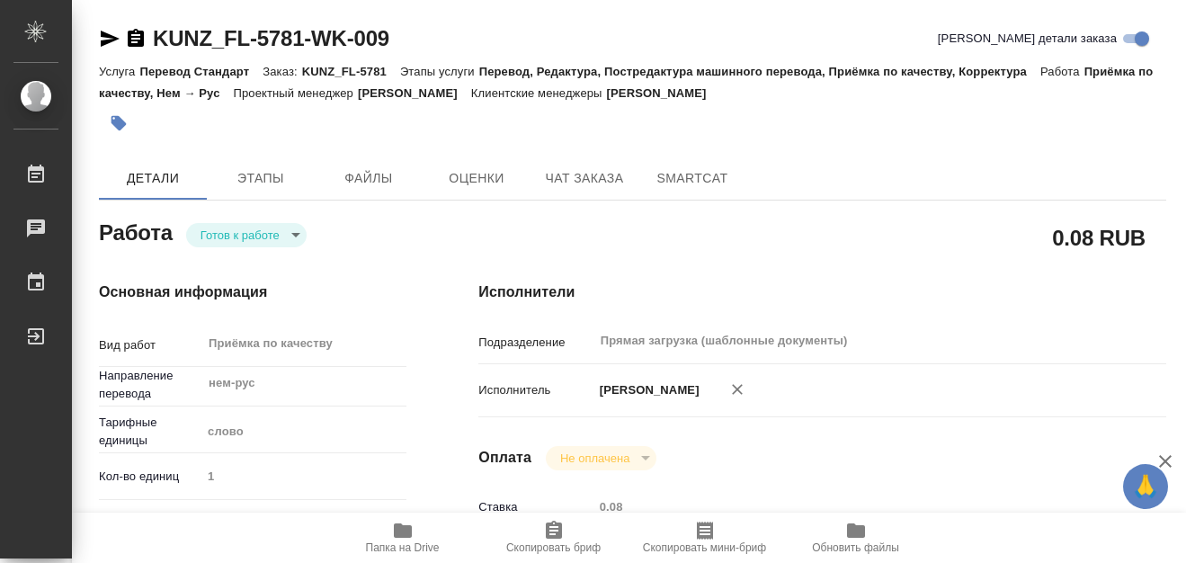
type input "readyForWork"
type textarea "Приёмка по качеству"
type textarea "x"
type input "нем-рус"
type input "5a8b1489cc6b4906c91bfd90"
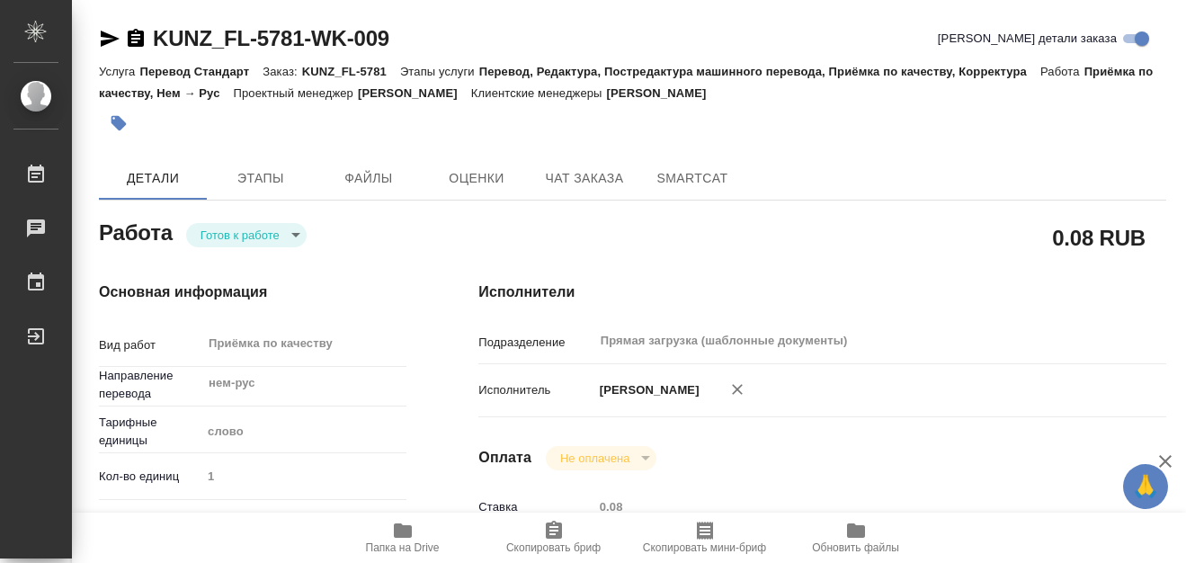
type input "1"
type input "yr-fn"
type input "5a8b8b956a9677013d343cfe"
checkbox input "true"
type input "11.08.2025 12:59"
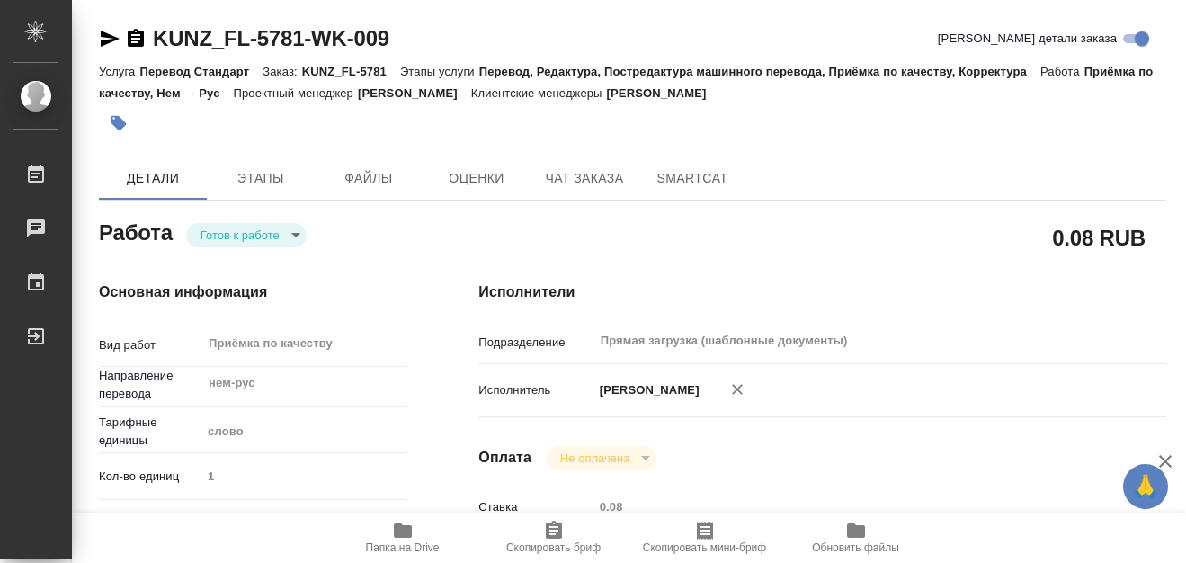
type input "[DATE] 12:00"
type input "Прямая загрузка (шаблонные документы)"
type input "notPayed"
type input "0.08"
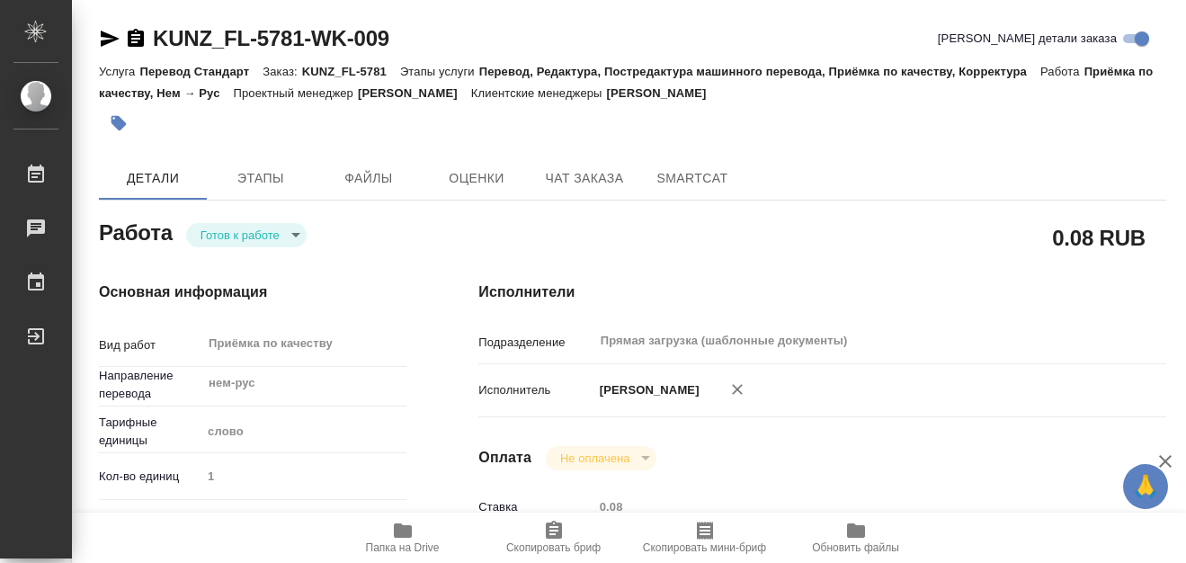
type input "RUB"
type input "[PERSON_NAME]"
type textarea "x"
type textarea "/Clients/FL_KUNZ/Orders/KUNZ_FL-5781/Corrected/KUNZ_FL-5781-WK-009"
type textarea "x"
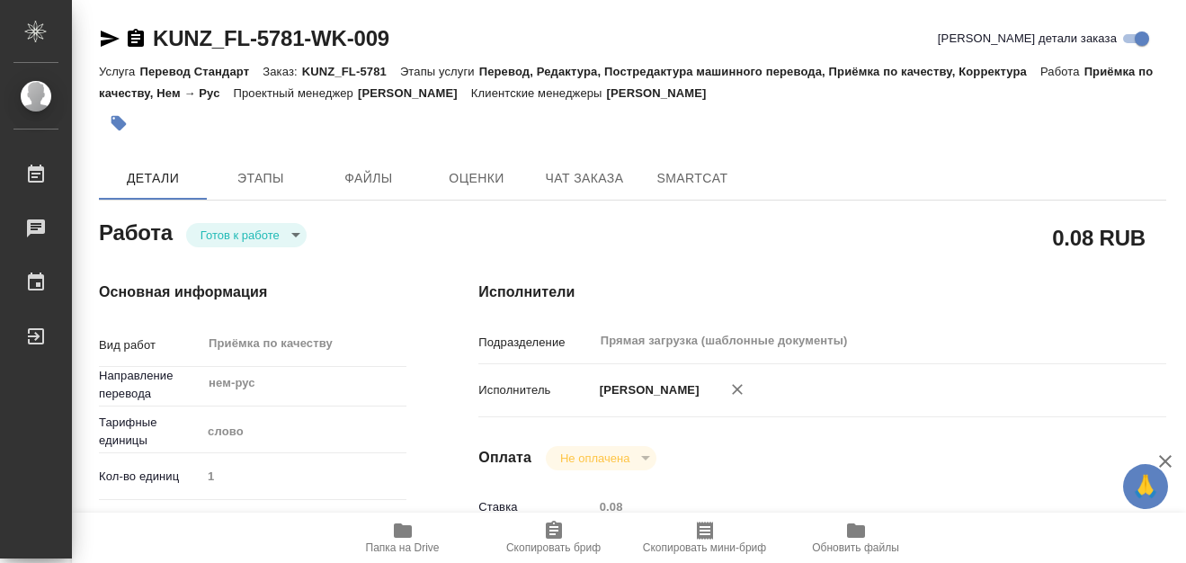
type input "KUNZ_FL-5781"
type input "Перевод Стандарт"
type input "Перевод, Редактура, Постредактура машинного перевода, Приёмка по качеству, Корр…"
type input "Веселова Юлия"
type input "[PERSON_NAME]"
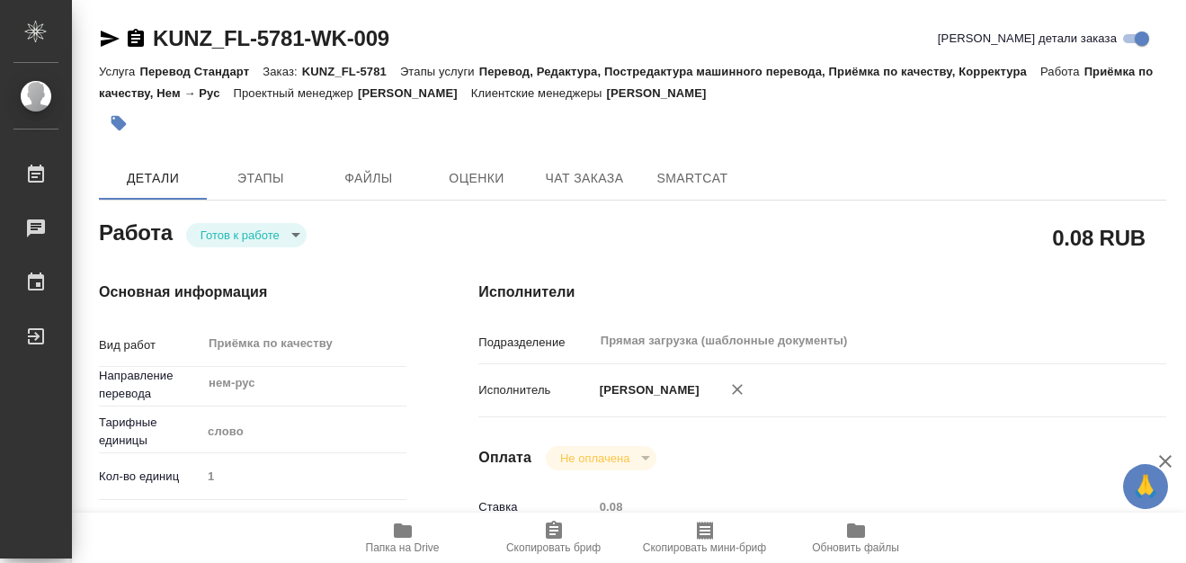
type input "/Clients/FL_KUNZ/Orders/KUNZ_FL-5781"
type textarea "x"
type textarea "нем-рус, под нот в паспорте только перевод главного разворота + визы (перевод п…"
type textarea "x"
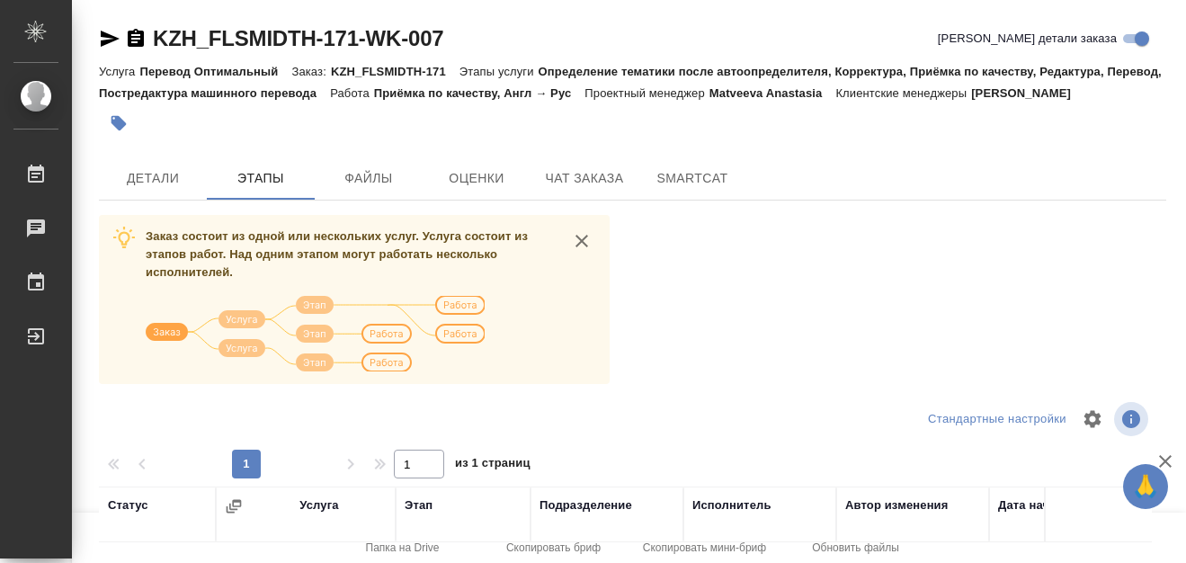
drag, startPoint x: 908, startPoint y: 92, endPoint x: 1150, endPoint y: 99, distance: 242.0
click at [1150, 99] on div "Услуга Перевод Оптимальный Заказ: KZH_FLSMIDTH-171 Этапы услуги Определение тем…" at bounding box center [632, 81] width 1067 height 43
drag, startPoint x: 654, startPoint y: 91, endPoint x: 895, endPoint y: 91, distance: 241.0
click at [895, 91] on div "Услуга Перевод Оптимальный Заказ: KZH_FLSMIDTH-171 Этапы услуги Определение тем…" at bounding box center [632, 81] width 1067 height 43
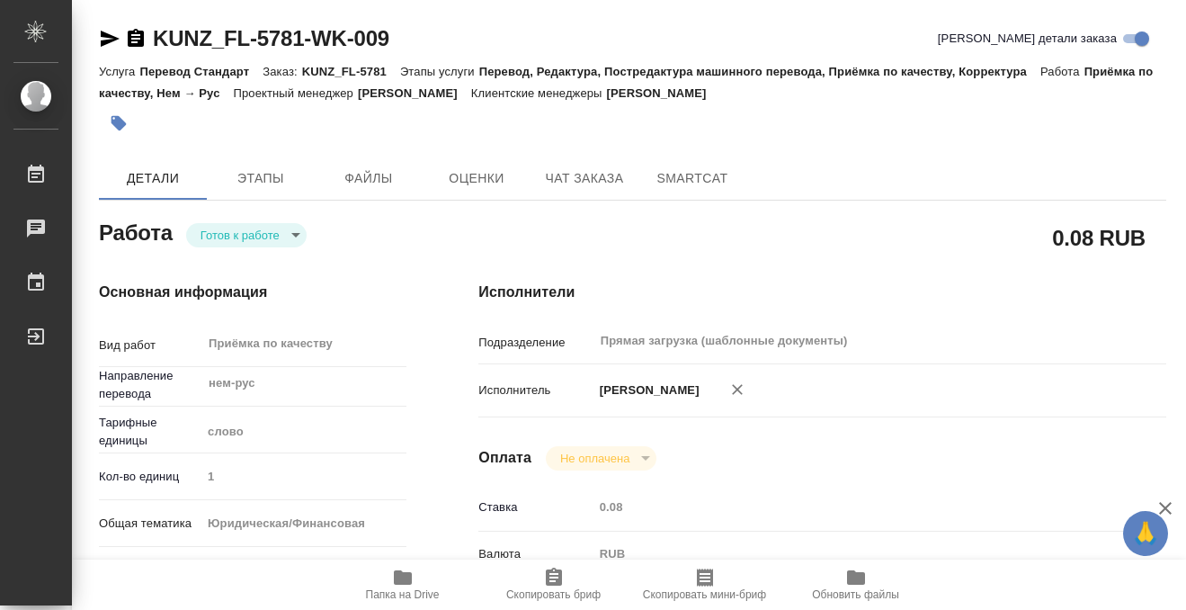
click at [118, 119] on icon "button" at bounding box center [119, 123] width 15 height 15
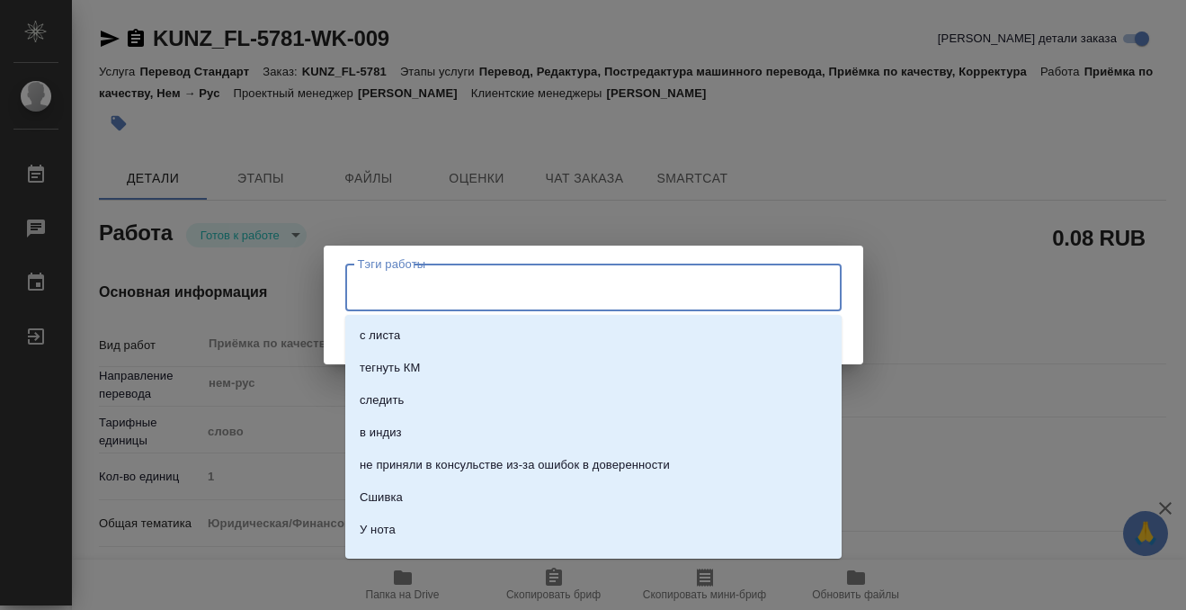
click at [430, 291] on input "Тэги работы" at bounding box center [576, 287] width 446 height 31
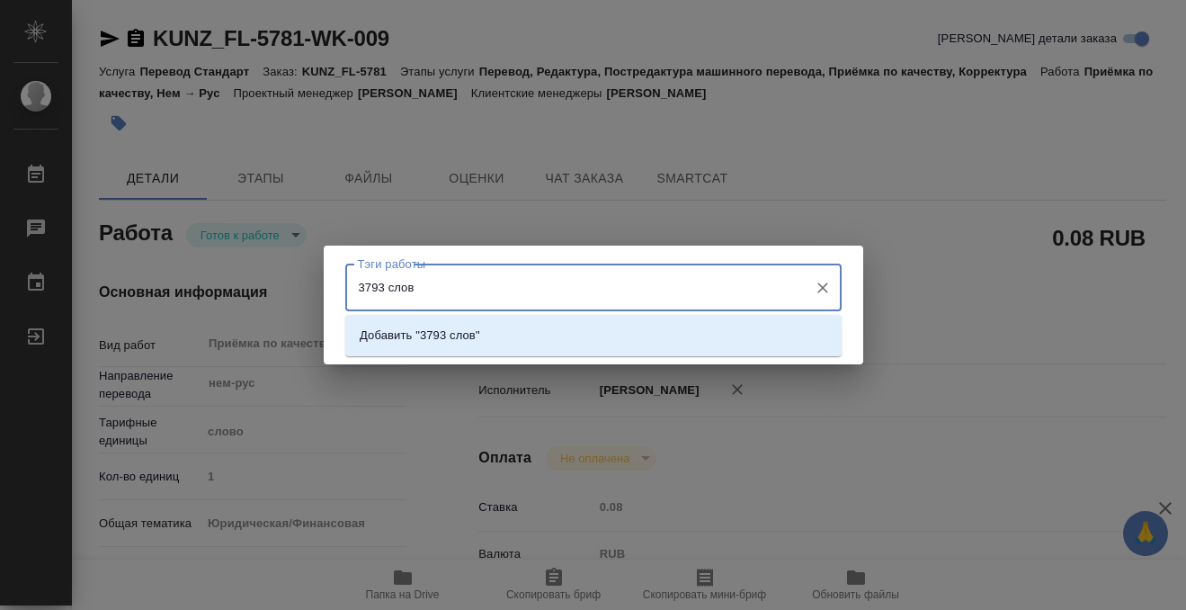
type input "3793 слова"
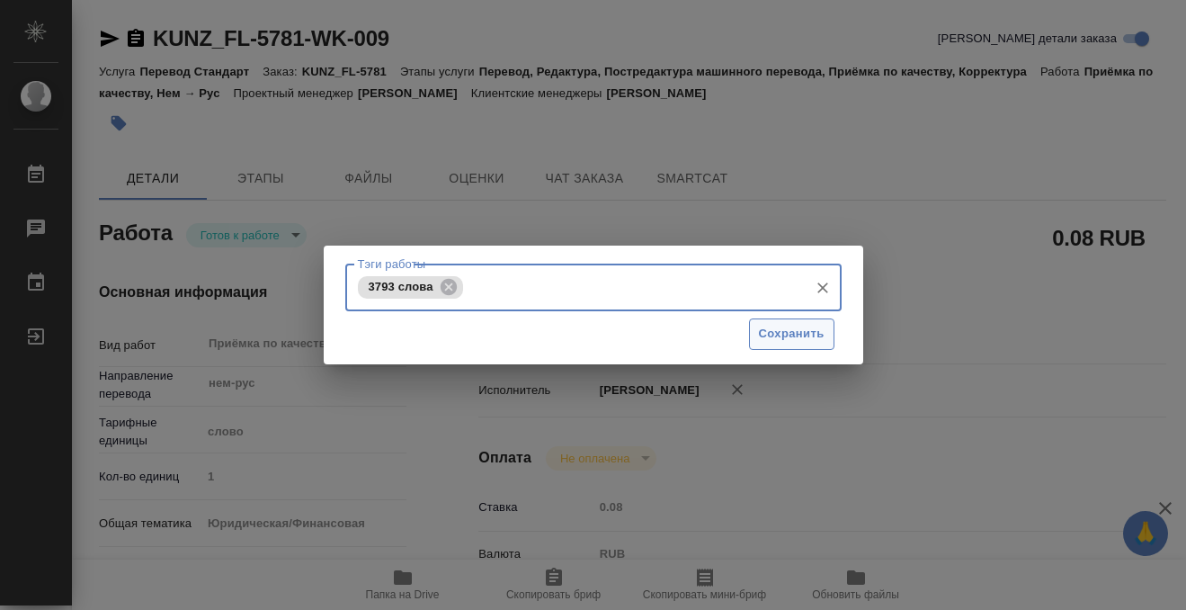
click at [799, 348] on button "Сохранить" at bounding box center [791, 333] width 85 height 31
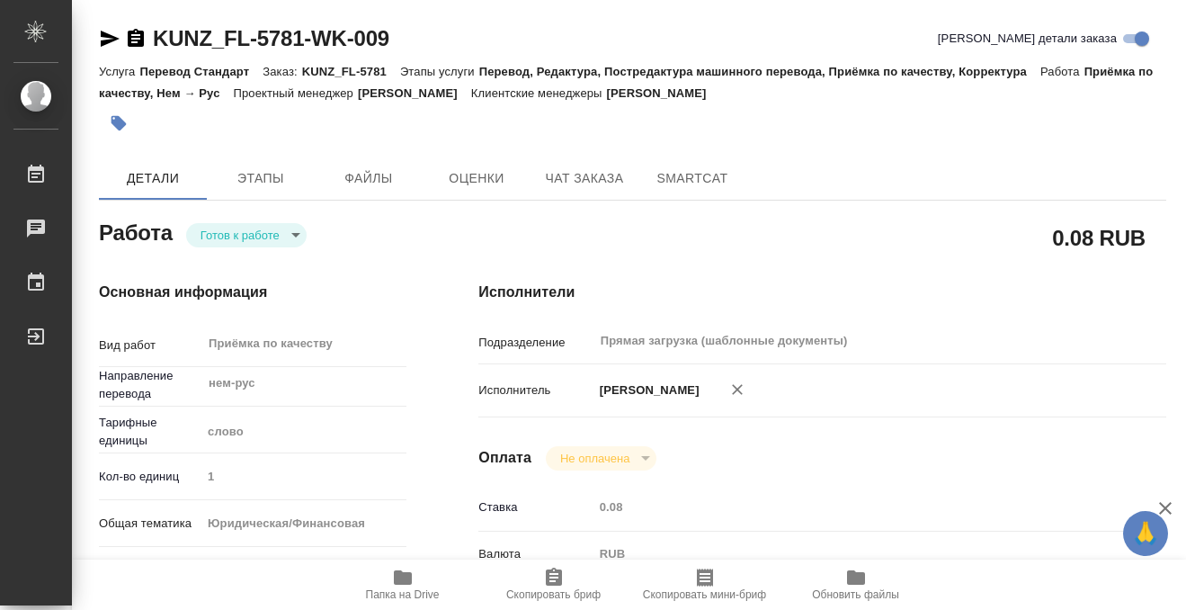
type input "readyForWork"
type input "нем-рус"
type input "5a8b1489cc6b4906c91bfd90"
type input "1"
type input "yr-fn"
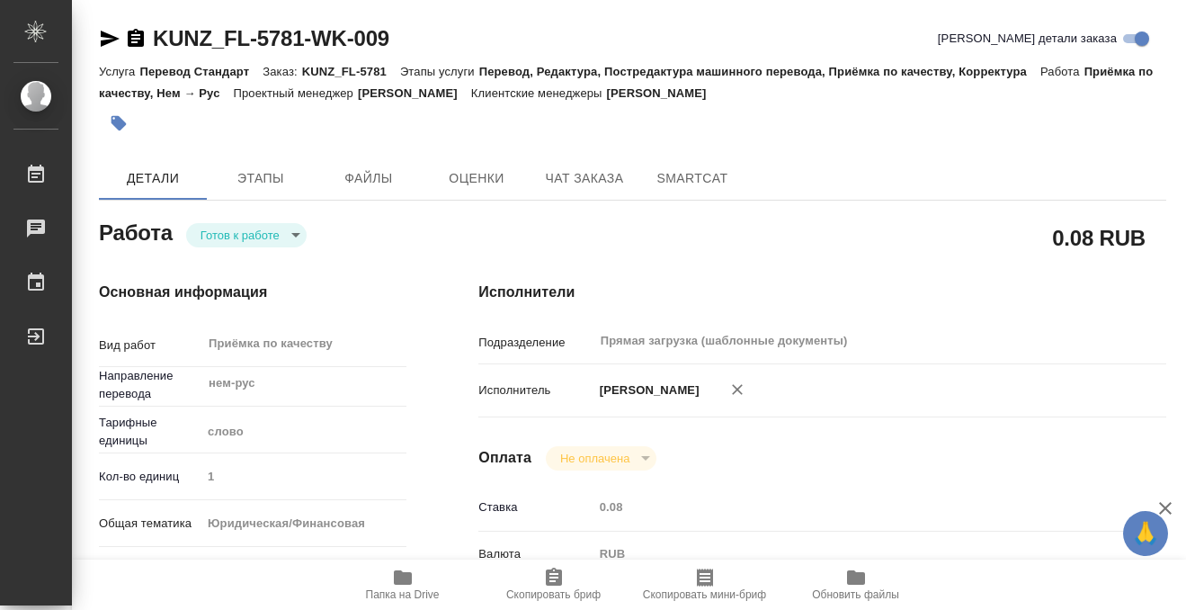
type input "5a8b8b956a9677013d343cfe"
checkbox input "true"
type input "11.08.2025 12:59"
type input "14.08.2025 12:00"
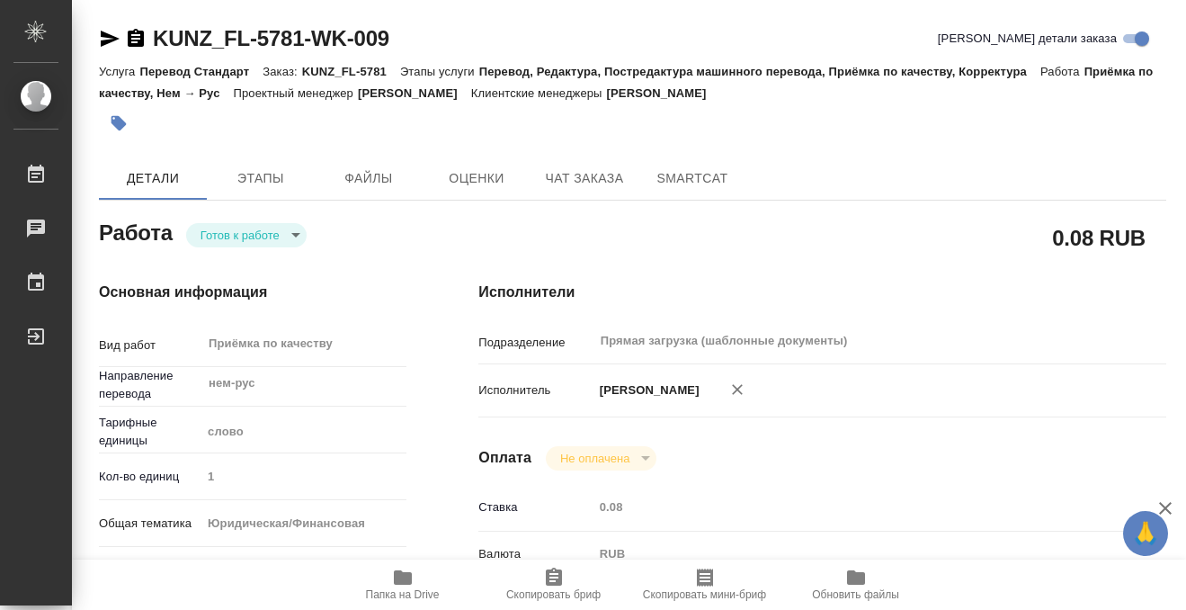
type input "Прямая загрузка (шаблонные документы)"
type input "notPayed"
type input "0.08"
type input "RUB"
type input "[PERSON_NAME]"
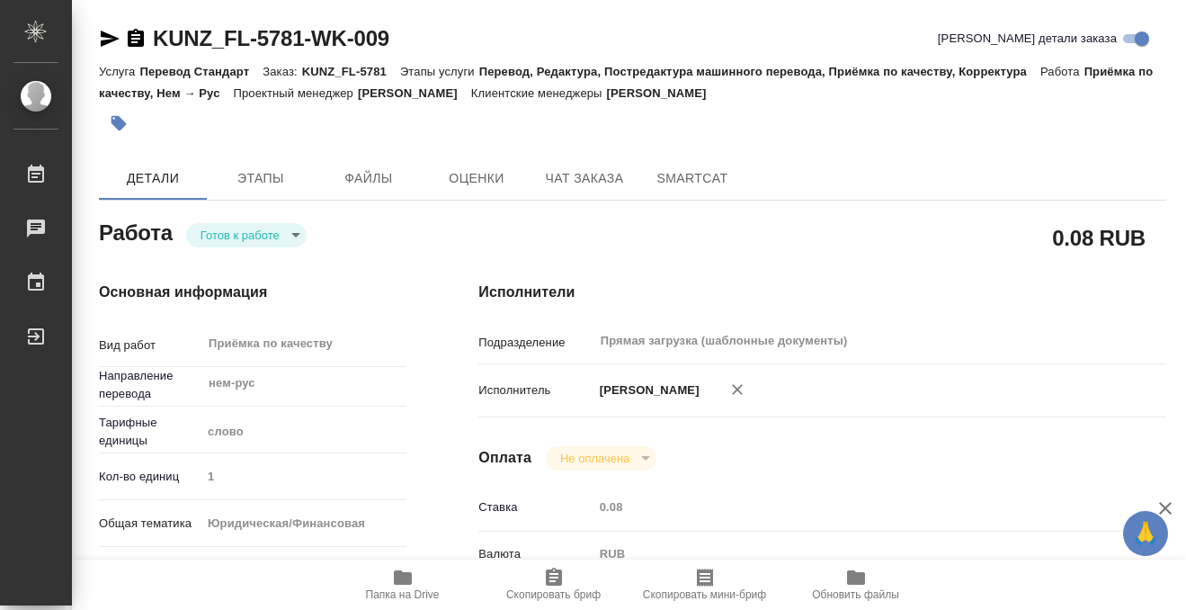
type input "KUNZ_FL-5781"
type input "Перевод Стандарт"
type input "Перевод, Редактура, Постредактура машинного перевода, Приёмка по качеству, Корр…"
type input "[PERSON_NAME]"
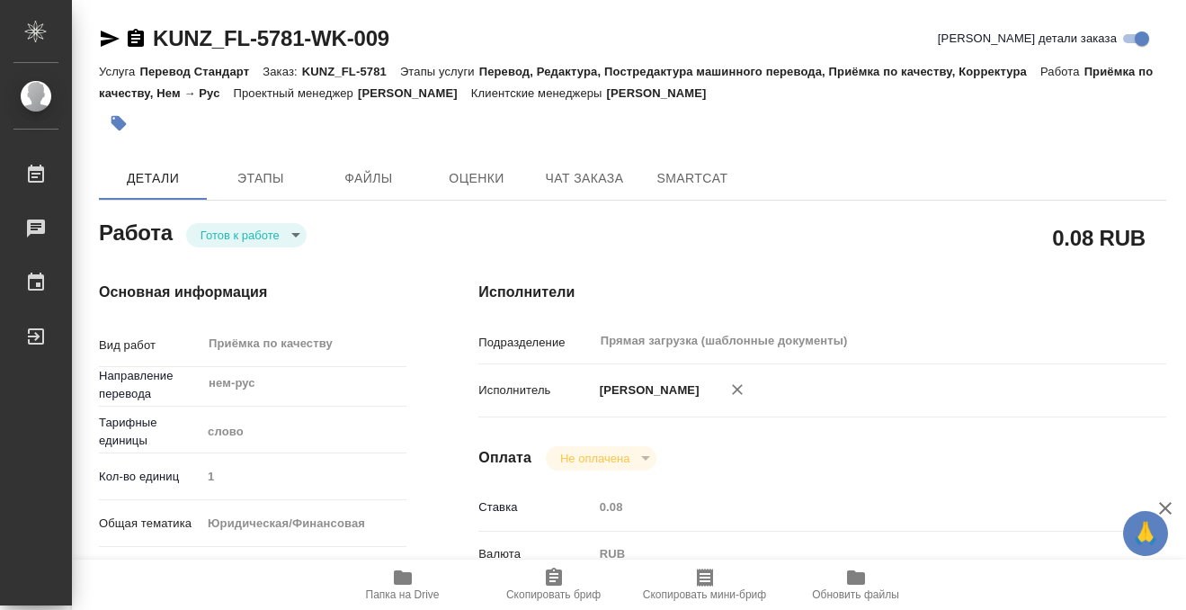
type input "/Clients/FL_KUNZ/Orders/KUNZ_FL-5781"
click at [291, 229] on body "🙏 .cls-1 fill:#fff; AWATERA Kobzeva Elizaveta Работы 0 Чаты График Выйти KUNZ_F…" at bounding box center [593, 305] width 1186 height 610
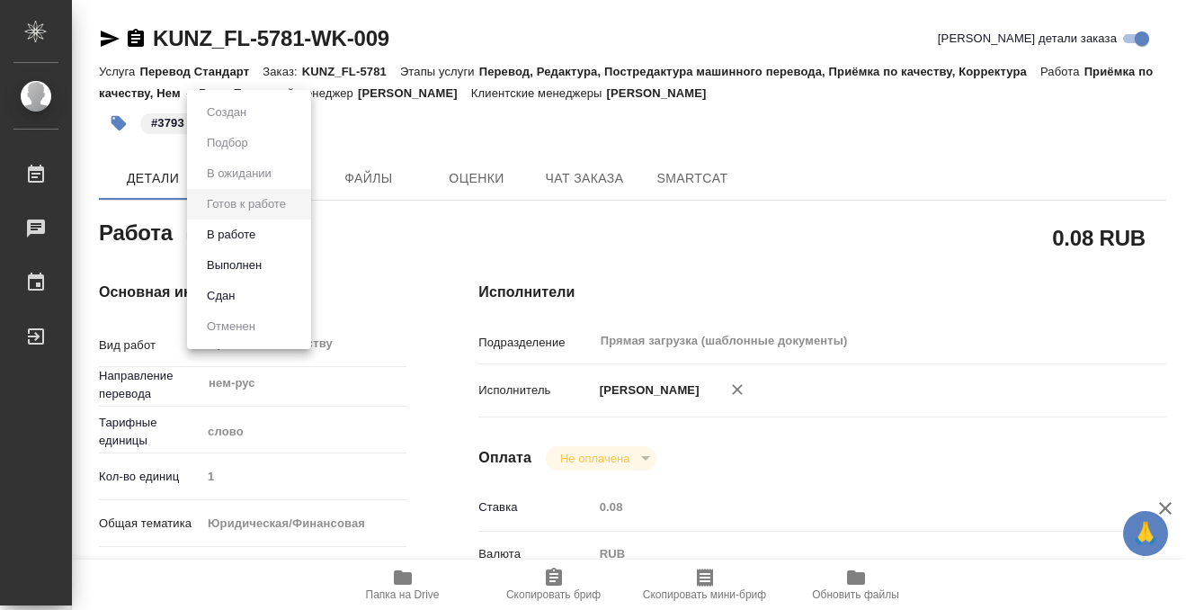
click at [281, 267] on li "Выполнен" at bounding box center [249, 265] width 124 height 31
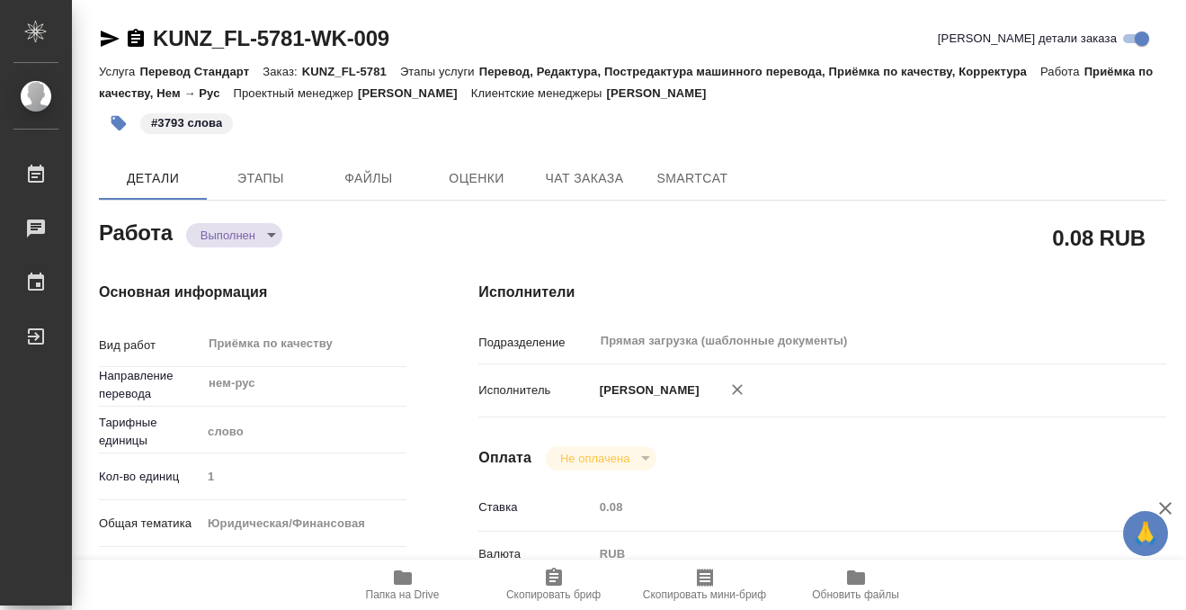
type textarea "x"
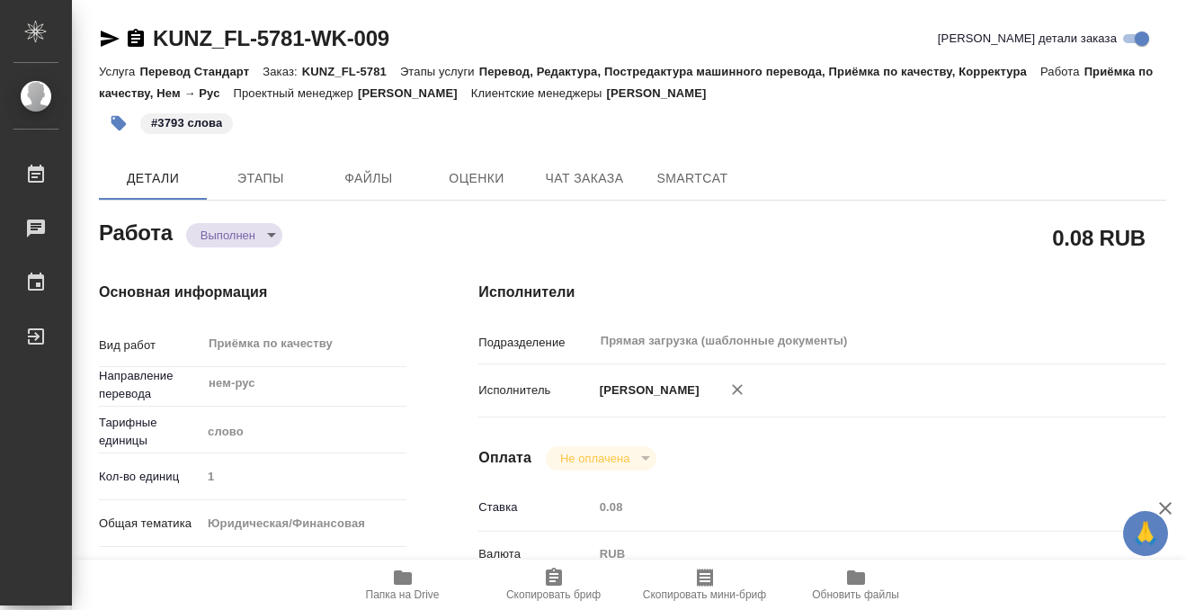
type textarea "x"
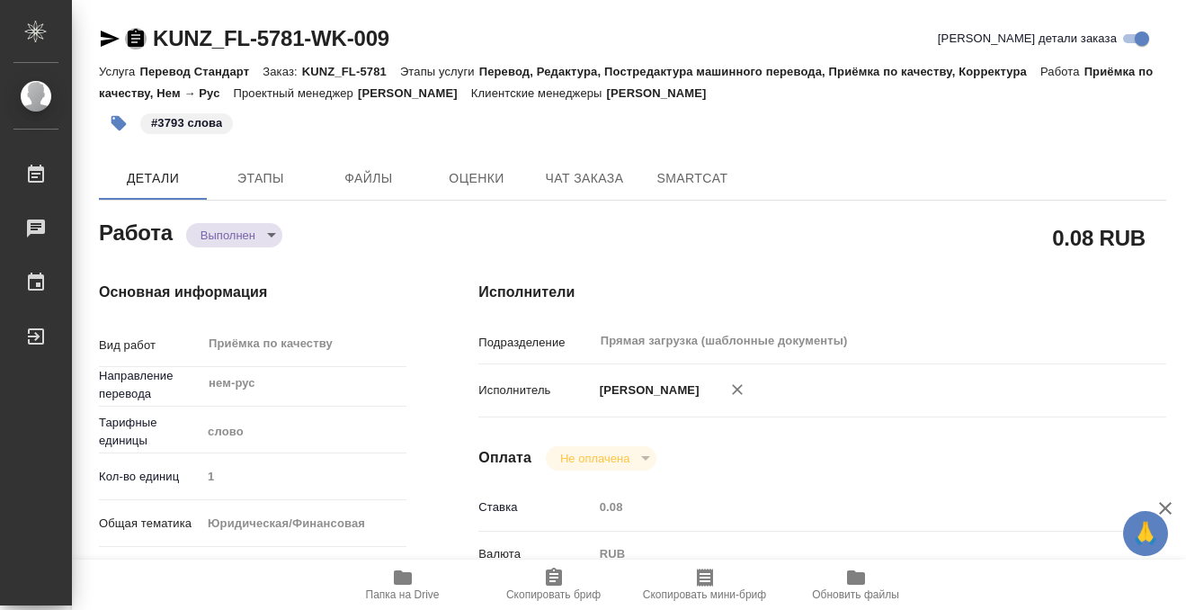
click at [137, 43] on icon "button" at bounding box center [136, 38] width 16 height 18
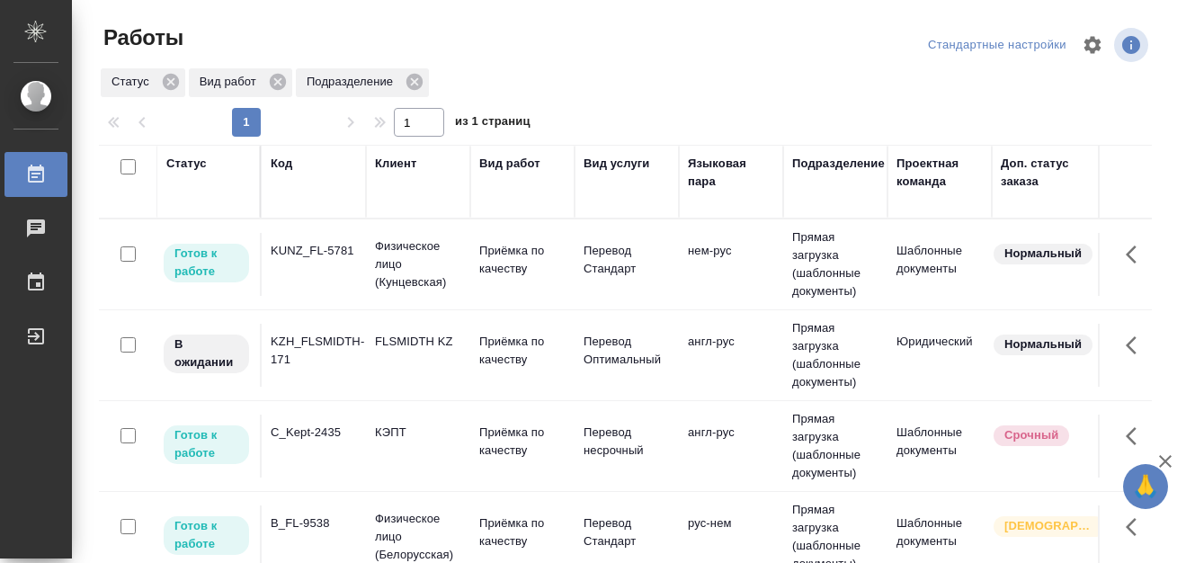
click at [181, 162] on div "Статус" at bounding box center [186, 164] width 40 height 18
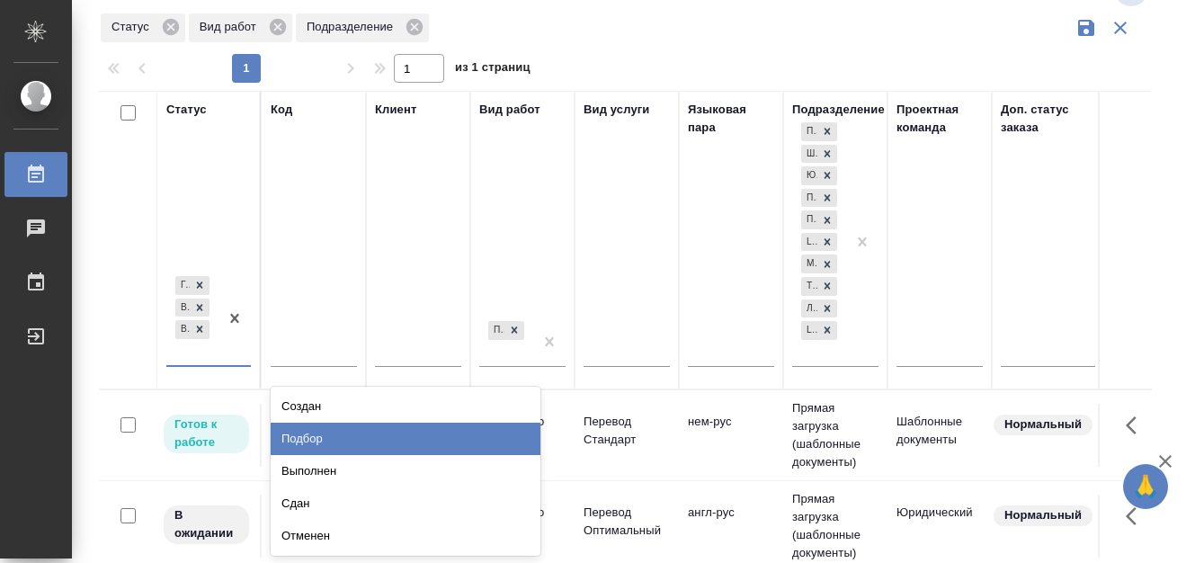
click at [320, 443] on div "Подбор" at bounding box center [406, 439] width 270 height 32
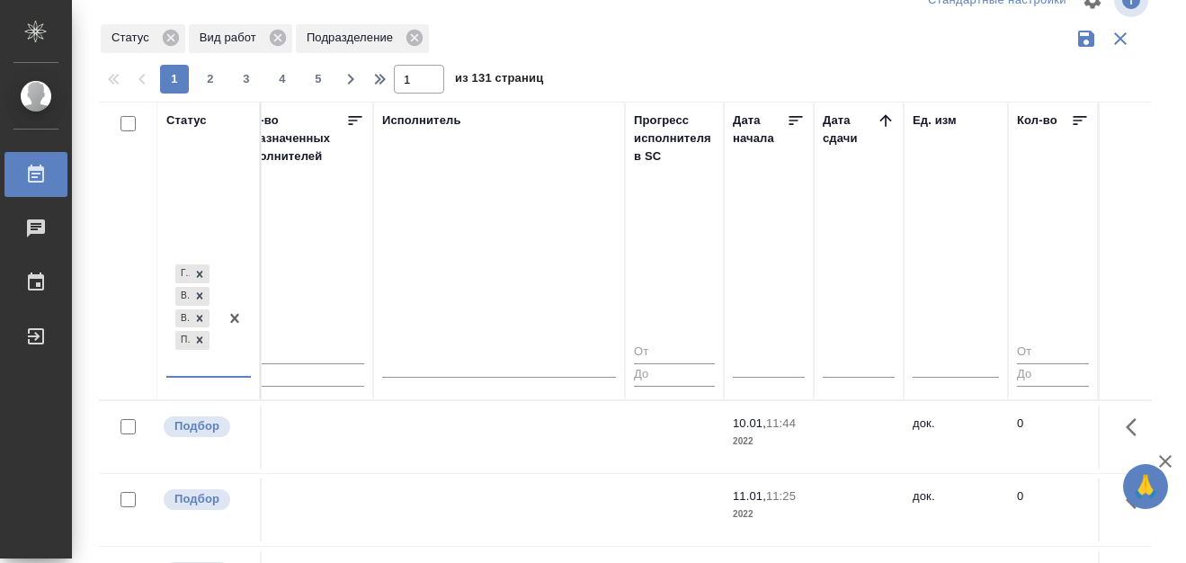
scroll to position [62, 0]
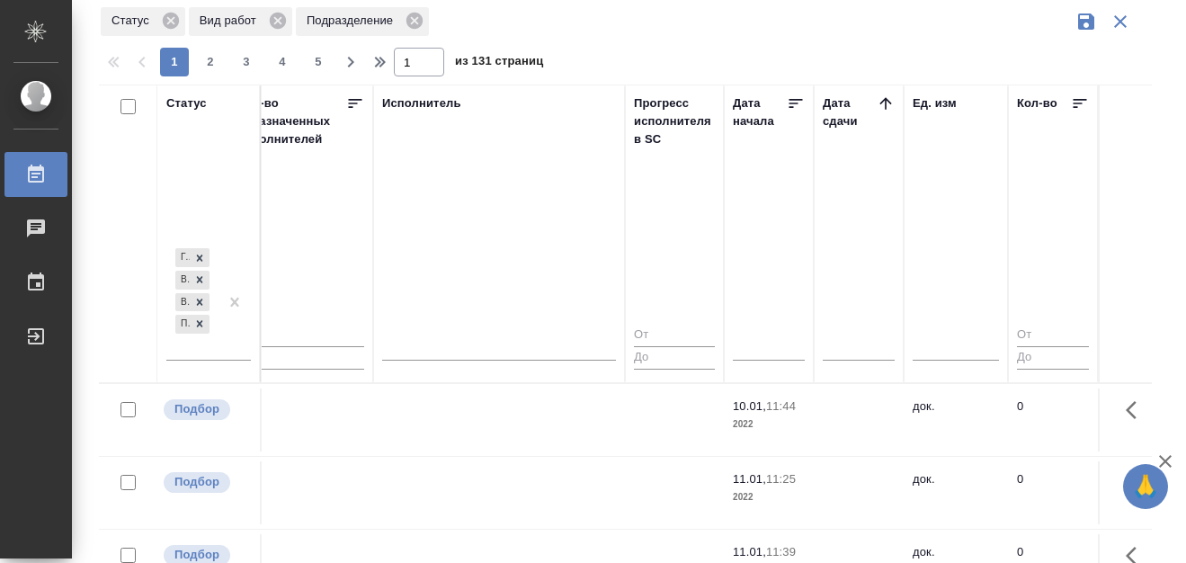
click at [886, 101] on icon at bounding box center [885, 103] width 12 height 12
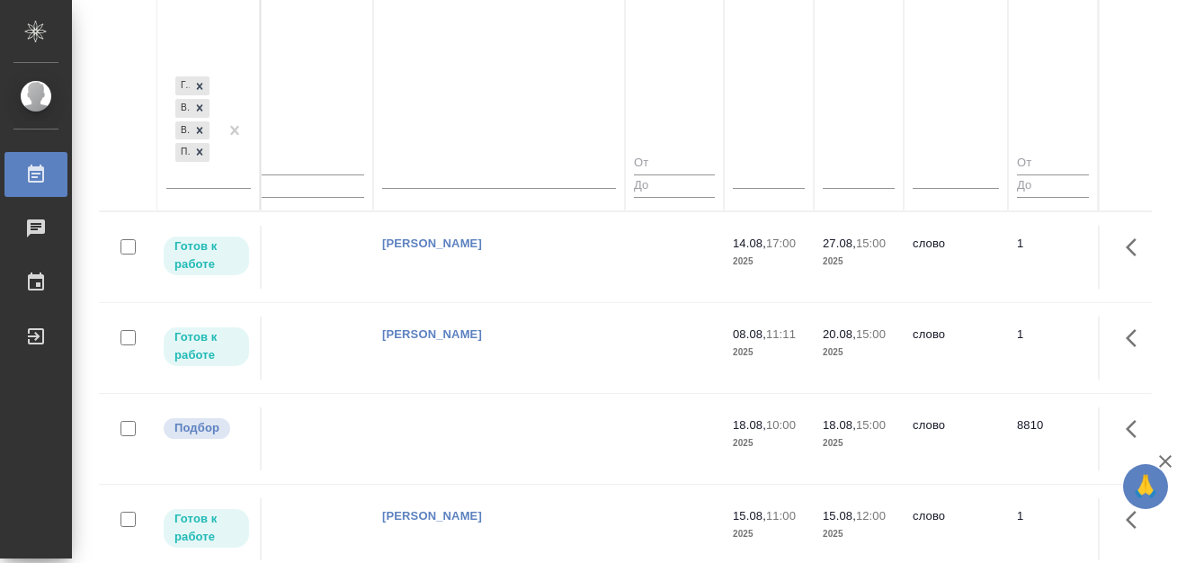
scroll to position [241, 0]
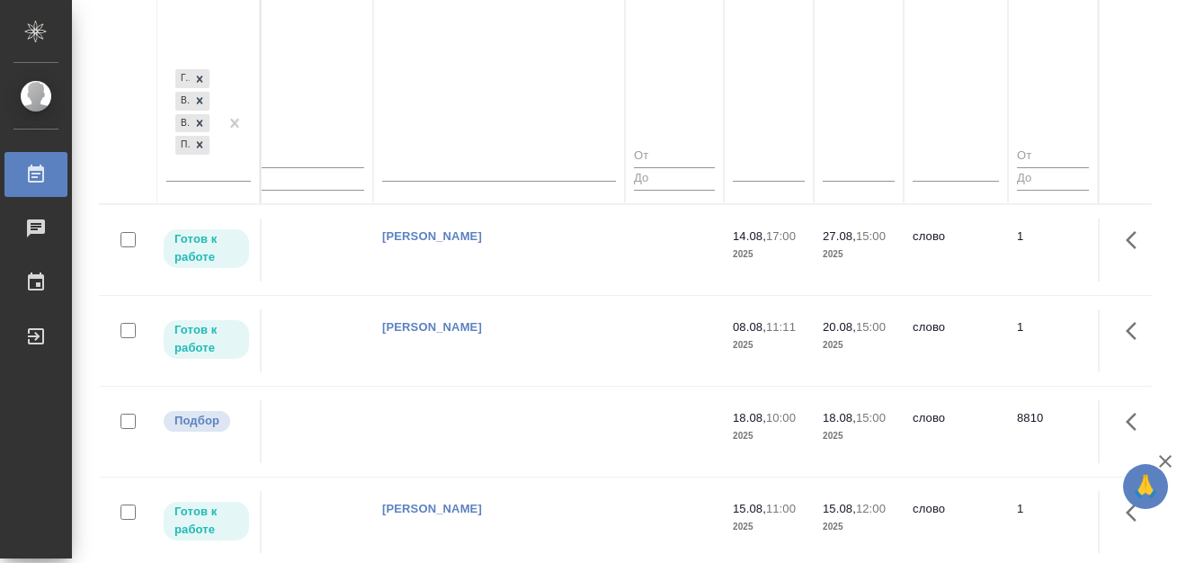
click at [446, 281] on td at bounding box center [499, 250] width 252 height 63
click at [425, 281] on td at bounding box center [499, 250] width 252 height 63
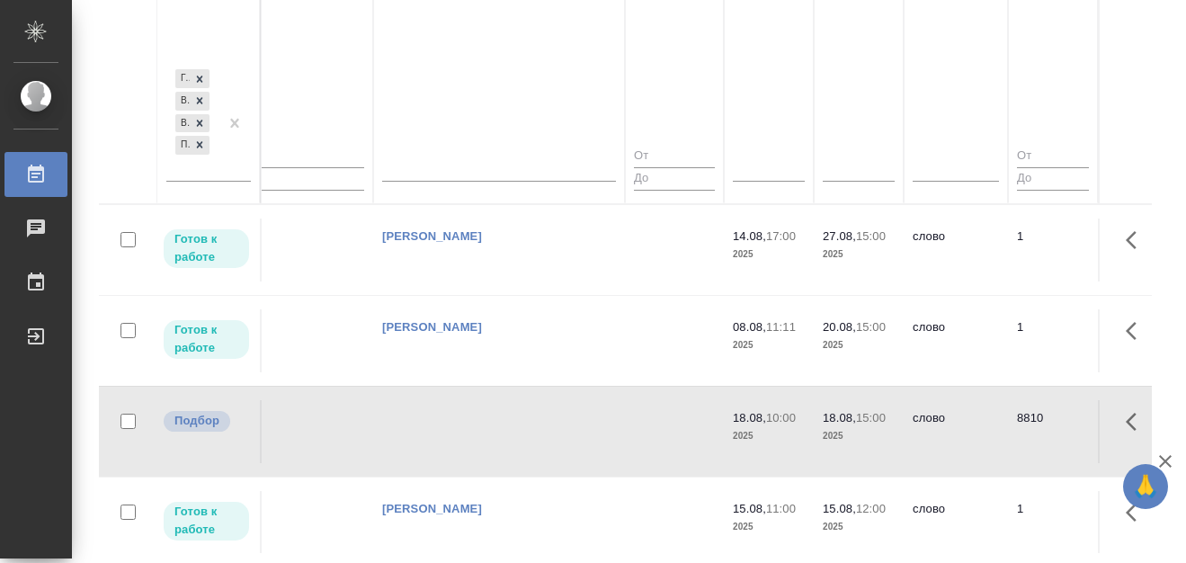
click at [434, 281] on td at bounding box center [499, 250] width 252 height 63
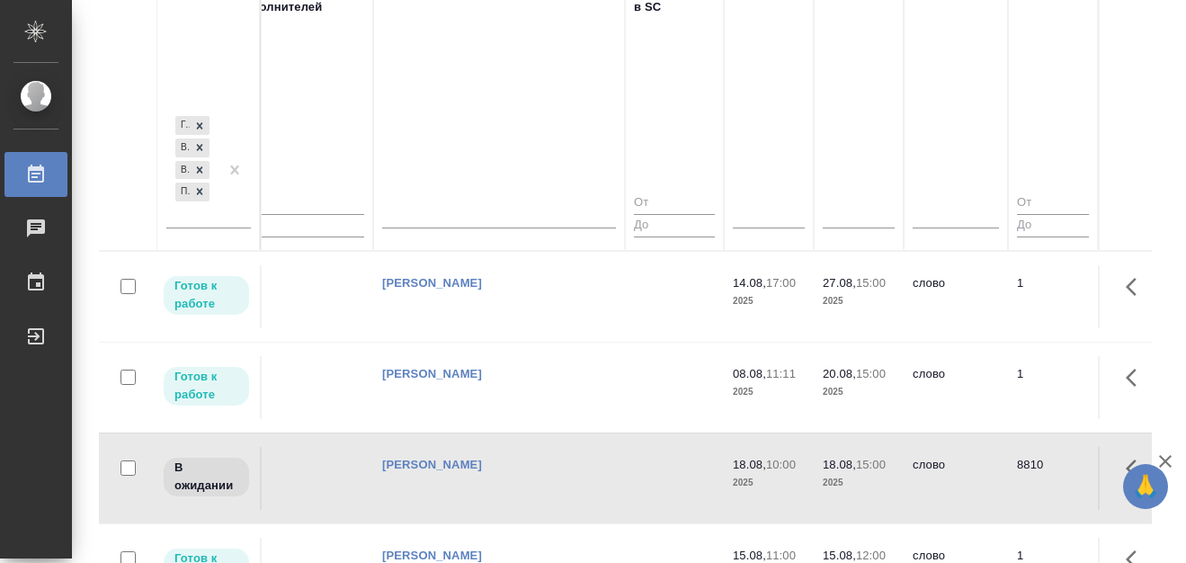
scroll to position [0, 0]
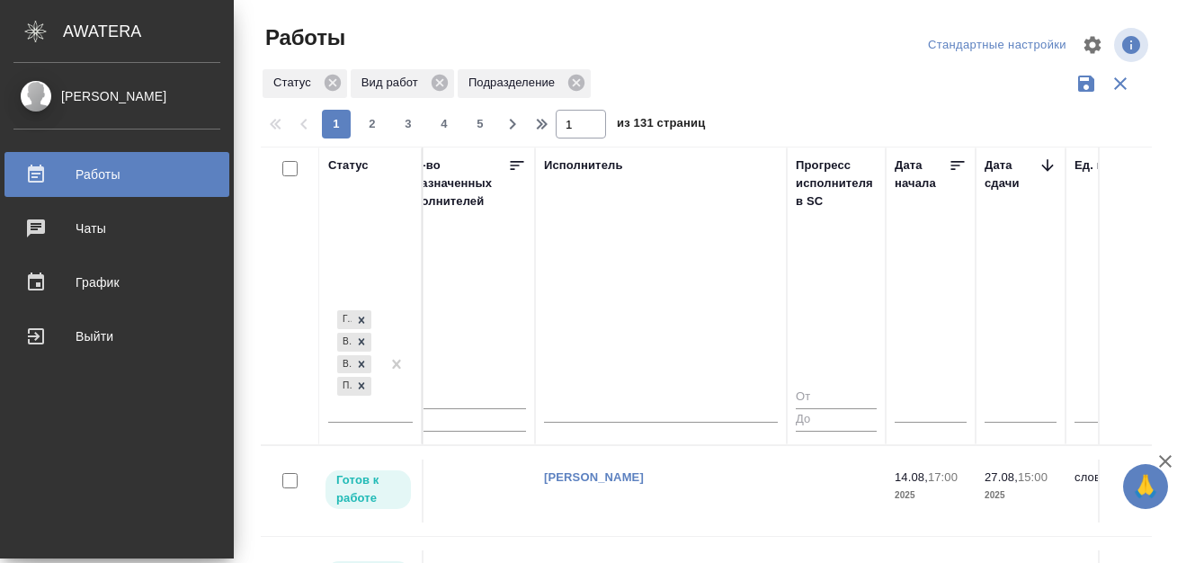
click at [43, 169] on icon at bounding box center [36, 174] width 16 height 18
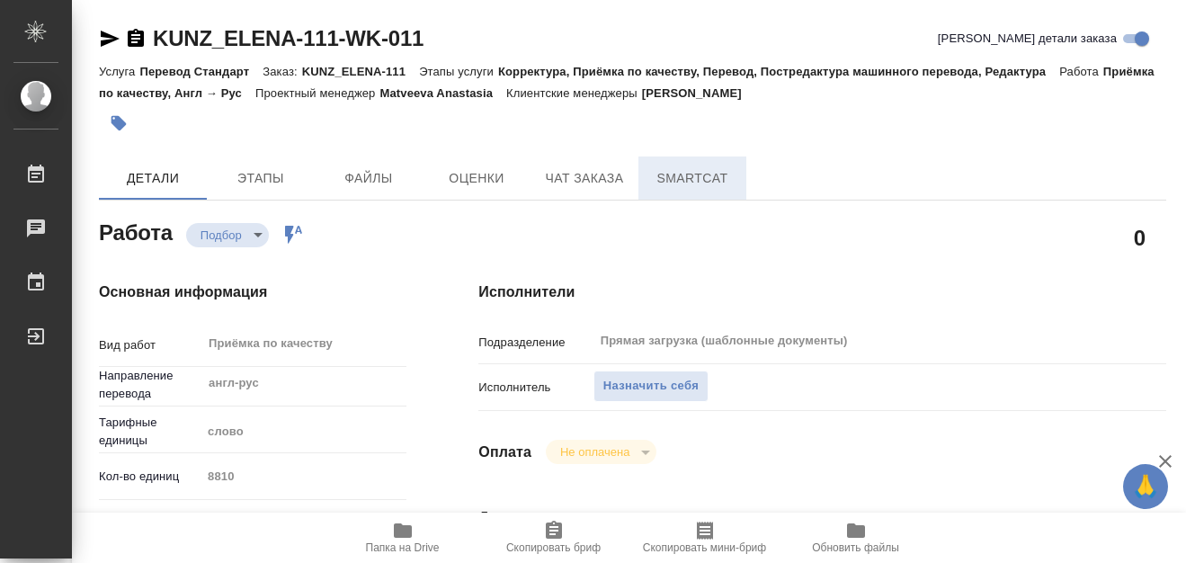
scroll to position [80, 0]
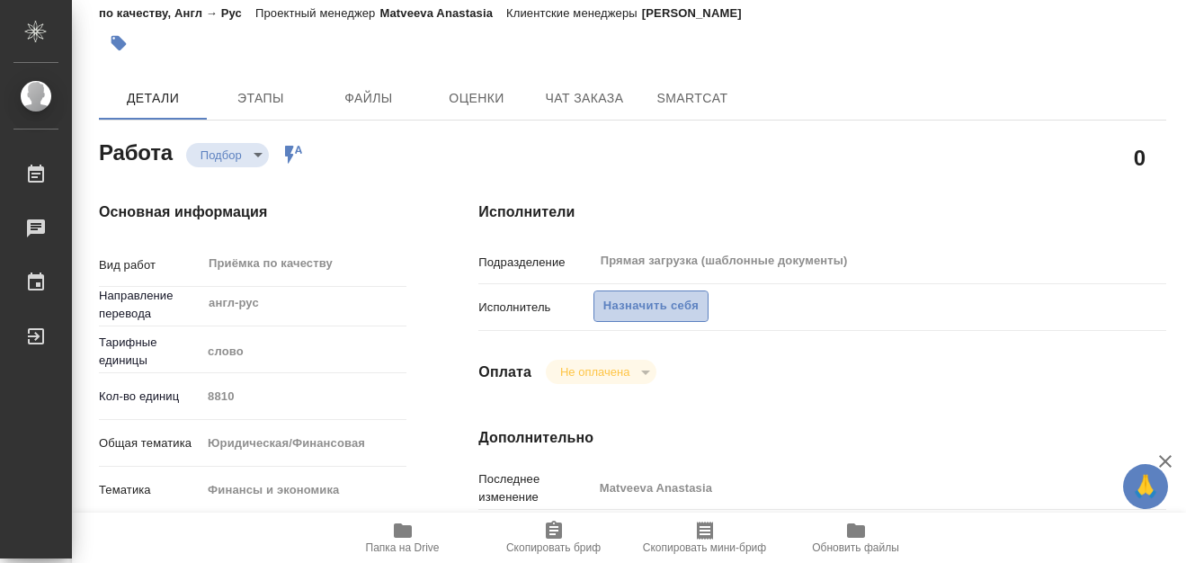
click at [643, 308] on span "Назначить себя" at bounding box center [650, 306] width 95 height 21
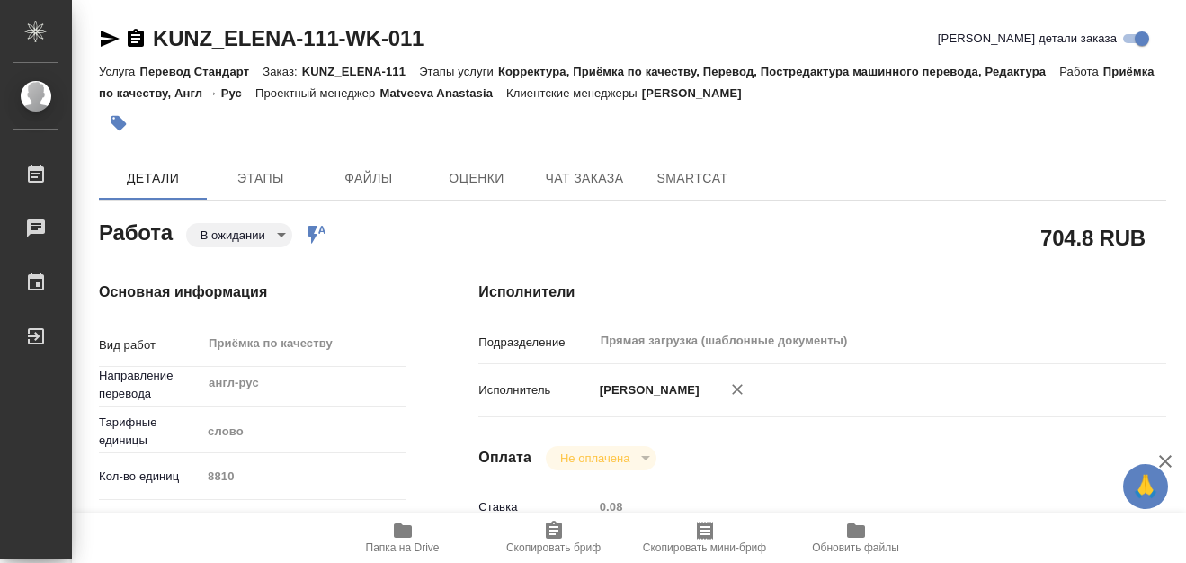
scroll to position [44, 0]
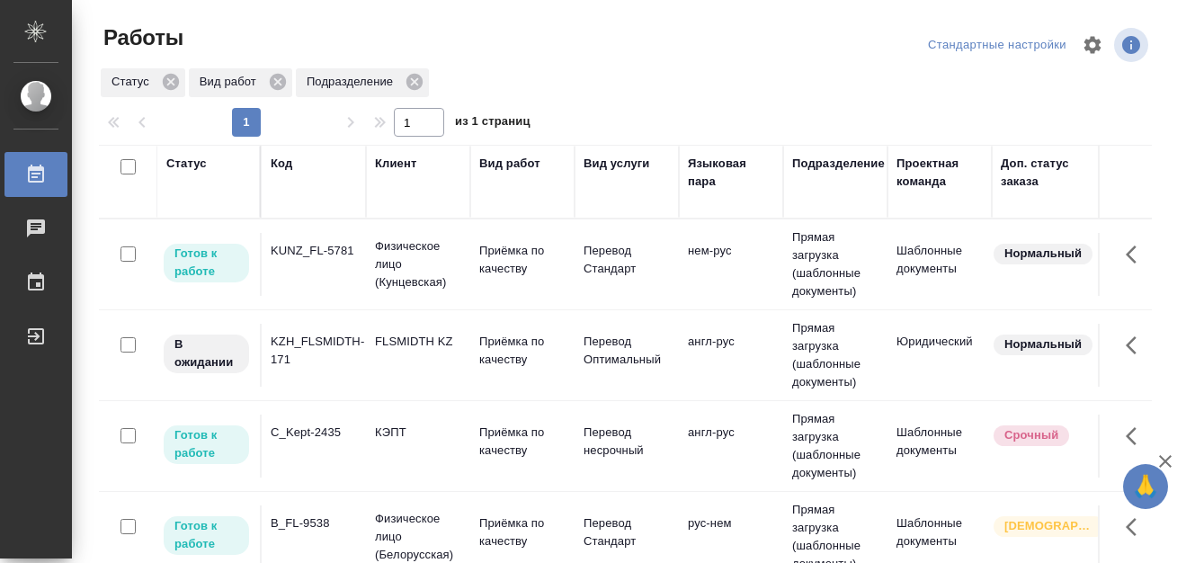
click at [188, 161] on div "Статус" at bounding box center [186, 164] width 40 height 18
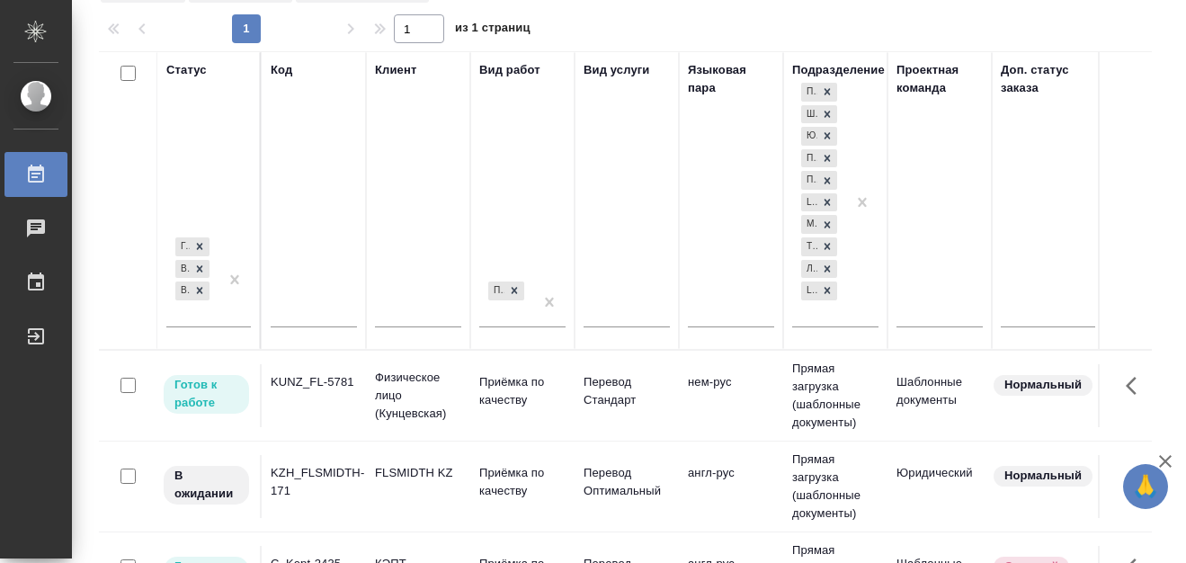
scroll to position [70, 0]
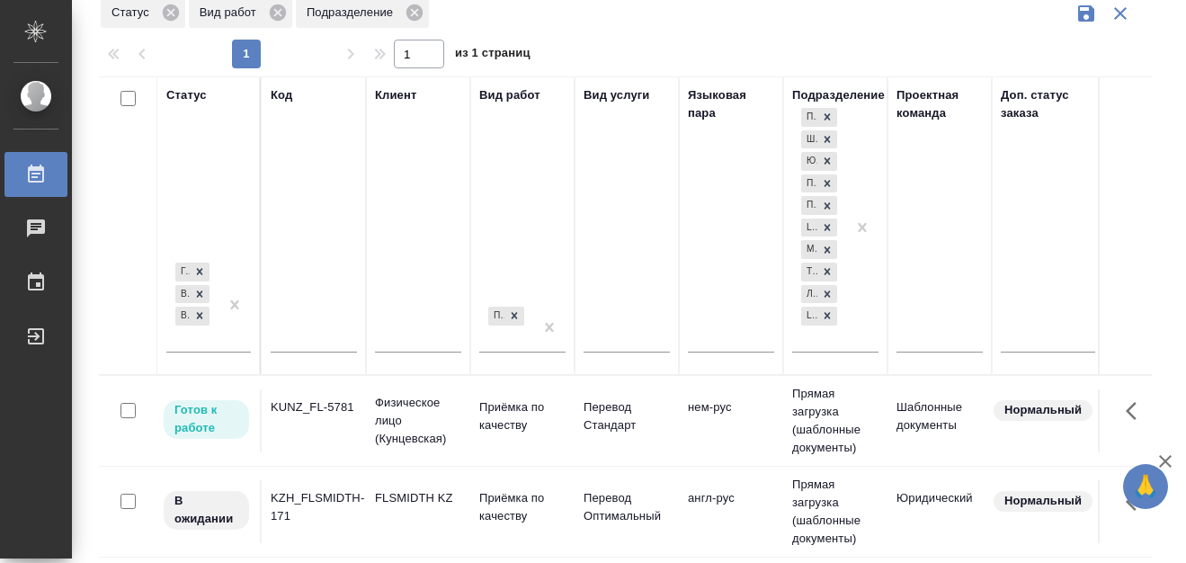
click at [297, 343] on input "text" at bounding box center [314, 340] width 86 height 22
paste input "C3_FL-8050"
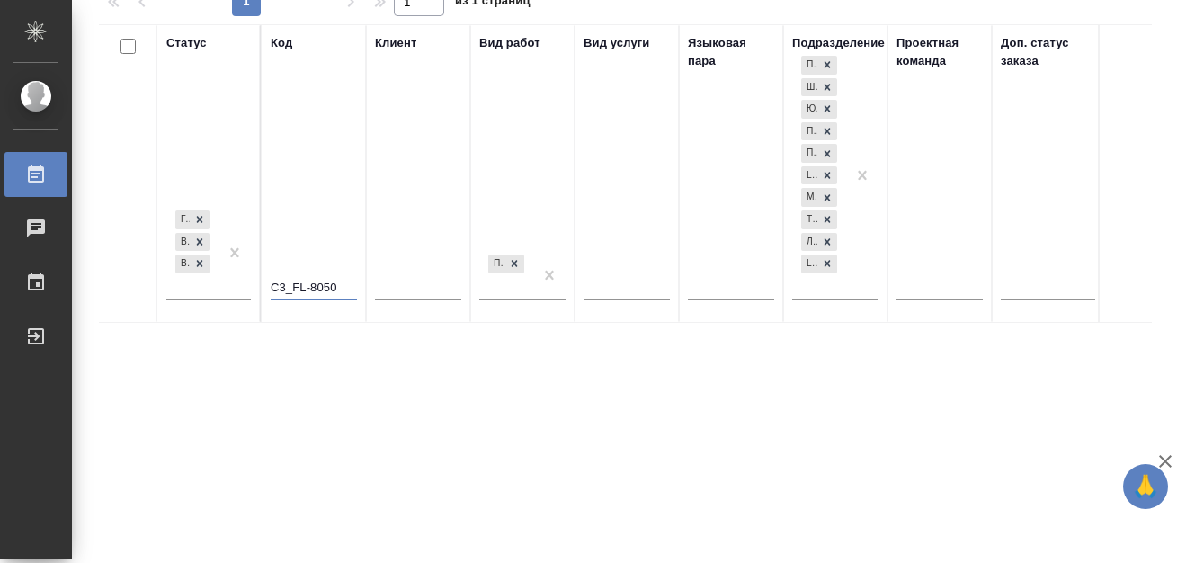
scroll to position [92, 0]
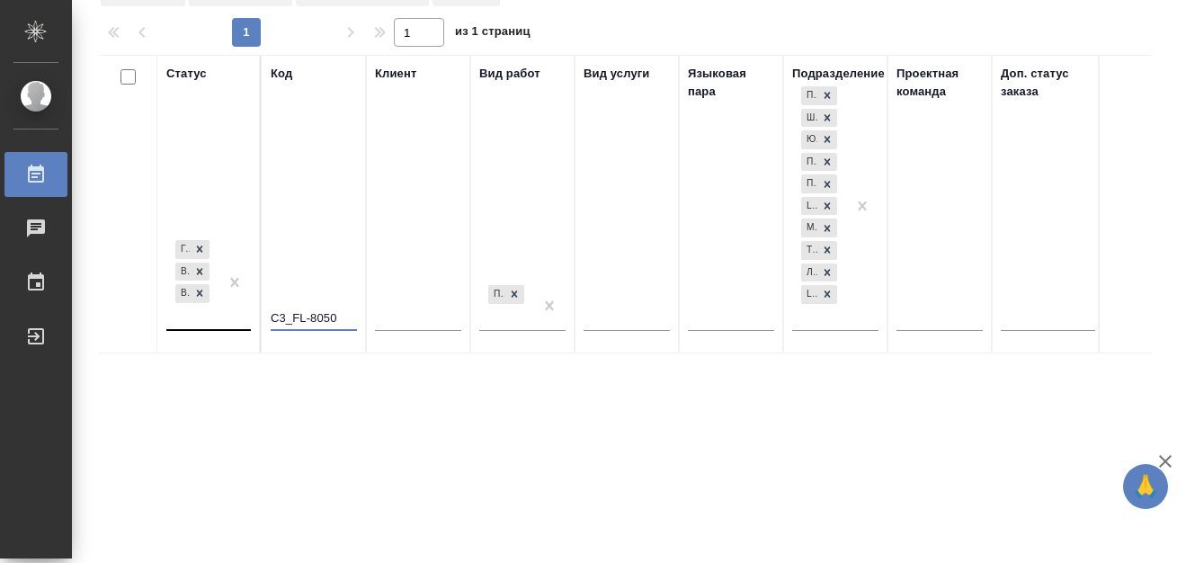
type input "C3_FL-8050"
click at [190, 323] on div "Готов к работе В работе В ожидании" at bounding box center [192, 283] width 52 height 93
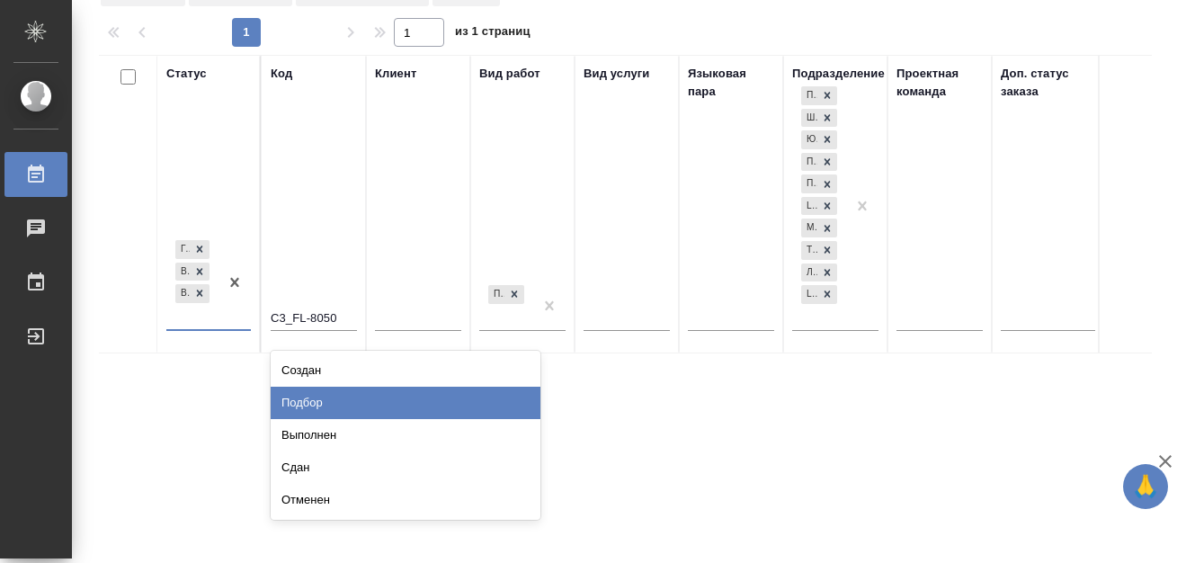
click at [326, 402] on div "Подбор" at bounding box center [406, 403] width 270 height 32
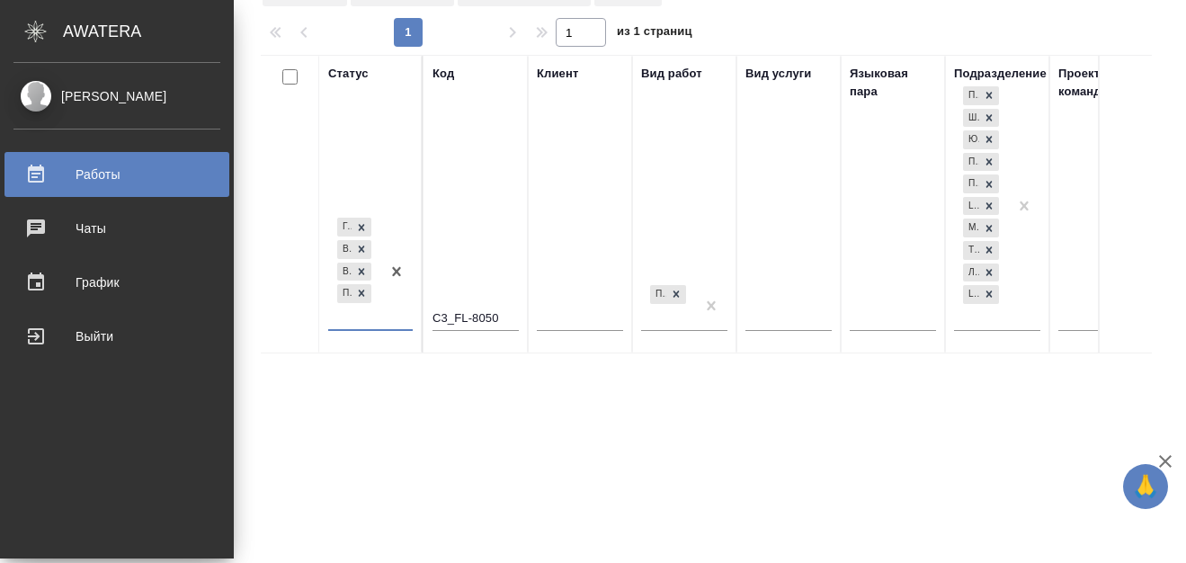
click at [40, 174] on div "Работы" at bounding box center [116, 174] width 207 height 27
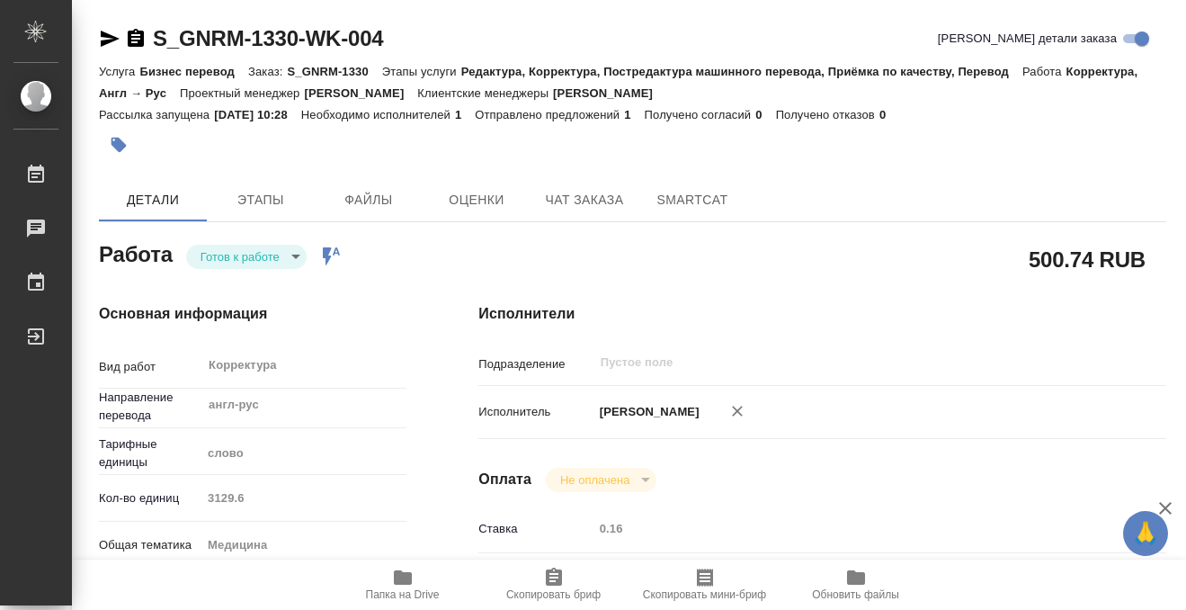
scroll to position [638, 0]
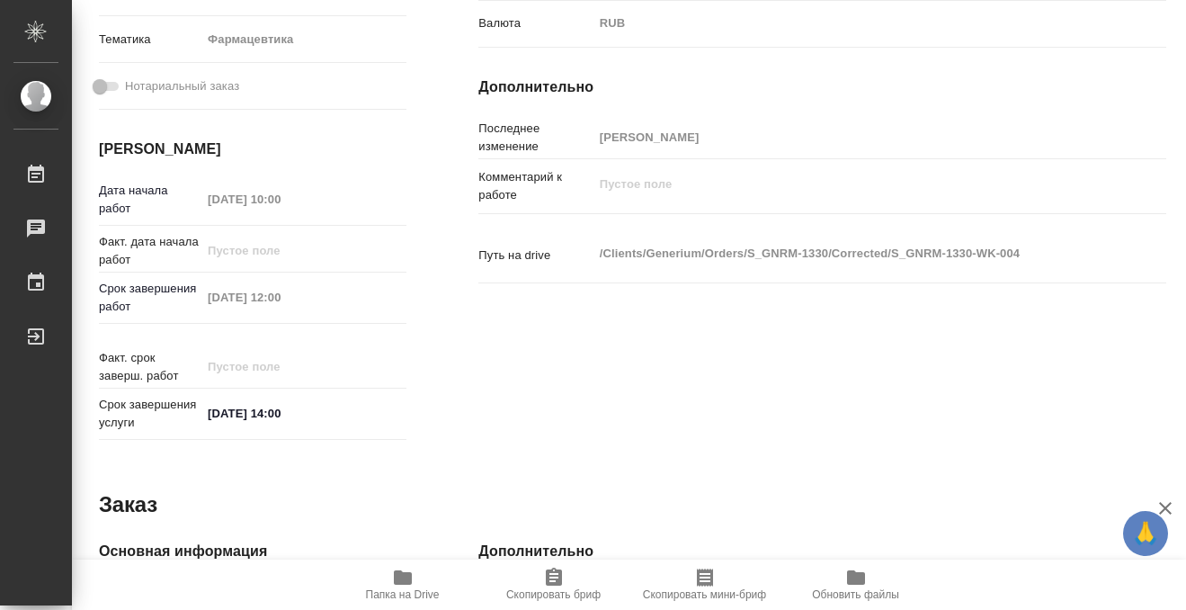
scroll to position [547, 0]
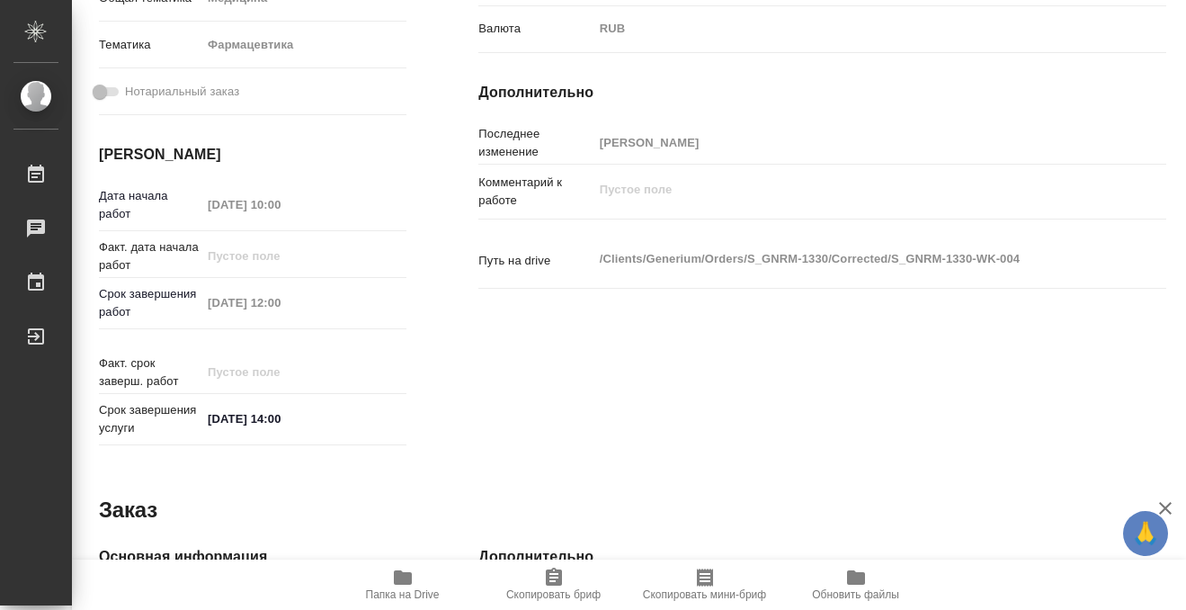
click at [414, 575] on span "Папка на Drive" at bounding box center [402, 584] width 129 height 34
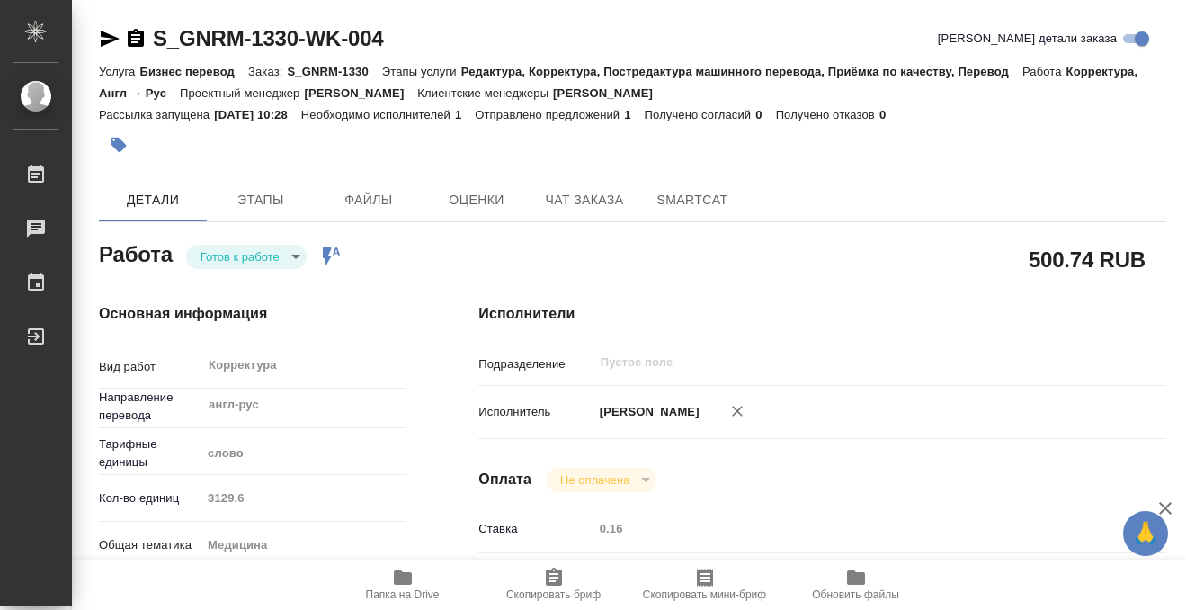
click at [260, 253] on body "🙏 .cls-1 fill:#fff; AWATERA Kobzeva [PERSON_NAME] 0 Чаты График Выйти S_GNRM-13…" at bounding box center [593, 305] width 1186 height 610
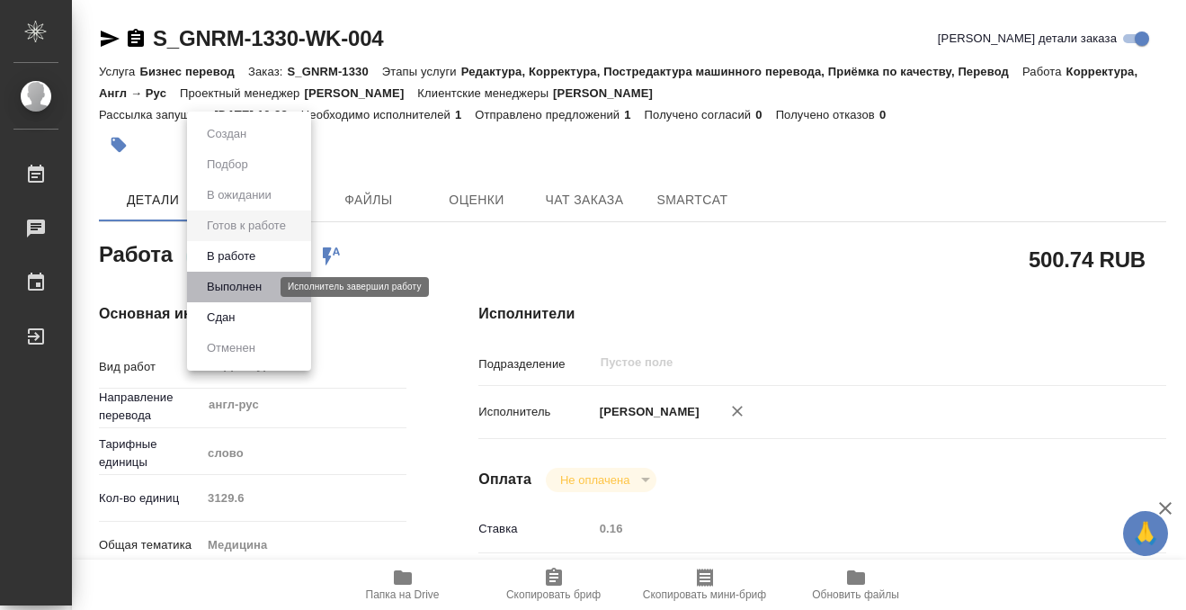
click at [259, 282] on button "Выполнен" at bounding box center [234, 287] width 66 height 20
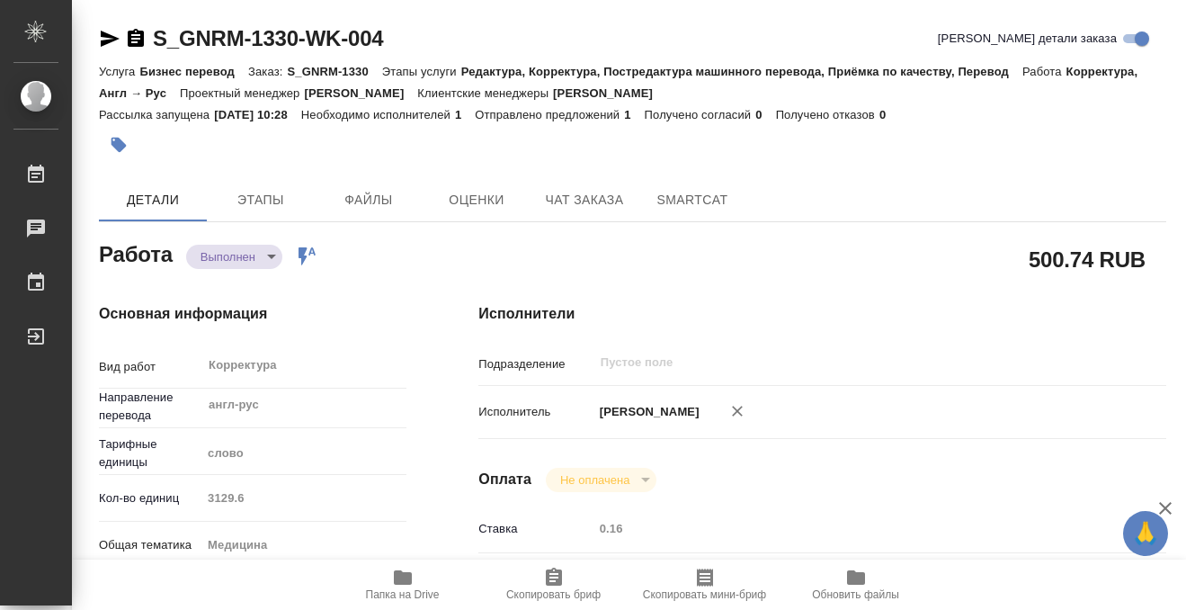
type textarea "x"
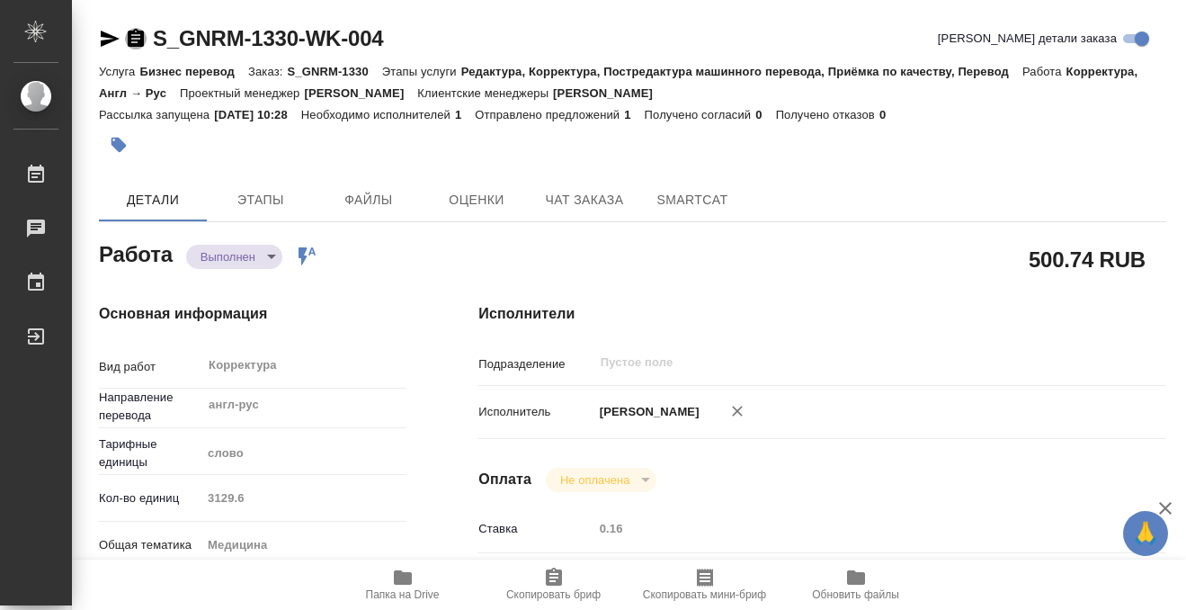
click at [139, 29] on icon "button" at bounding box center [136, 39] width 22 height 22
